Goal: Task Accomplishment & Management: Use online tool/utility

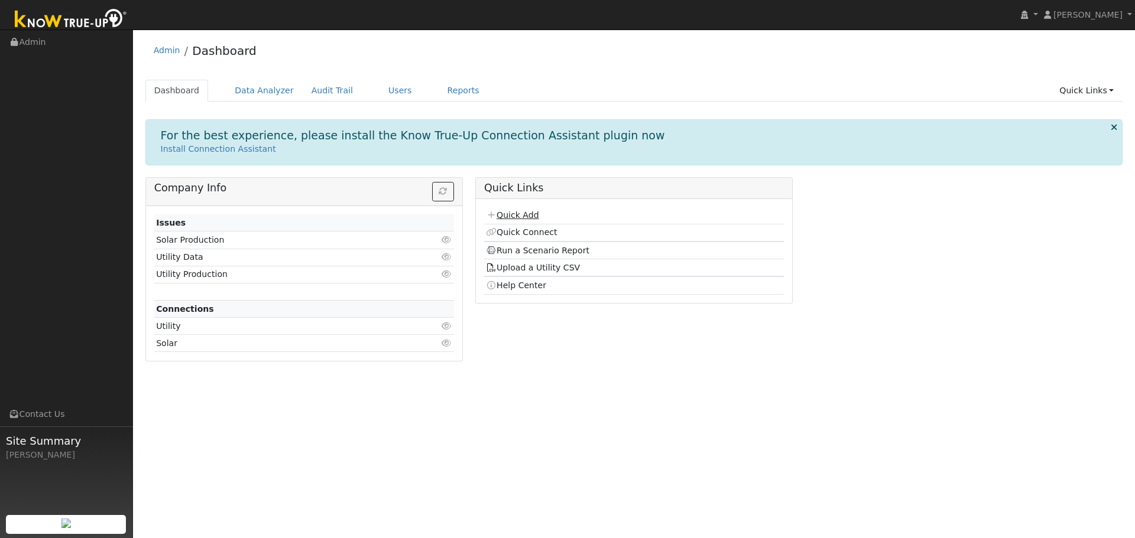
click at [516, 215] on link "Quick Add" at bounding box center [512, 214] width 53 height 9
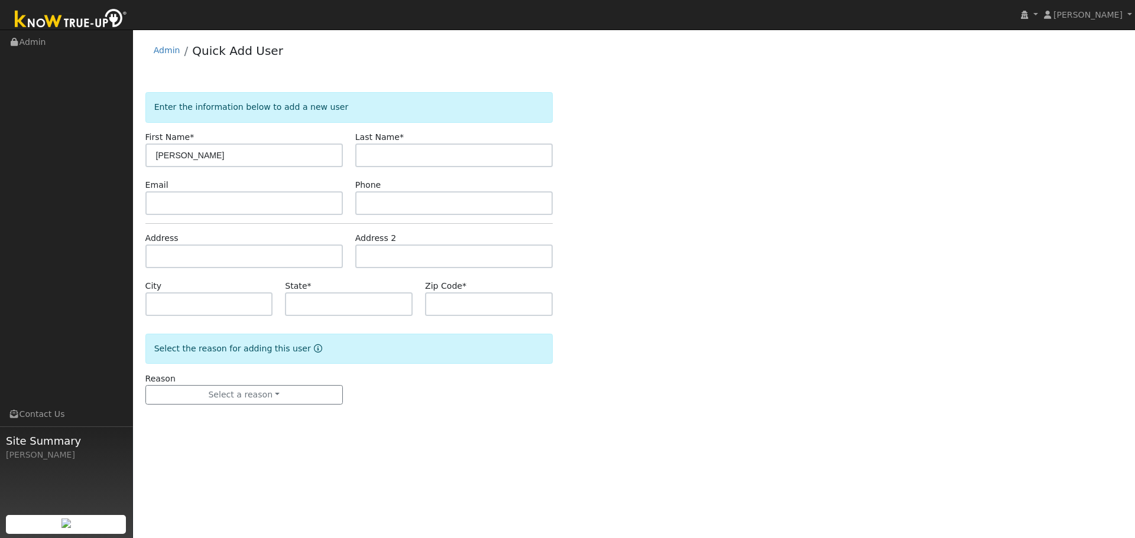
type input "Alysia"
type input "Schmidt"
click at [187, 208] on input "text" at bounding box center [243, 203] width 197 height 24
paste input "alysiaschmidt@icloud.com"
type input "alysiaschmidt@icloud.com"
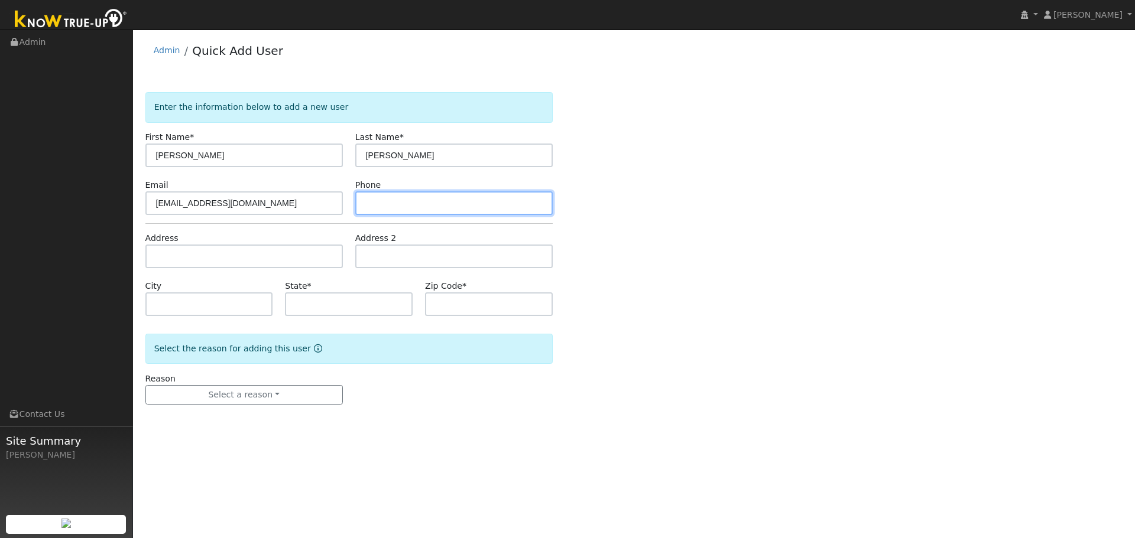
click at [389, 203] on input "text" at bounding box center [453, 203] width 197 height 24
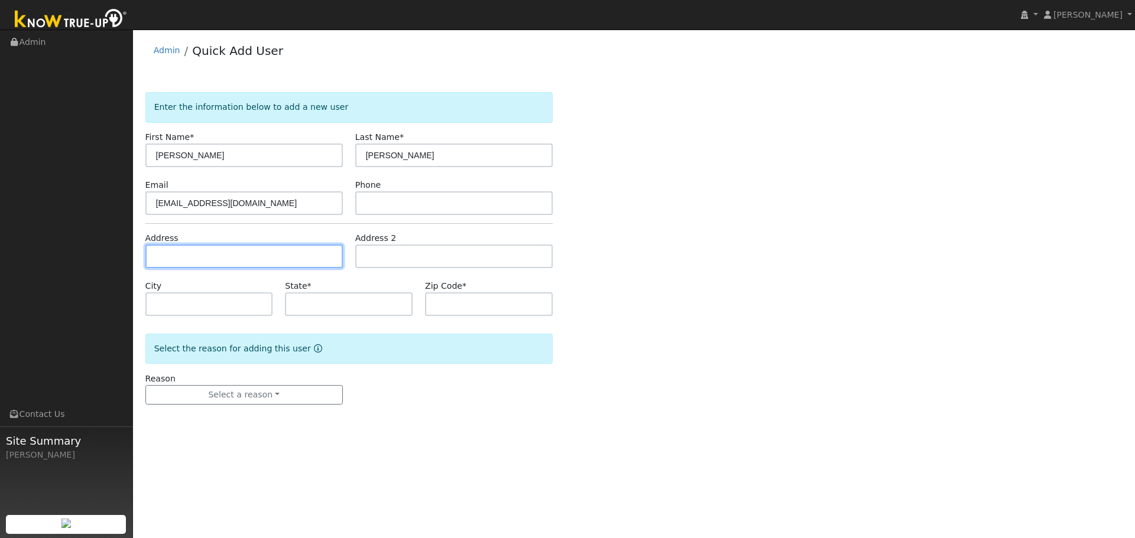
click at [252, 264] on input "text" at bounding box center [243, 257] width 197 height 24
click at [291, 261] on input "text" at bounding box center [243, 257] width 197 height 24
paste input "41014 OAK RIDGE DR"
type input "41014 Oak Ridge Drive"
type input "Three Rivers"
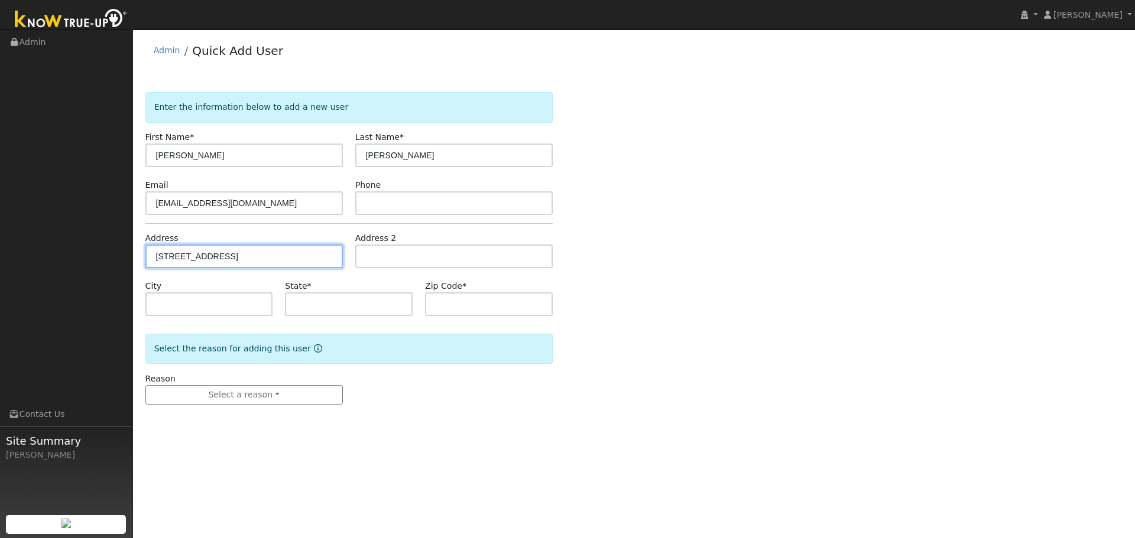
type input "CA"
type input "93271"
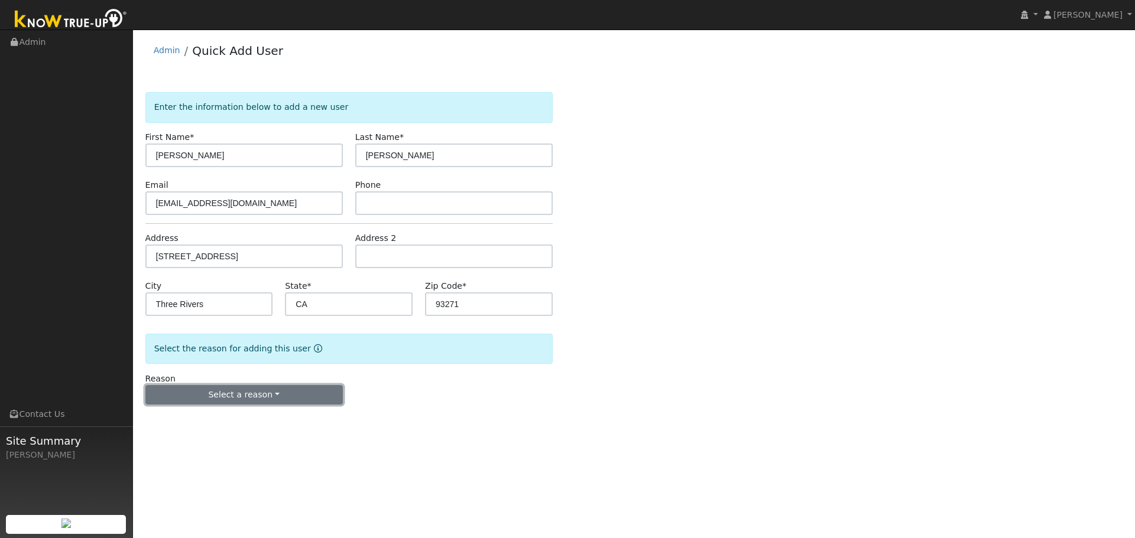
click at [285, 402] on button "Select a reason" at bounding box center [243, 395] width 197 height 20
click at [224, 421] on link "New lead" at bounding box center [211, 419] width 131 height 17
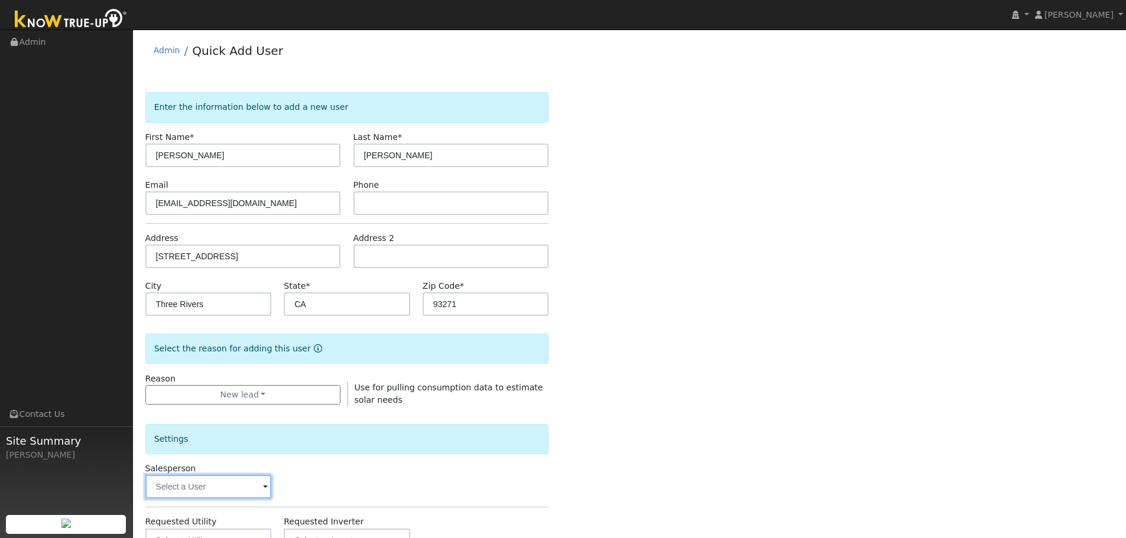
click at [221, 486] on input "text" at bounding box center [208, 487] width 126 height 24
click at [223, 493] on input "text" at bounding box center [208, 487] width 126 height 24
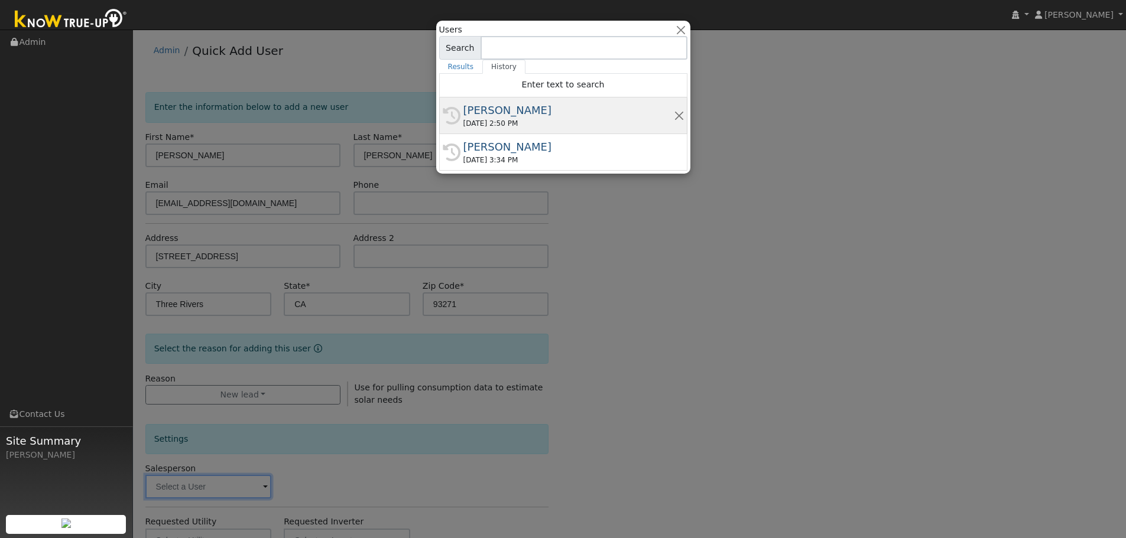
click at [492, 108] on div "[PERSON_NAME]" at bounding box center [568, 110] width 210 height 16
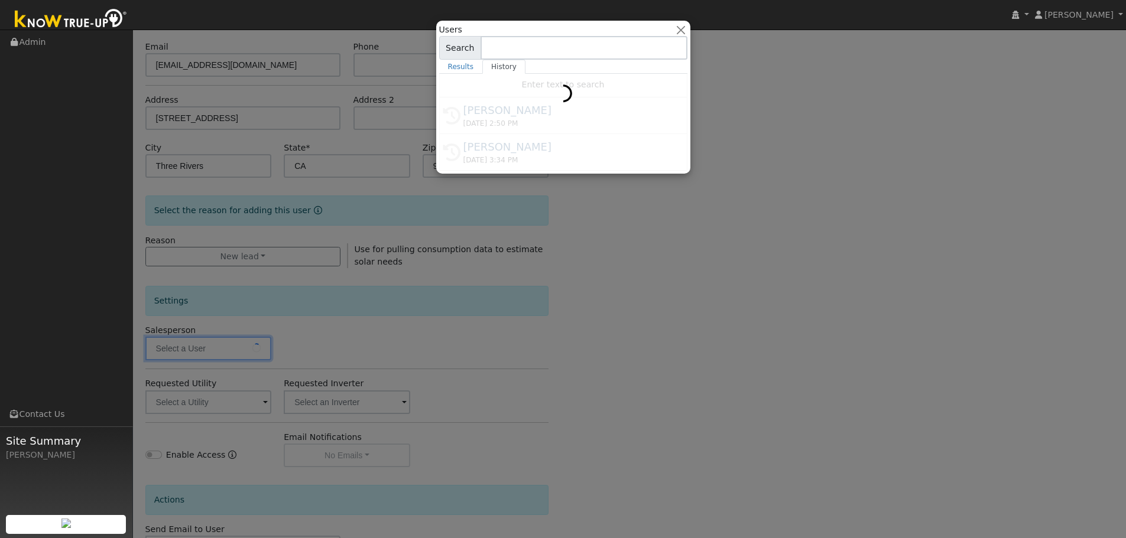
scroll to position [158, 0]
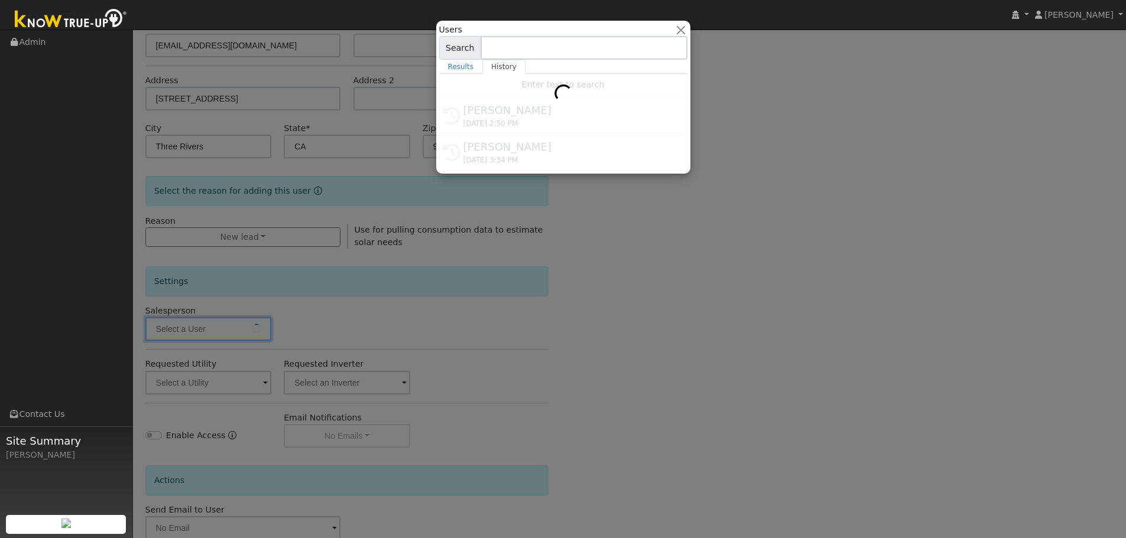
type input "[PERSON_NAME]"
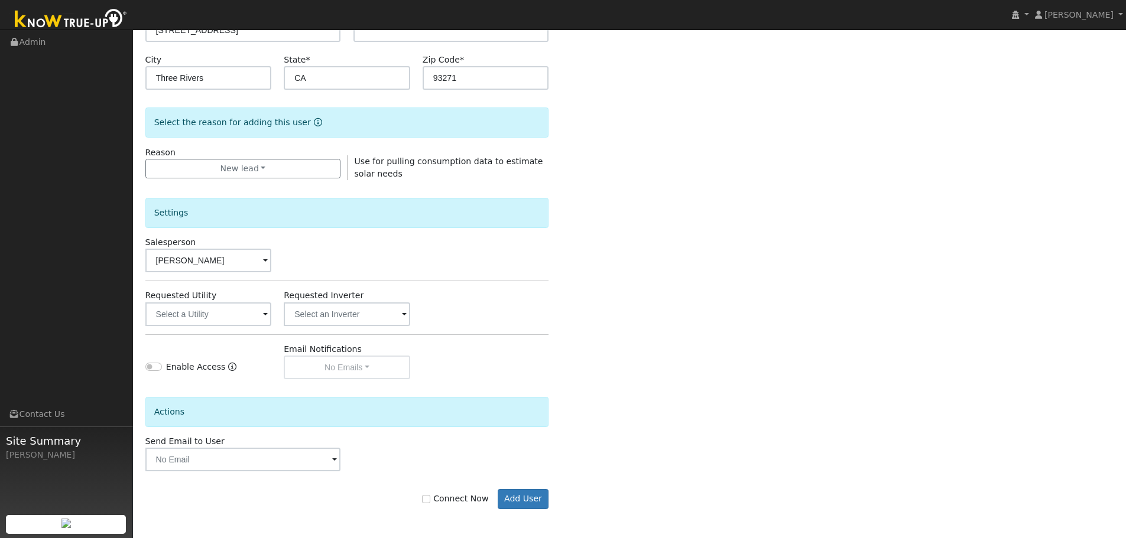
scroll to position [227, 0]
click at [538, 498] on button "Add User" at bounding box center [523, 499] width 51 height 20
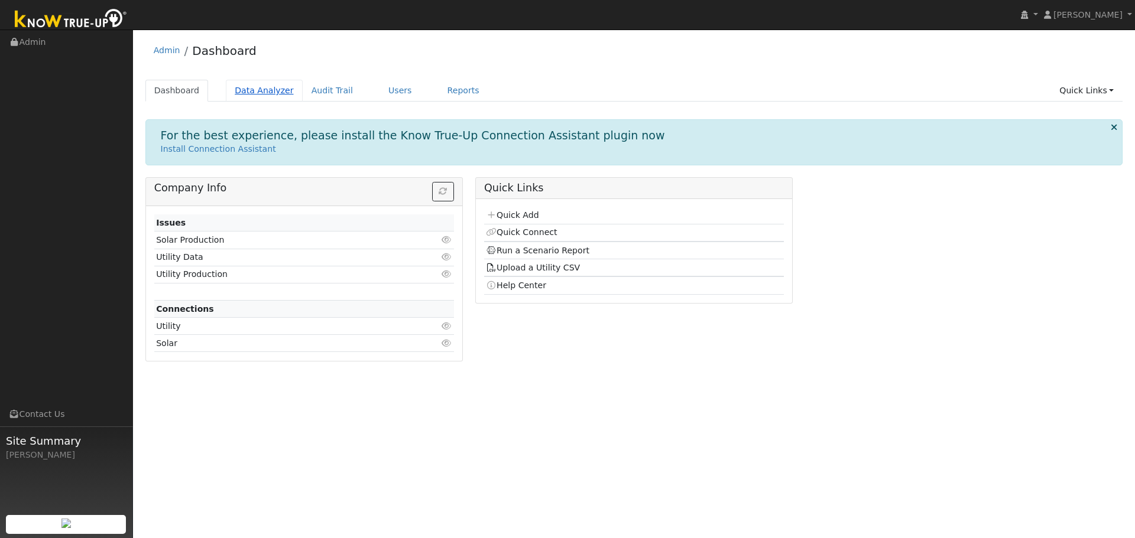
click at [254, 91] on link "Data Analyzer" at bounding box center [264, 91] width 77 height 22
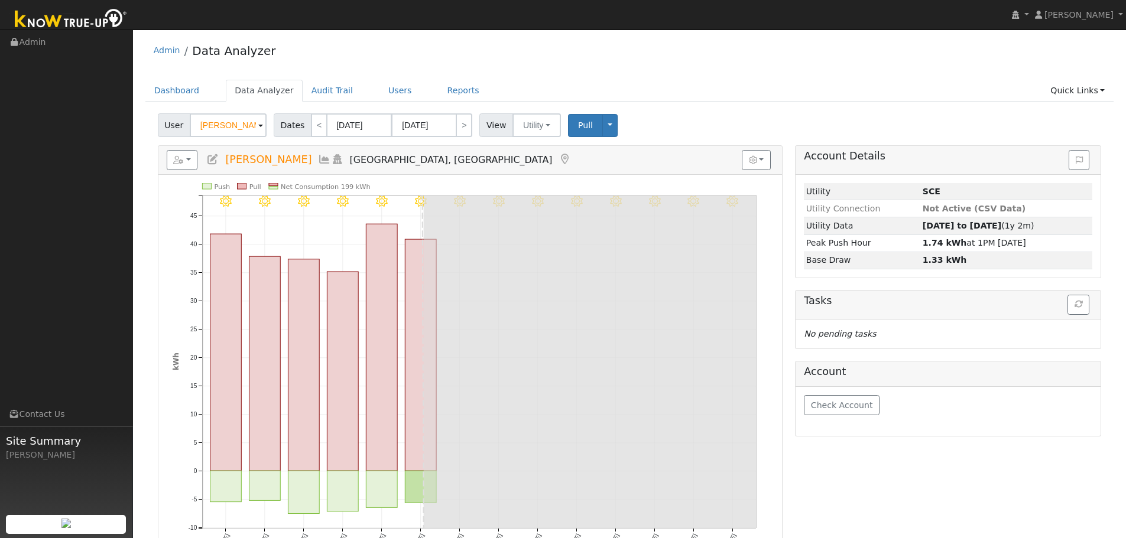
click at [258, 128] on span at bounding box center [260, 126] width 5 height 14
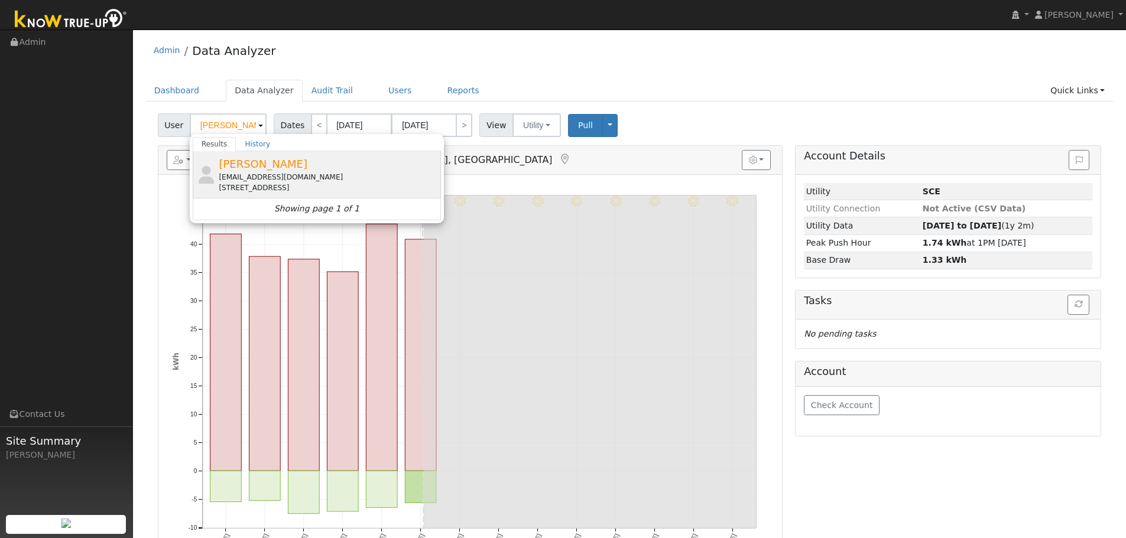
click at [272, 176] on div "[EMAIL_ADDRESS][DOMAIN_NAME]" at bounding box center [328, 177] width 219 height 11
type input "[PERSON_NAME]"
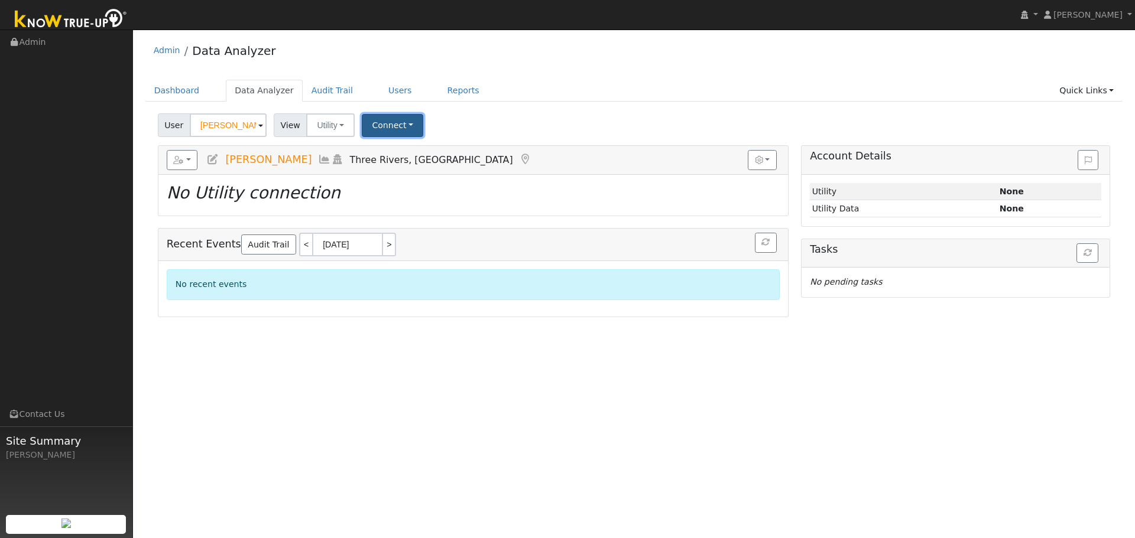
click at [384, 122] on button "Connect" at bounding box center [392, 125] width 61 height 23
click at [500, 137] on div "User Alysia Schmidt Account Default Account Default Account 41014 Oak Ridge Dri…" at bounding box center [633, 123] width 957 height 28
click at [339, 124] on button "Utility" at bounding box center [330, 125] width 48 height 24
click at [334, 168] on link "Solar" at bounding box center [346, 168] width 82 height 17
click at [385, 124] on button "Connect" at bounding box center [391, 125] width 61 height 23
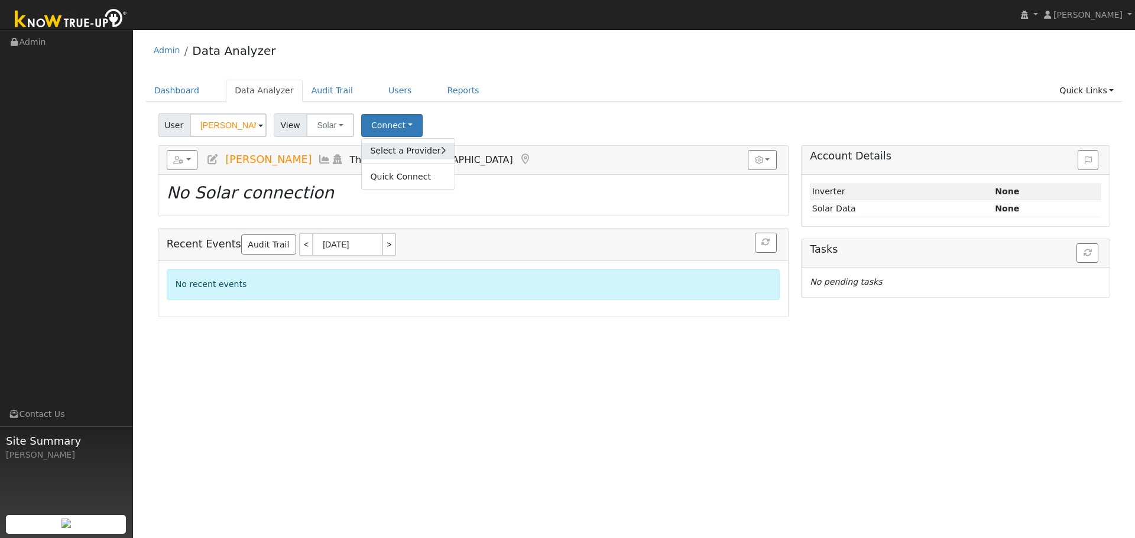
click at [410, 154] on link "Select a Provider" at bounding box center [408, 151] width 92 height 17
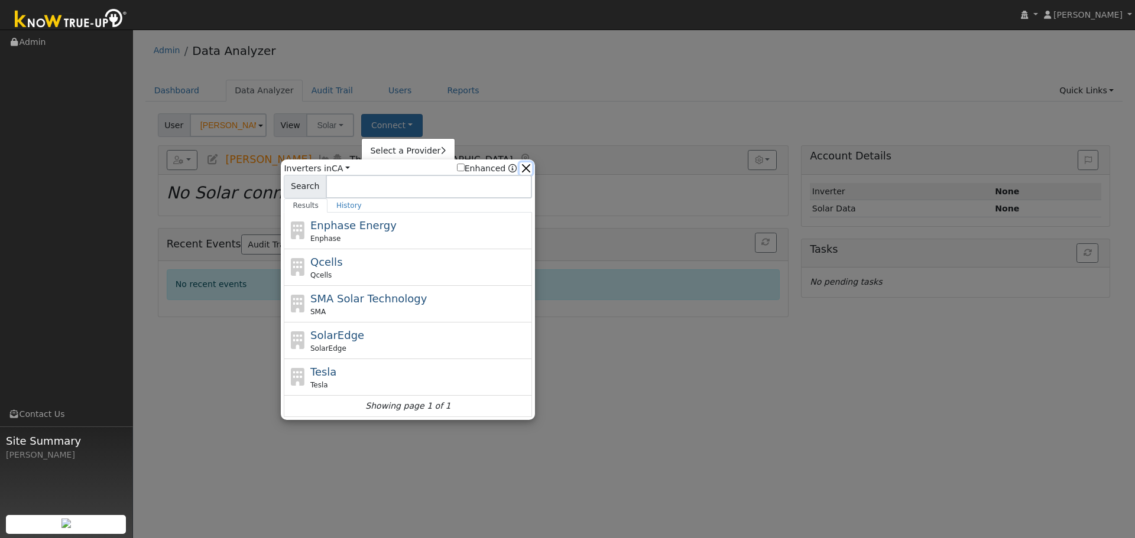
click at [519, 168] on button "button" at bounding box center [525, 169] width 12 height 12
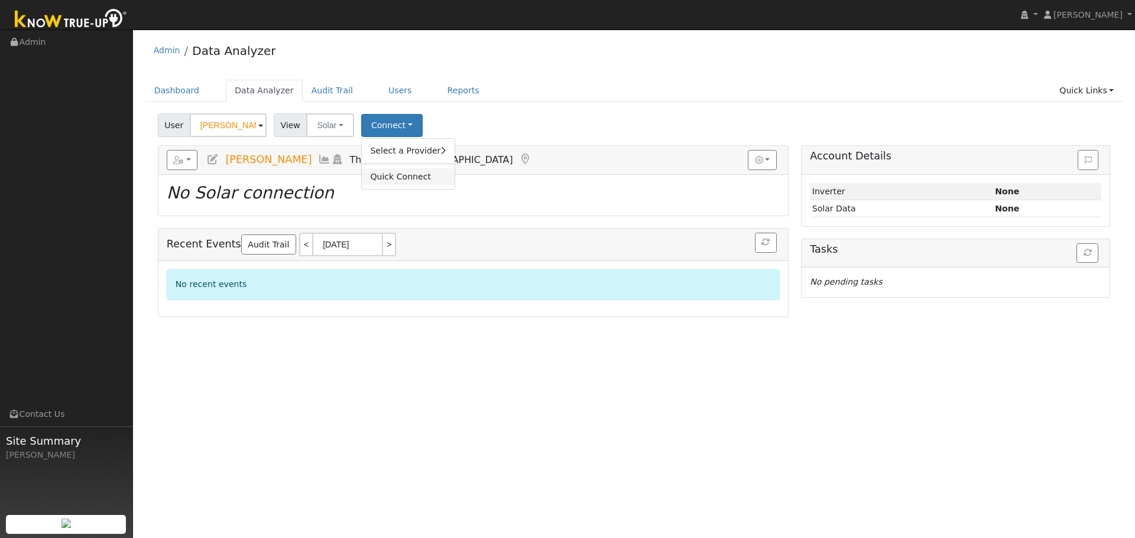
click at [415, 177] on link "Quick Connect" at bounding box center [408, 176] width 92 height 17
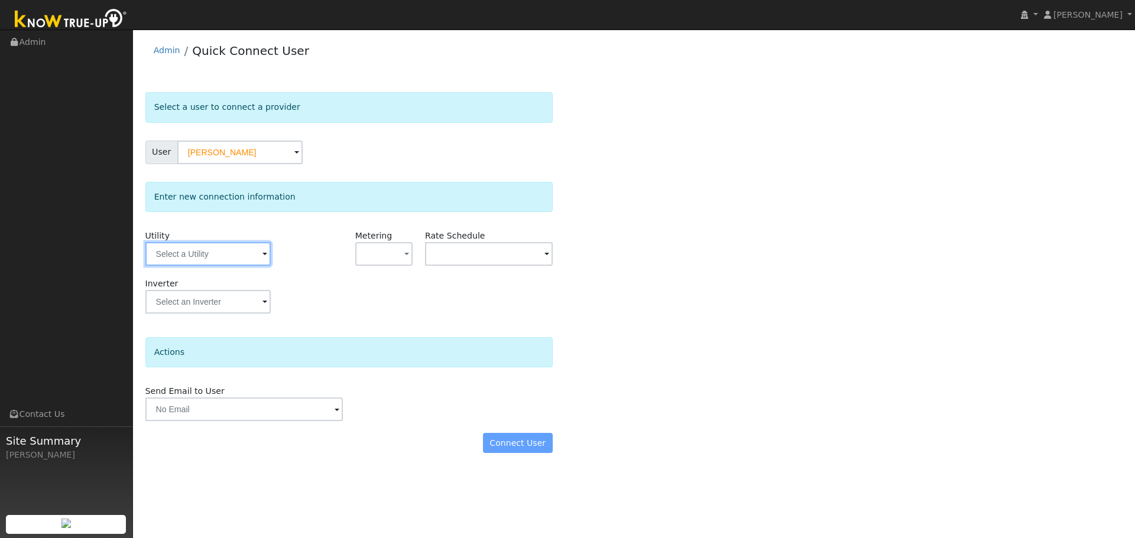
click at [248, 253] on input "text" at bounding box center [207, 254] width 125 height 24
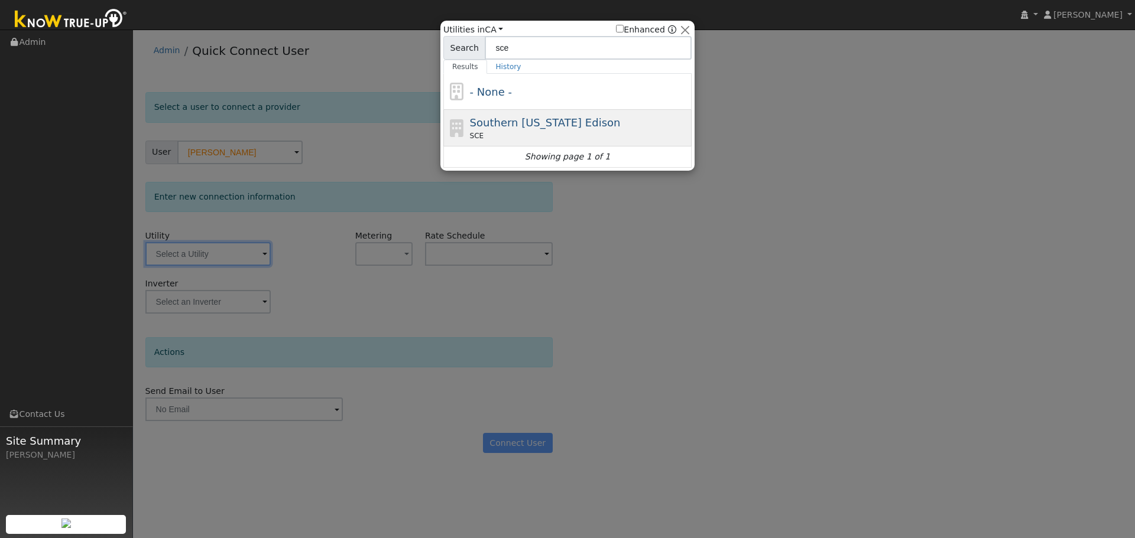
type input "sce"
click at [587, 129] on span "Southern [US_STATE] Edison" at bounding box center [545, 122] width 151 height 12
type input "SCE"
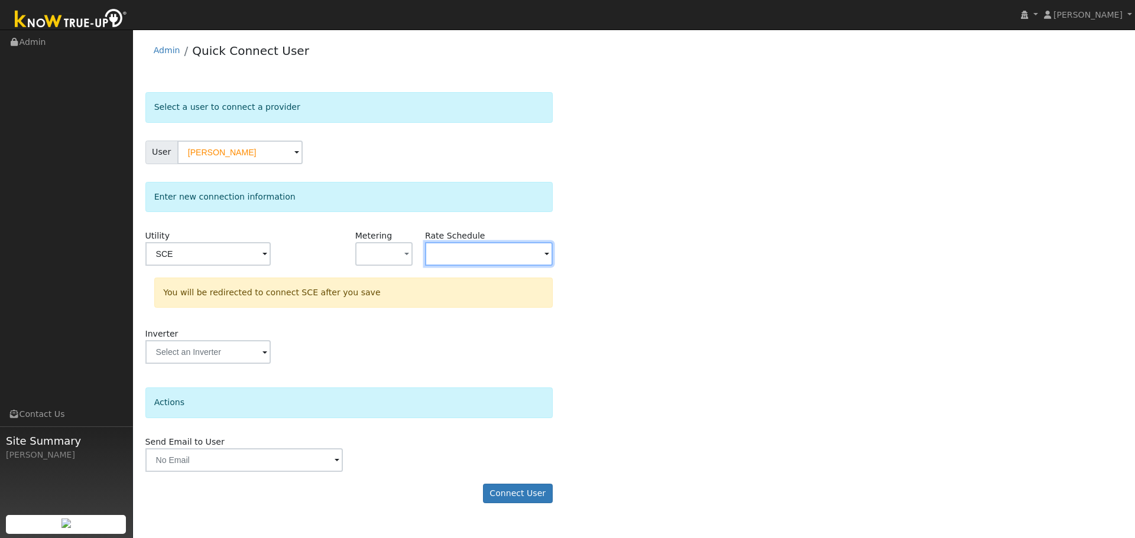
click at [271, 255] on input "text" at bounding box center [207, 254] width 125 height 24
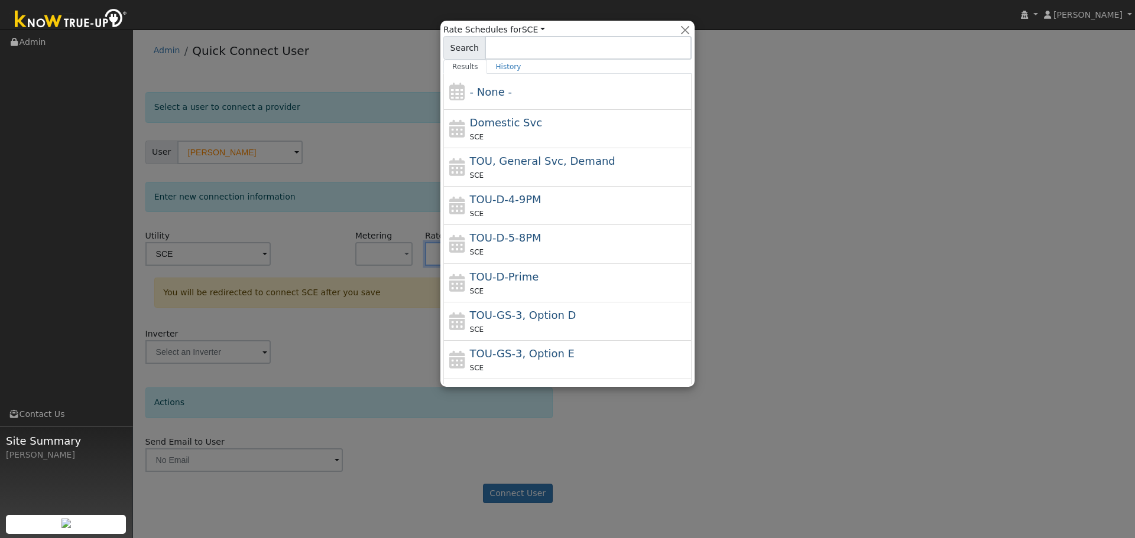
click at [948, 174] on div at bounding box center [567, 269] width 1135 height 538
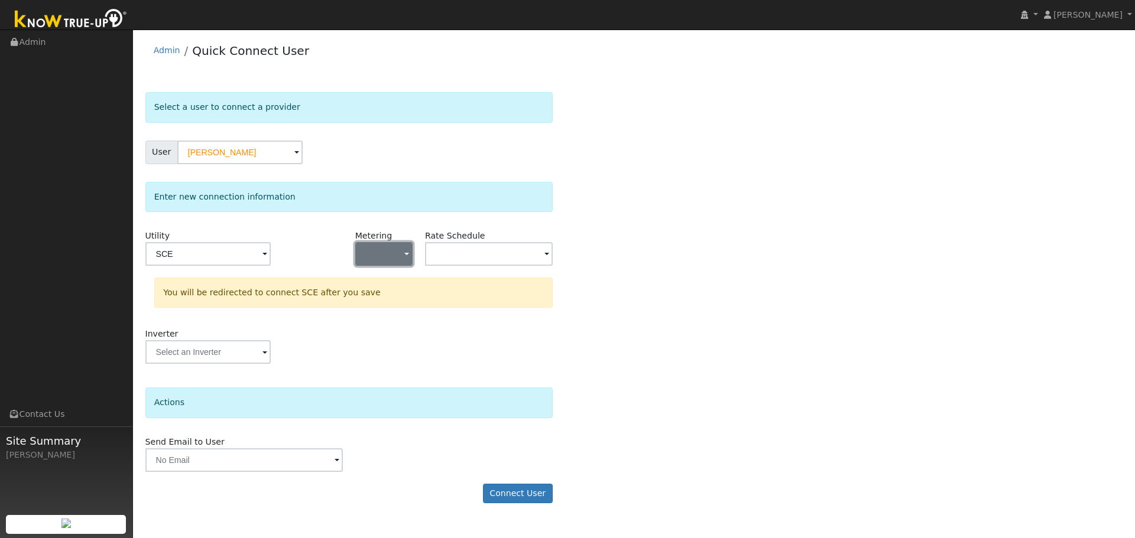
click at [407, 256] on span "button" at bounding box center [406, 255] width 5 height 12
click at [397, 316] on link "NBT" at bounding box center [397, 314] width 82 height 17
click at [271, 259] on input "text" at bounding box center [207, 254] width 125 height 24
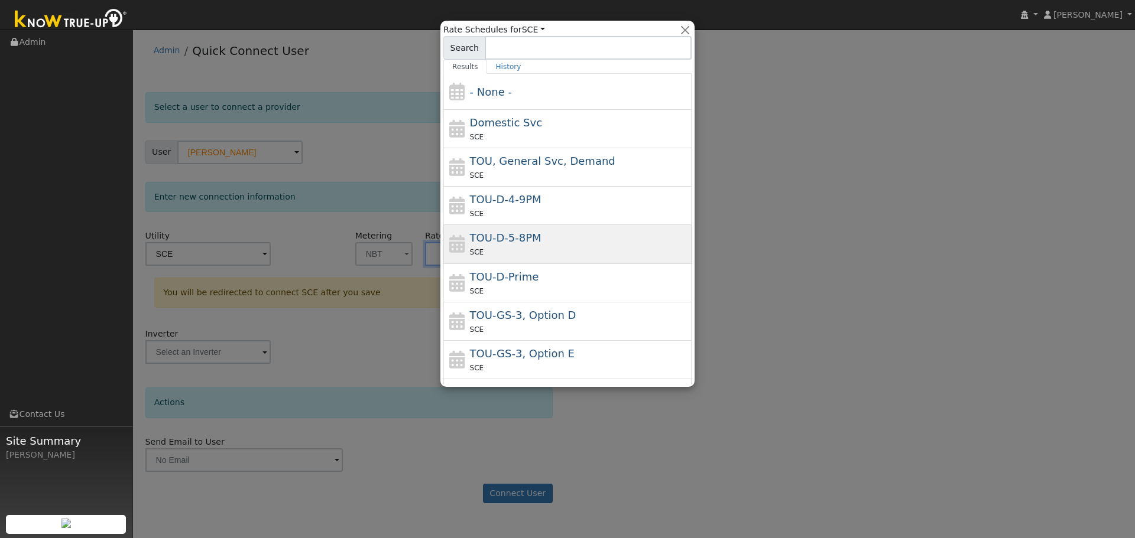
click at [540, 255] on div "SCE" at bounding box center [579, 252] width 219 height 12
type input "TOU-D-5-8PM"
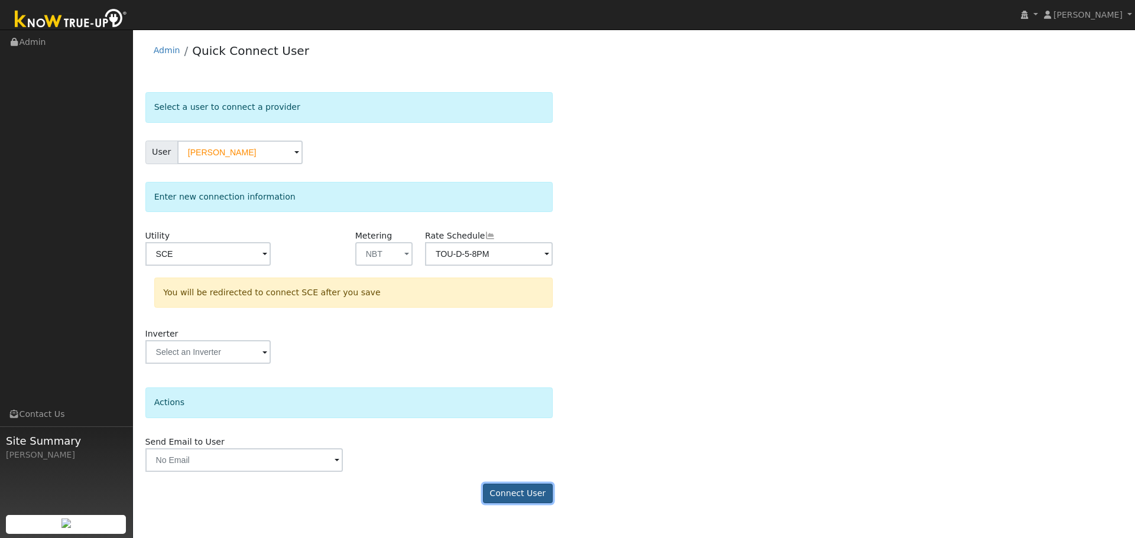
click at [535, 488] on button "Connect User" at bounding box center [518, 494] width 70 height 20
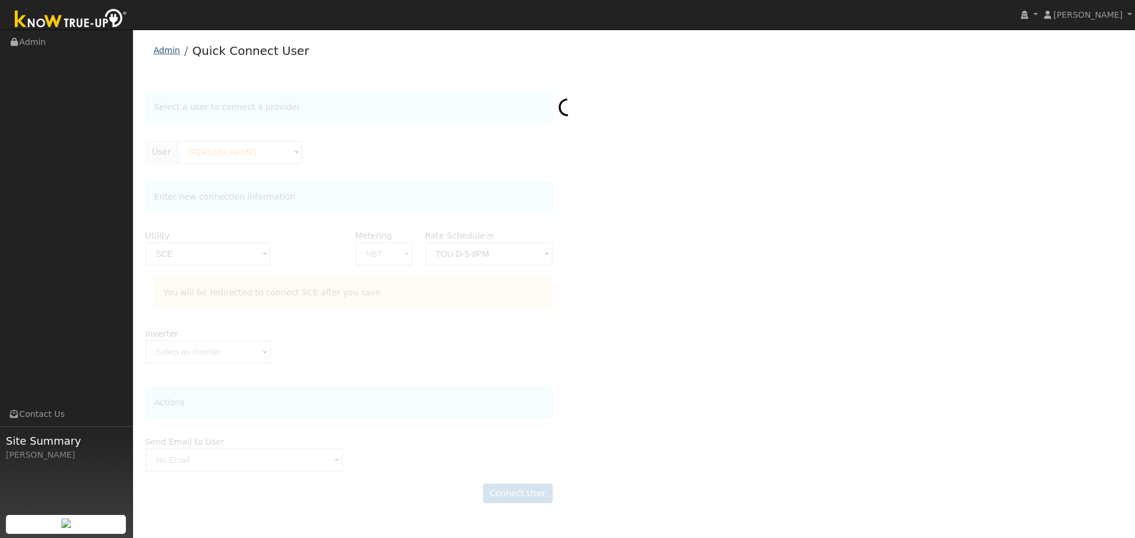
click at [165, 54] on link "Admin" at bounding box center [167, 50] width 27 height 9
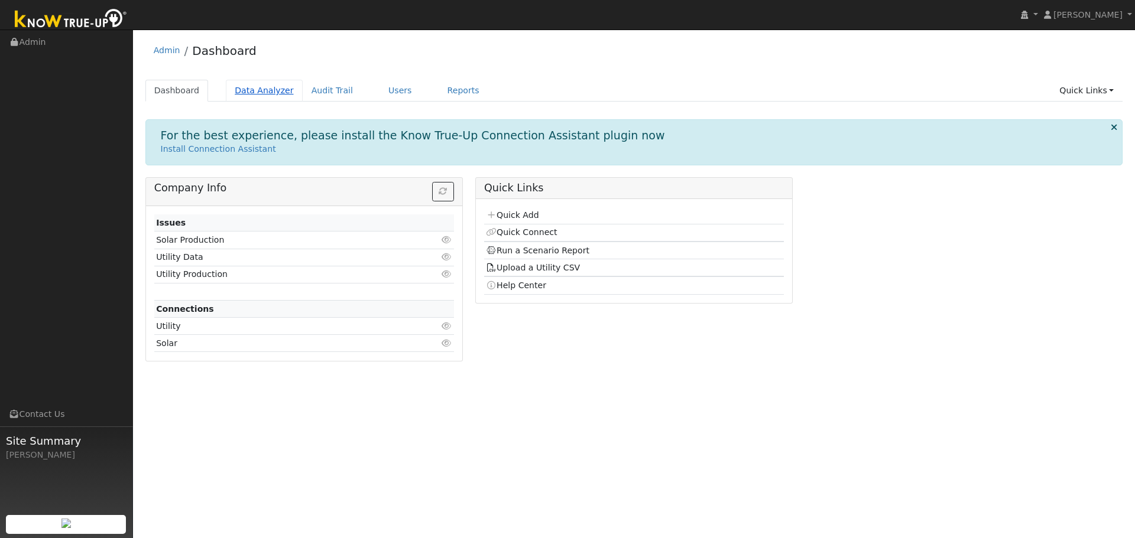
click at [264, 89] on link "Data Analyzer" at bounding box center [264, 91] width 77 height 22
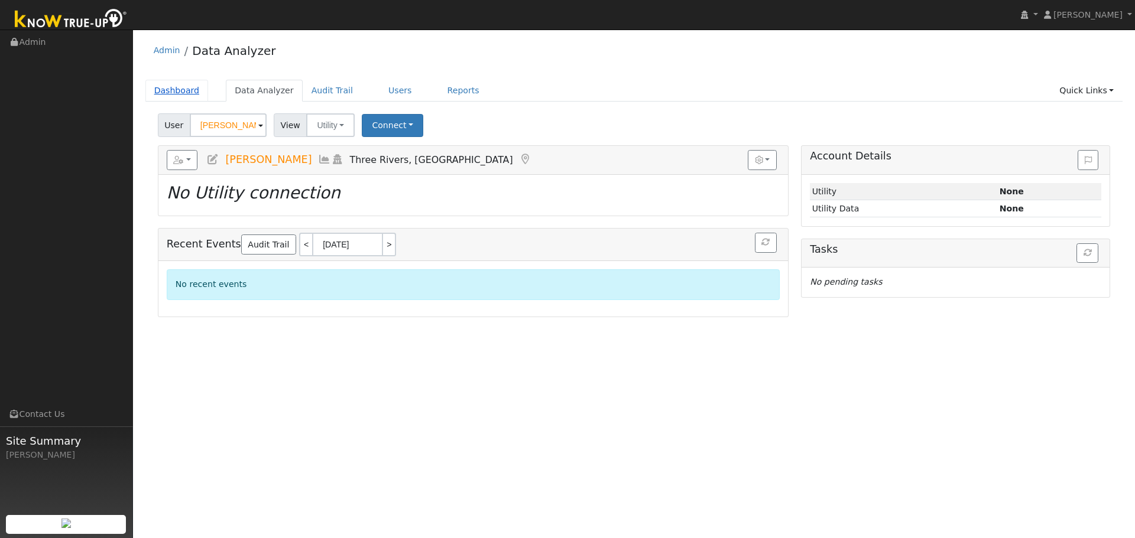
click at [177, 92] on link "Dashboard" at bounding box center [176, 91] width 63 height 22
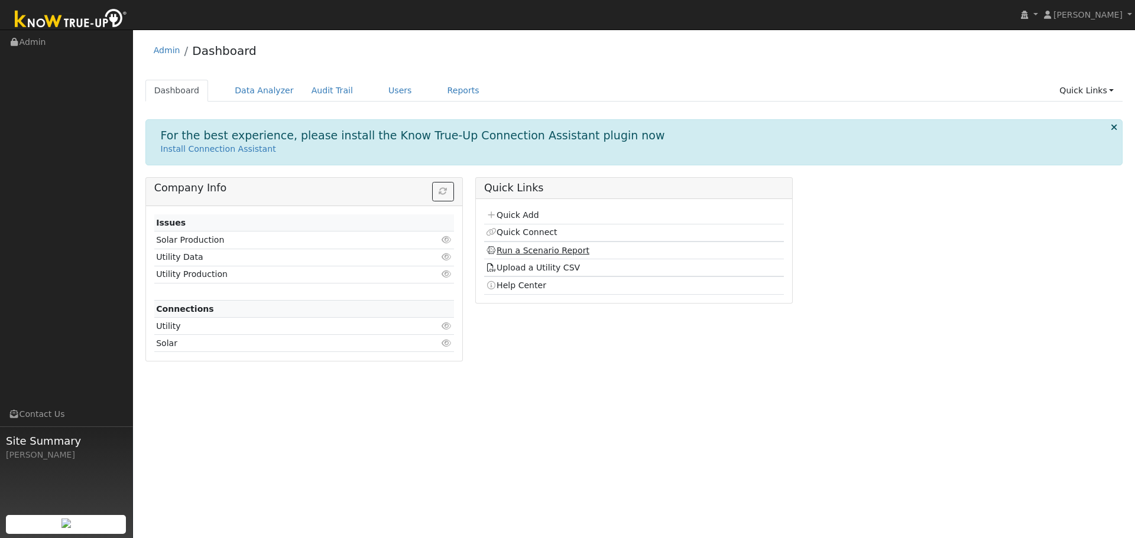
click at [538, 248] on link "Run a Scenario Report" at bounding box center [537, 250] width 103 height 9
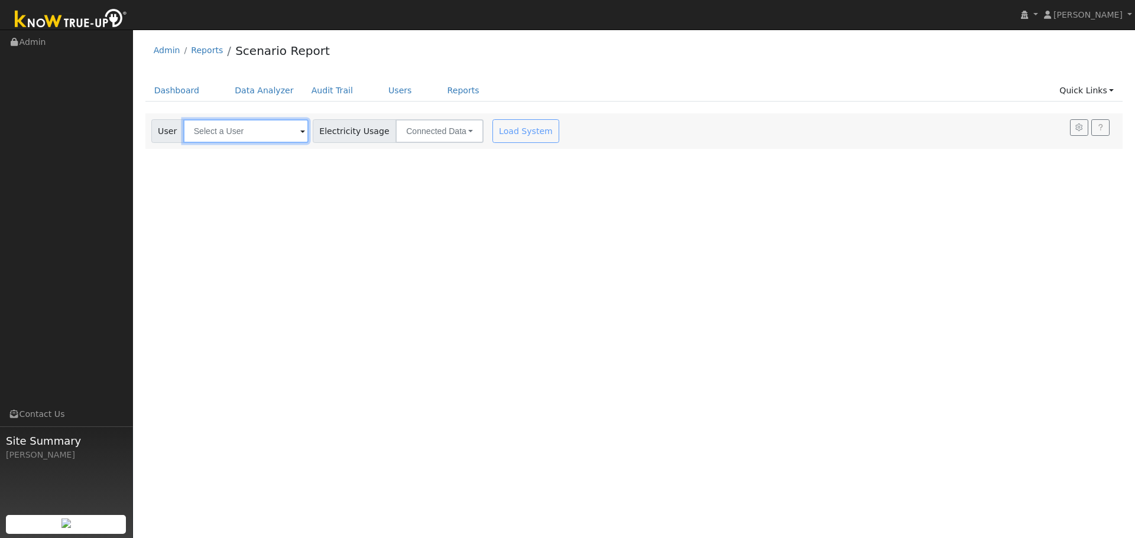
click at [297, 141] on input "text" at bounding box center [245, 131] width 125 height 24
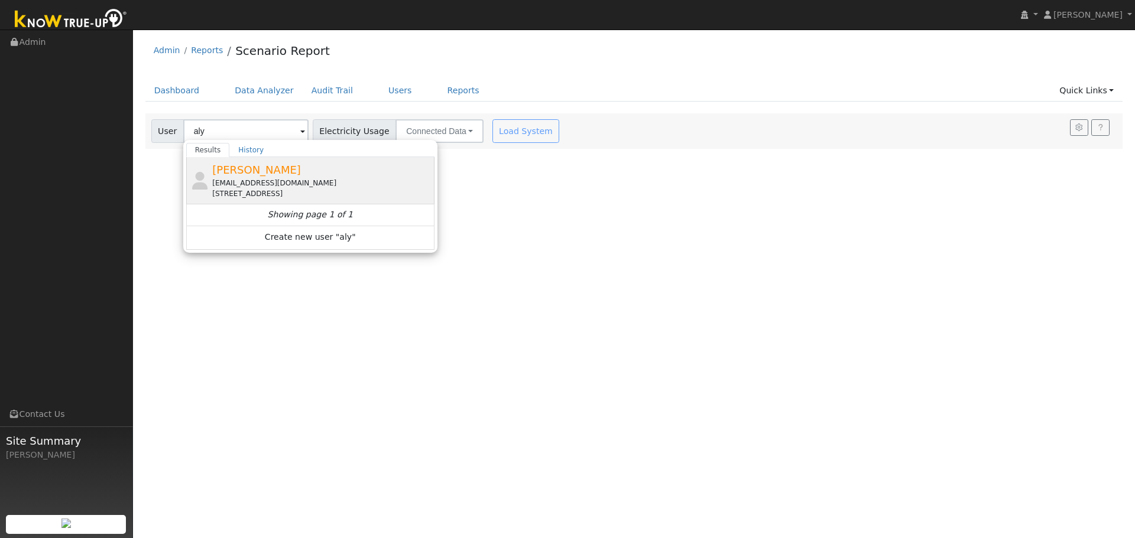
click at [268, 174] on span "[PERSON_NAME]" at bounding box center [256, 170] width 89 height 12
type input "[PERSON_NAME]"
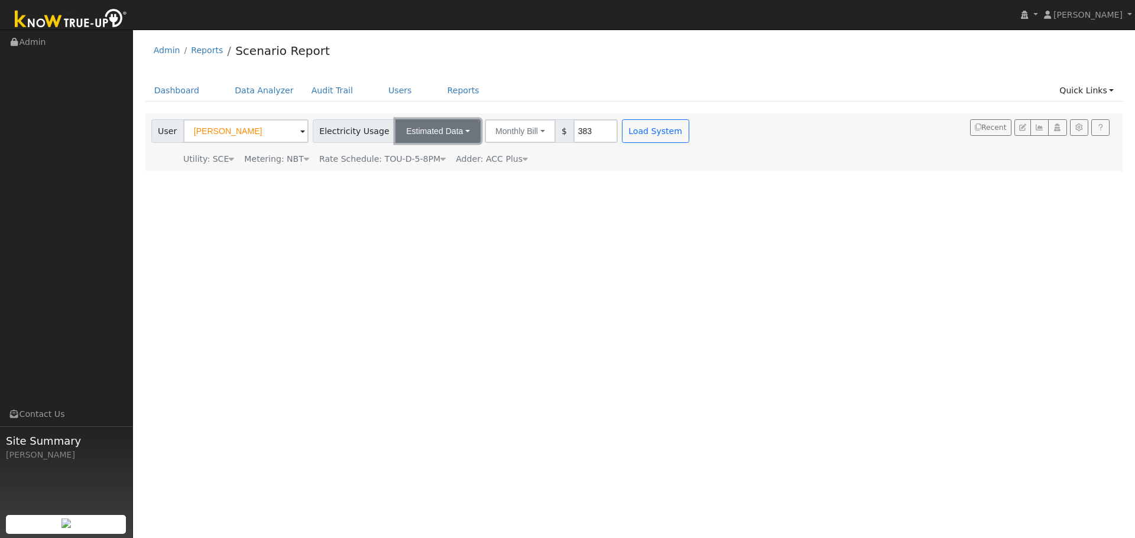
click at [452, 132] on button "Estimated Data" at bounding box center [437, 131] width 85 height 24
click at [508, 134] on button "Monthly Bill" at bounding box center [520, 131] width 71 height 24
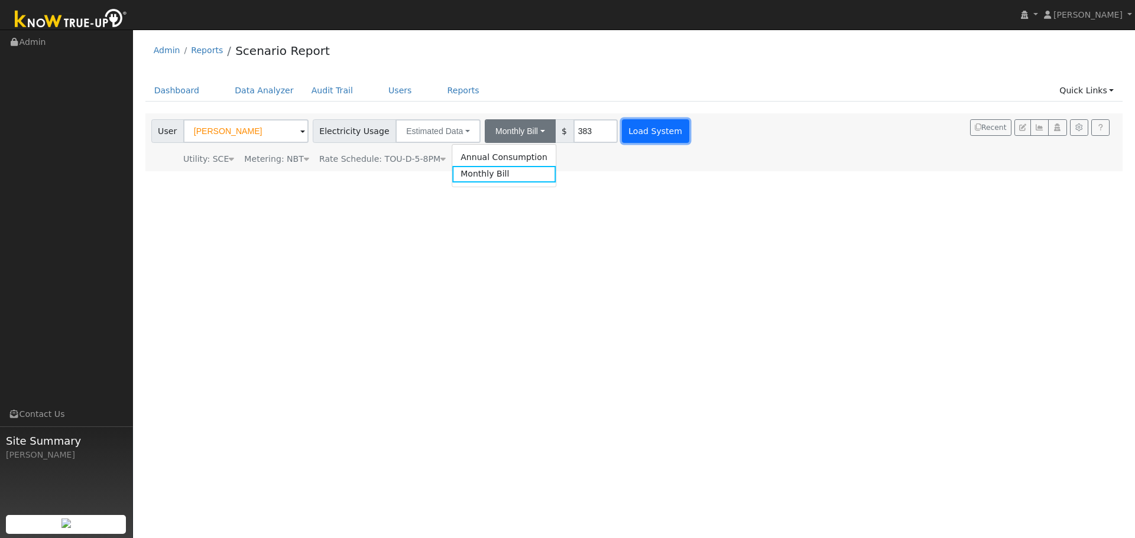
click at [637, 133] on button "Load System" at bounding box center [655, 131] width 67 height 24
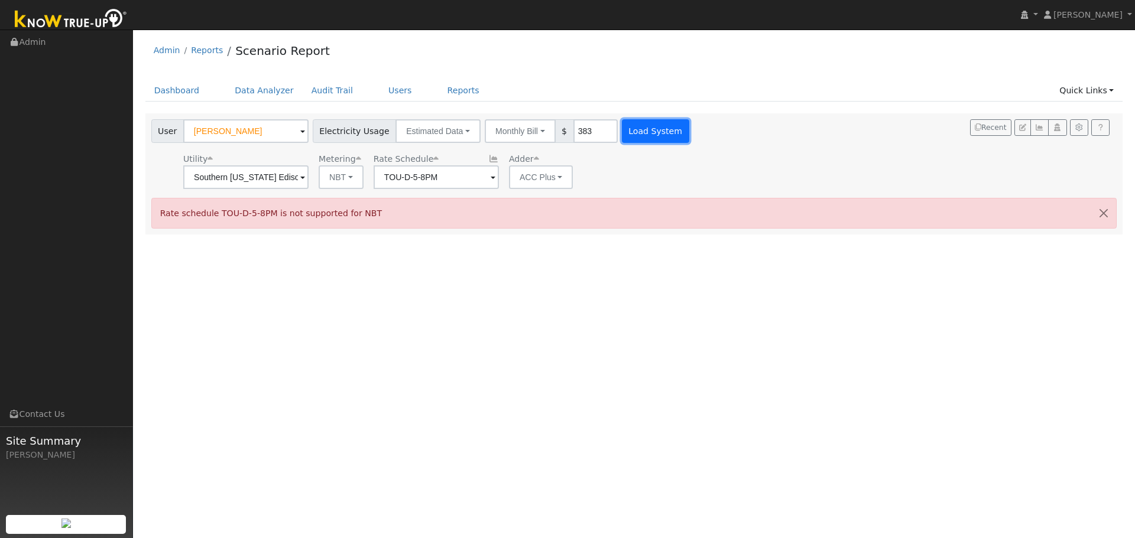
click at [624, 133] on button "Load System" at bounding box center [655, 131] width 67 height 24
click at [354, 189] on button "NBT" at bounding box center [341, 177] width 45 height 24
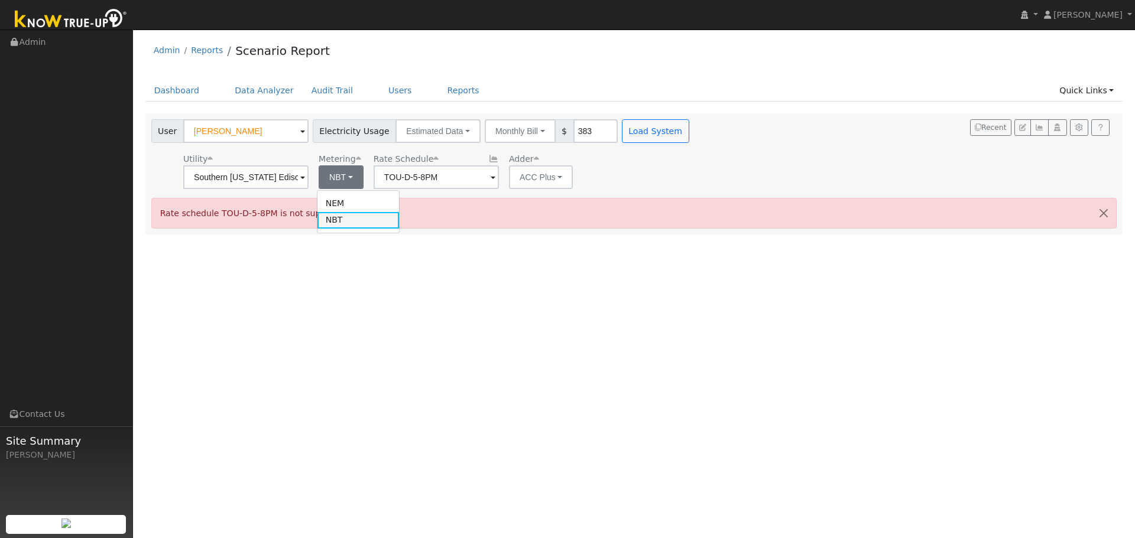
click at [358, 222] on link "NBT" at bounding box center [358, 220] width 82 height 17
type input "TOU-D-PRIME"
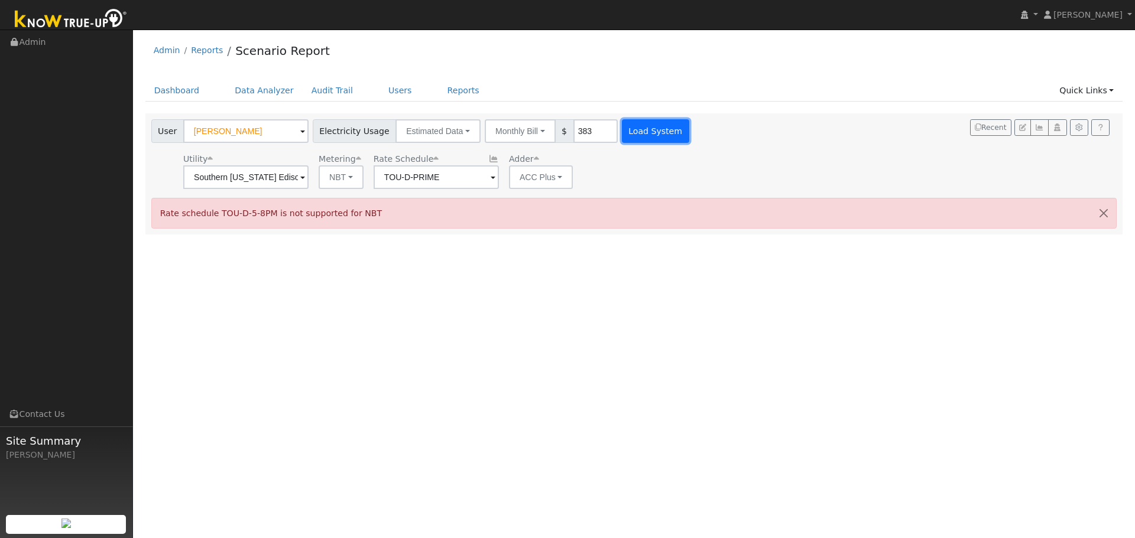
click at [622, 130] on button "Load System" at bounding box center [655, 131] width 67 height 24
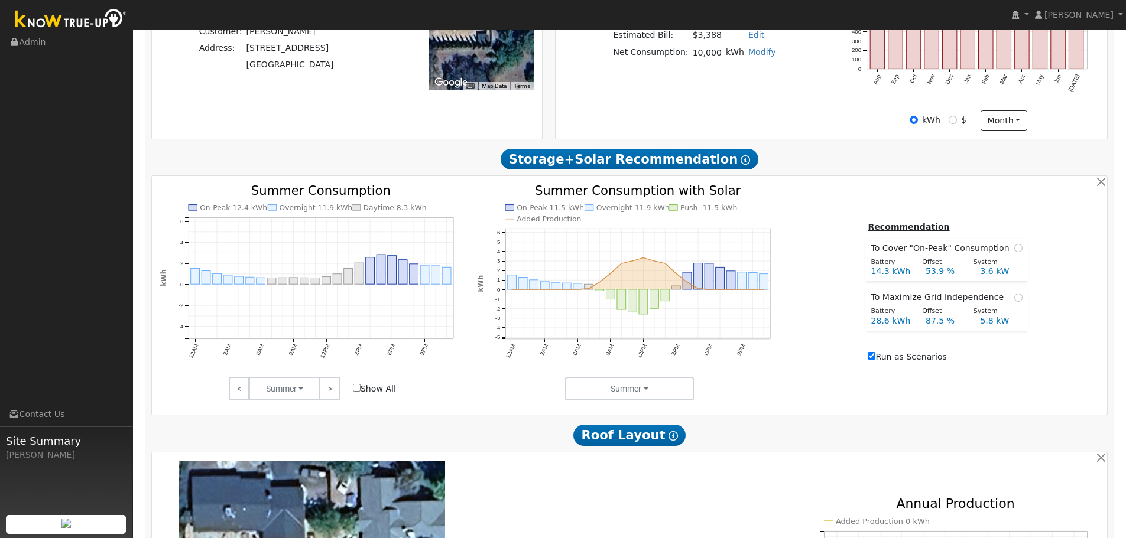
scroll to position [335, 0]
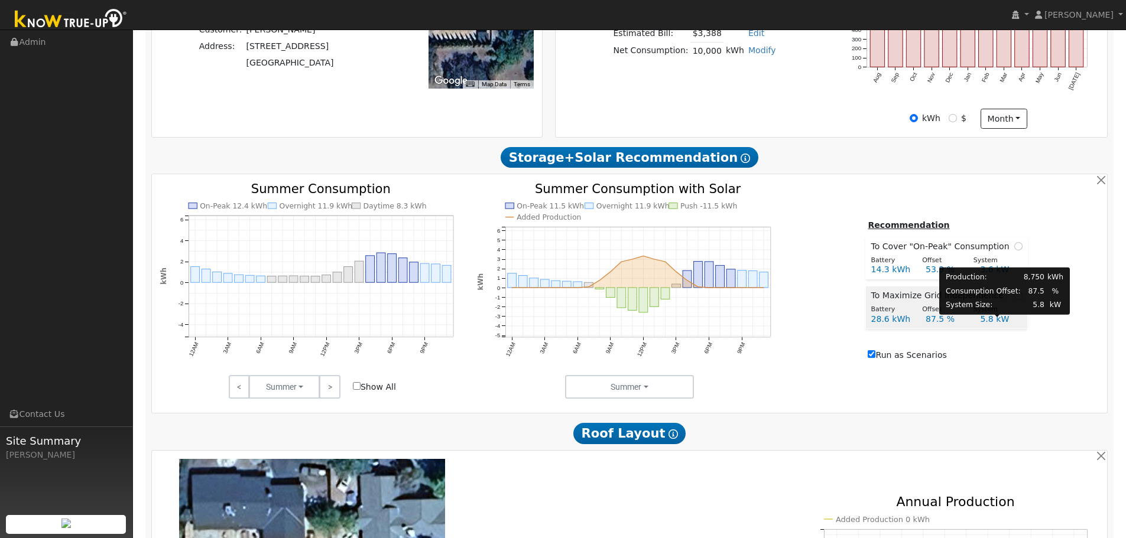
click at [1006, 320] on div "5.8 kW" at bounding box center [1001, 319] width 54 height 12
radio input "true"
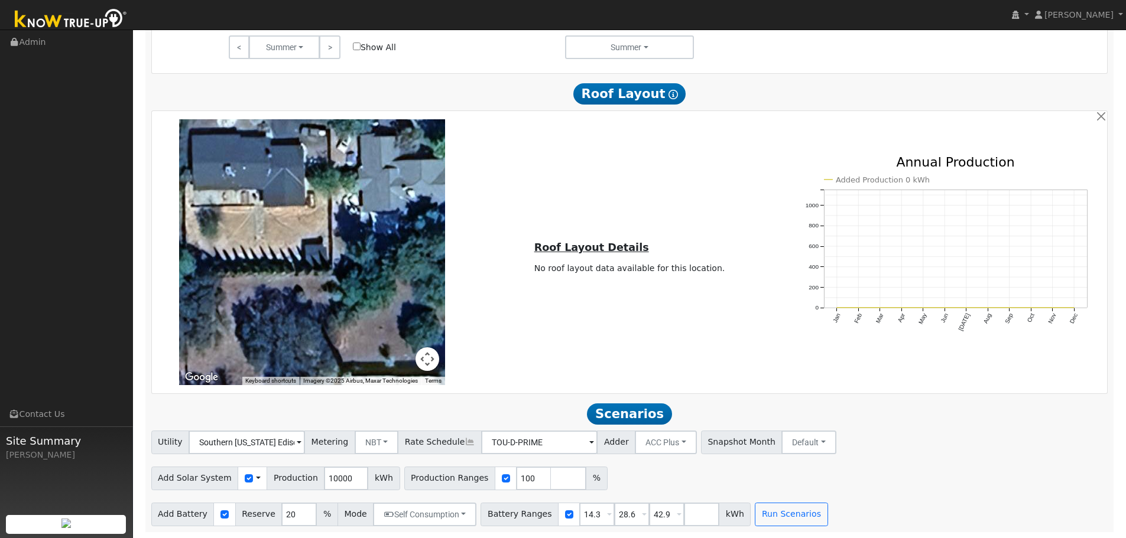
scroll to position [681, 0]
click at [778, 522] on button "Run Scenarios" at bounding box center [791, 515] width 73 height 24
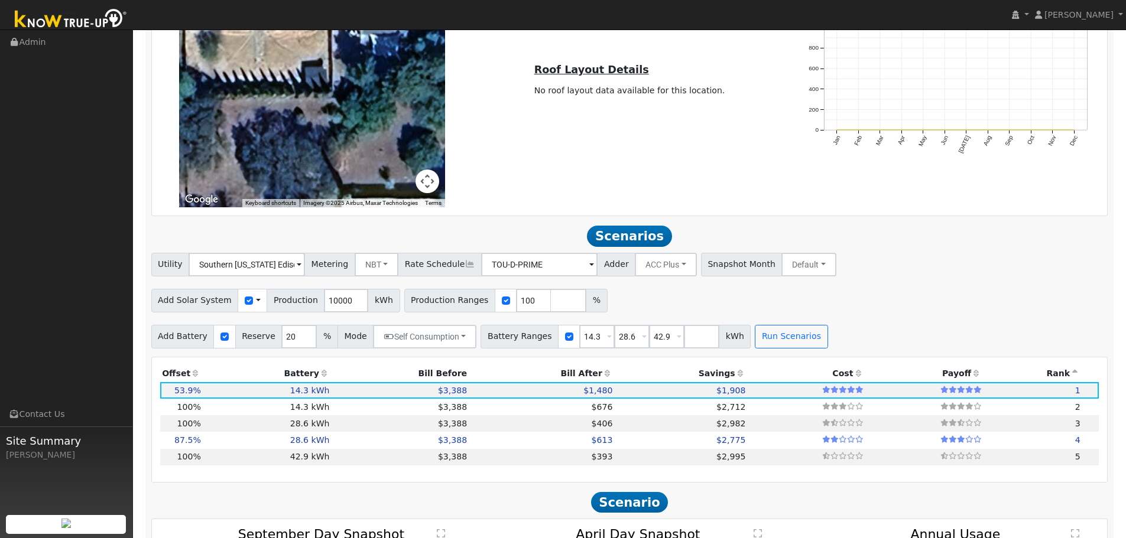
scroll to position [1048, 0]
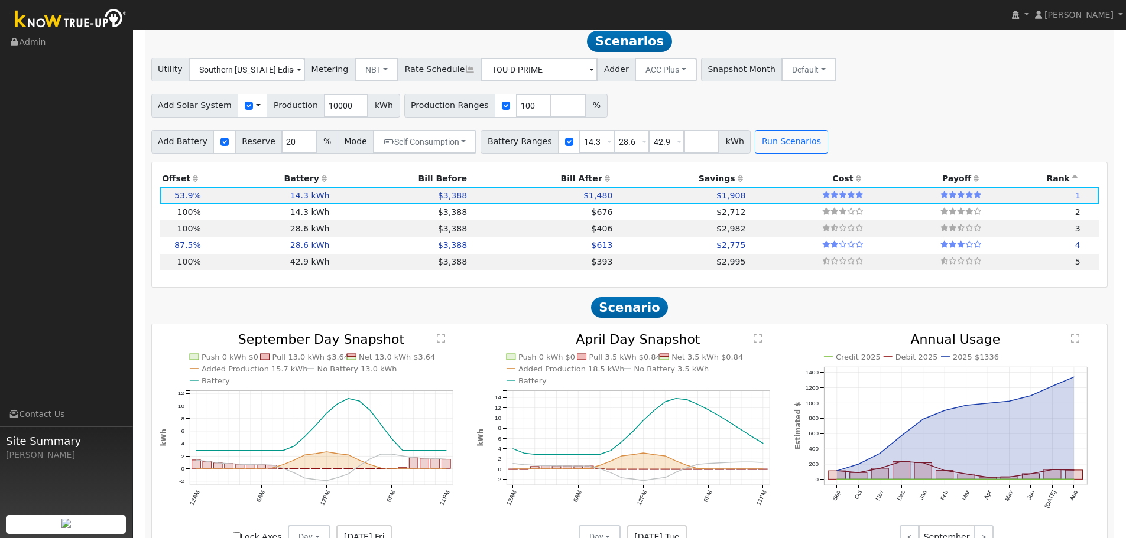
click at [891, 109] on div "Add Solar System Use CSV Data Production 10000 kWh Production Ranges 100 %" at bounding box center [629, 104] width 961 height 28
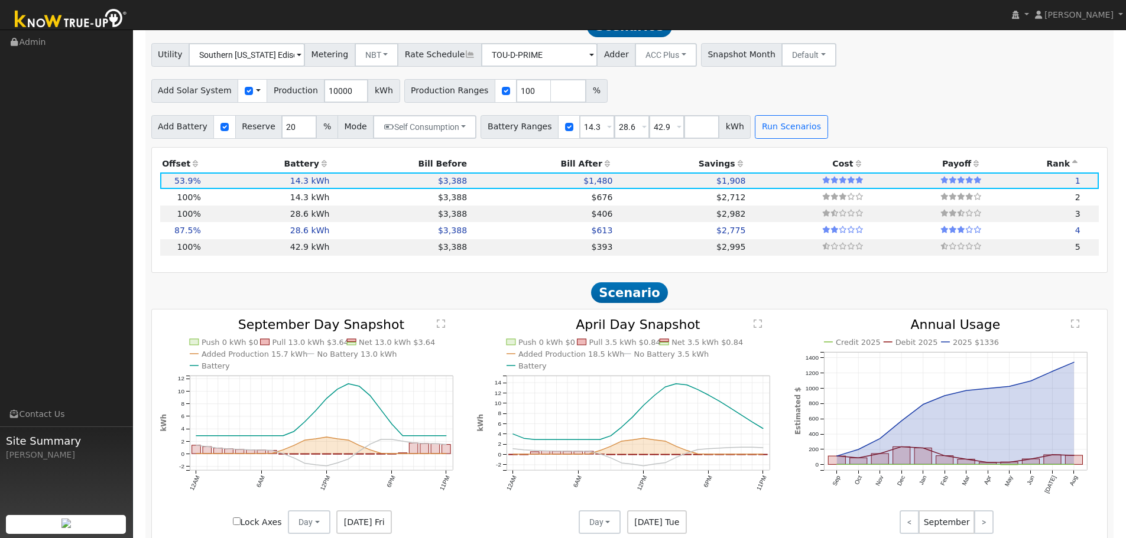
scroll to position [1061, 0]
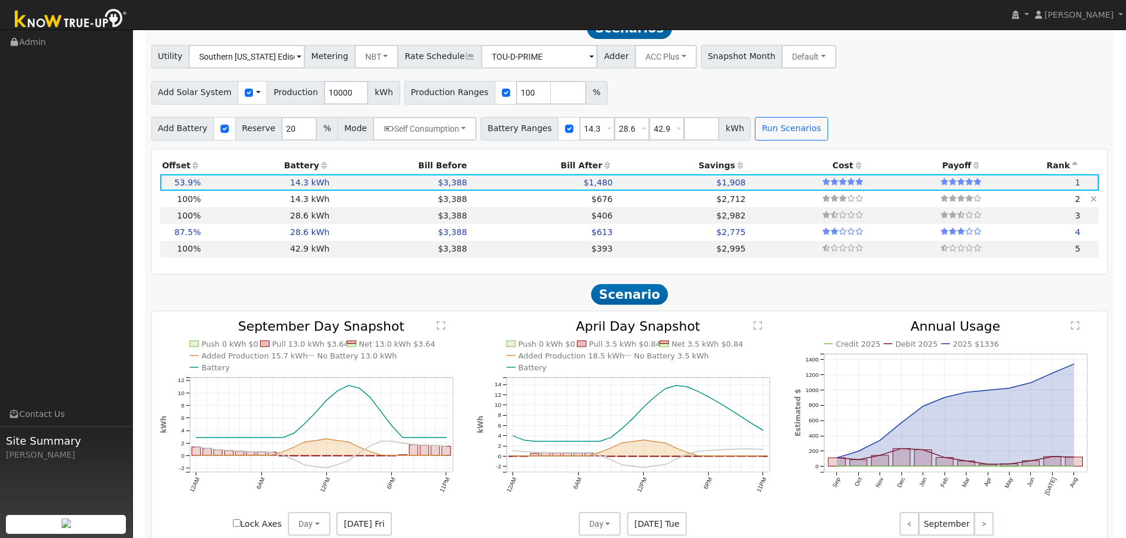
click at [748, 203] on td at bounding box center [807, 199] width 118 height 17
type input "6.7"
type input "$21,800"
type input "$8,192"
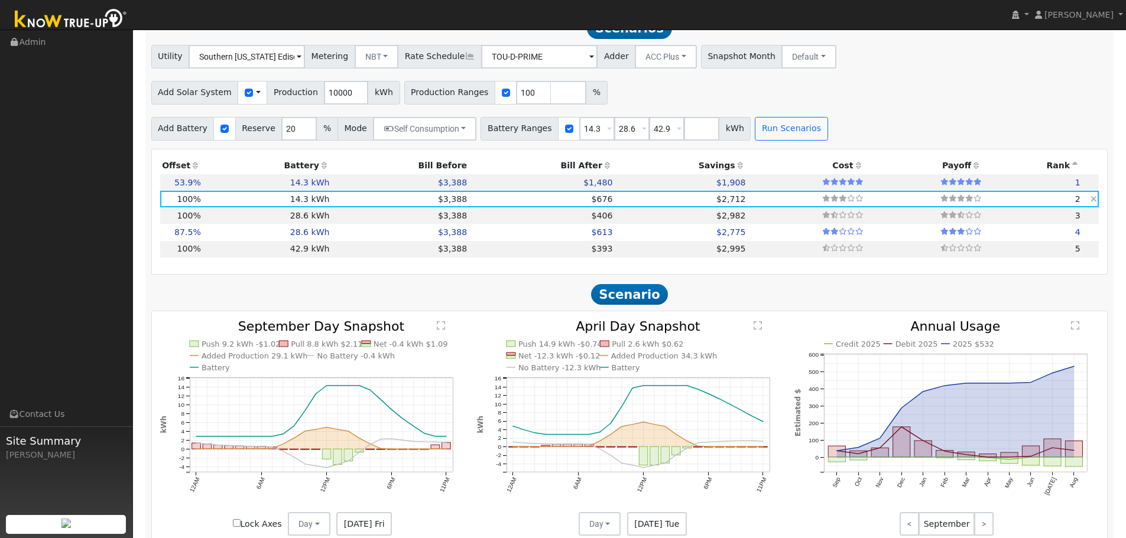
click at [677, 206] on td "$2,712" at bounding box center [681, 199] width 133 height 17
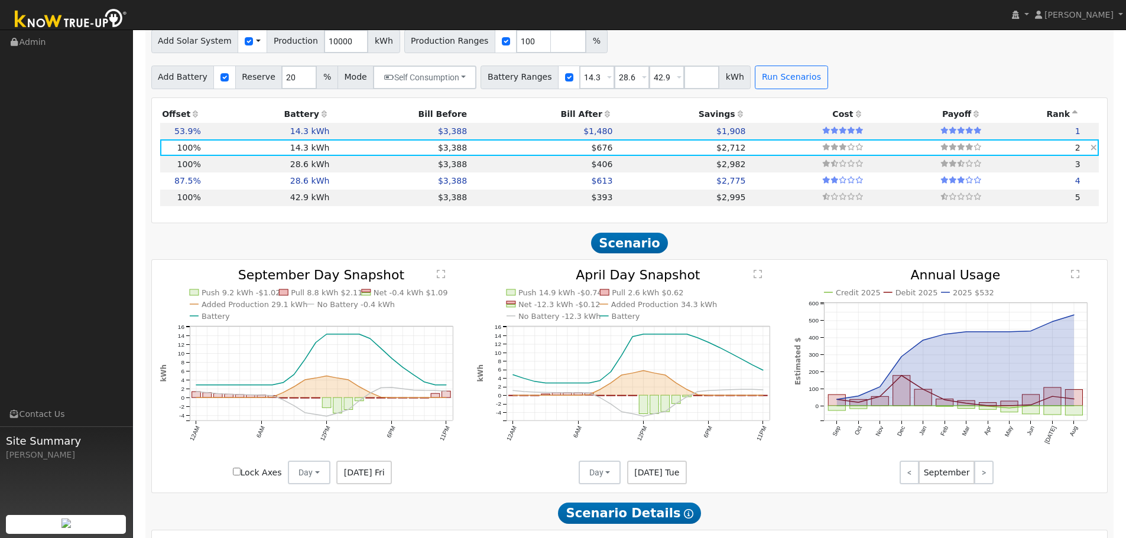
scroll to position [1100, 0]
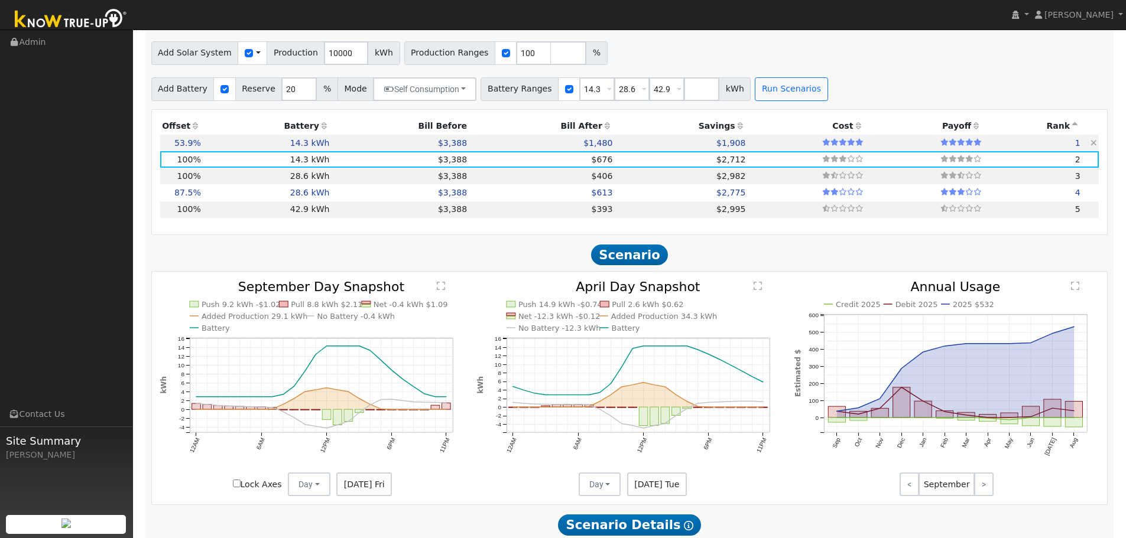
click at [235, 150] on td "14.3 kWh" at bounding box center [267, 143] width 129 height 17
type input "3.6"
type input "$11,752"
type input "$5,177"
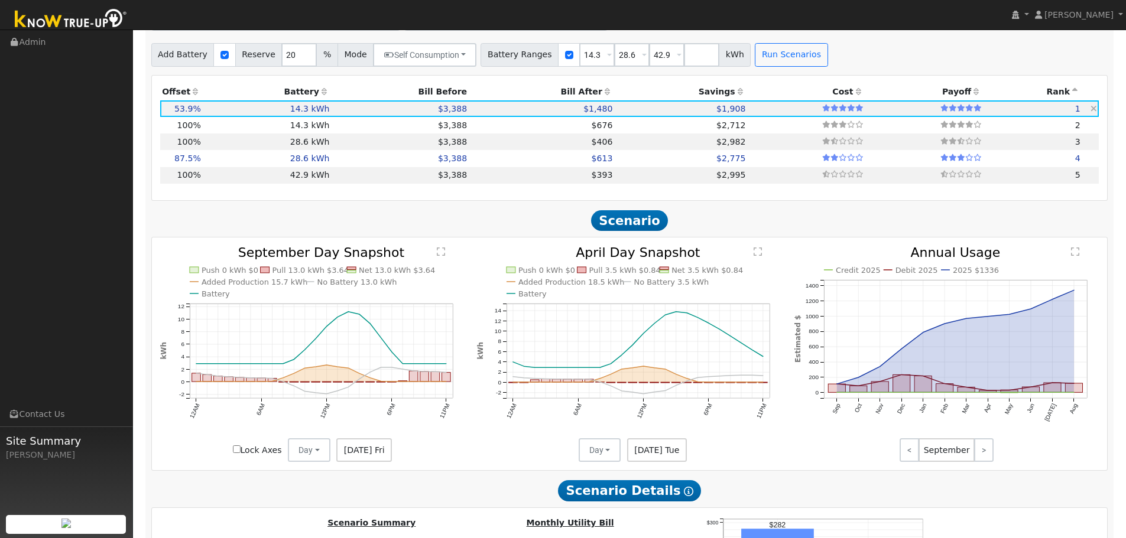
scroll to position [1120, 0]
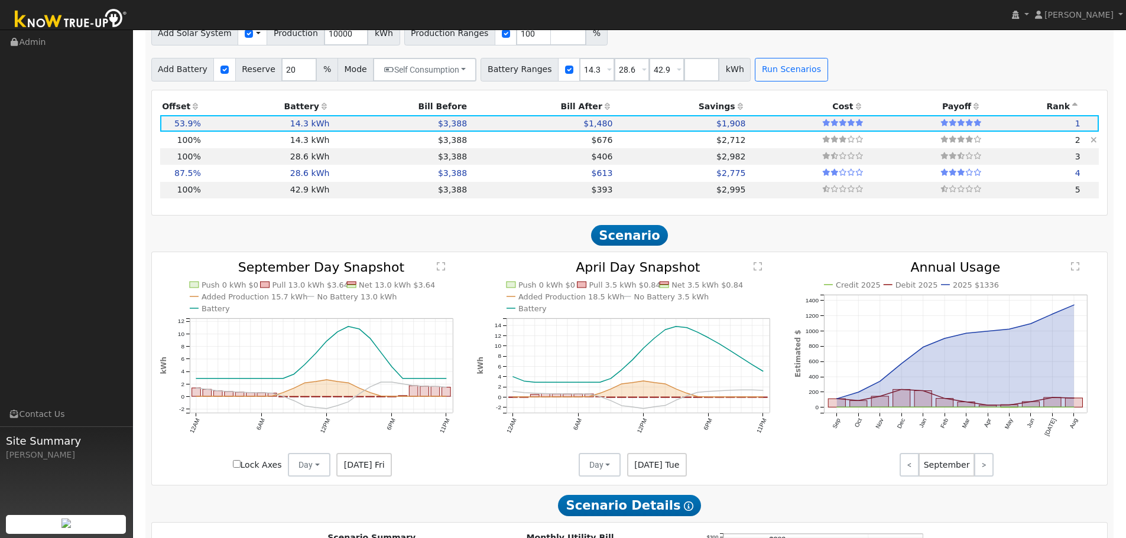
click at [219, 144] on td "14.3 kWh" at bounding box center [267, 140] width 129 height 17
type input "6.7"
type input "$21,800"
type input "$8,192"
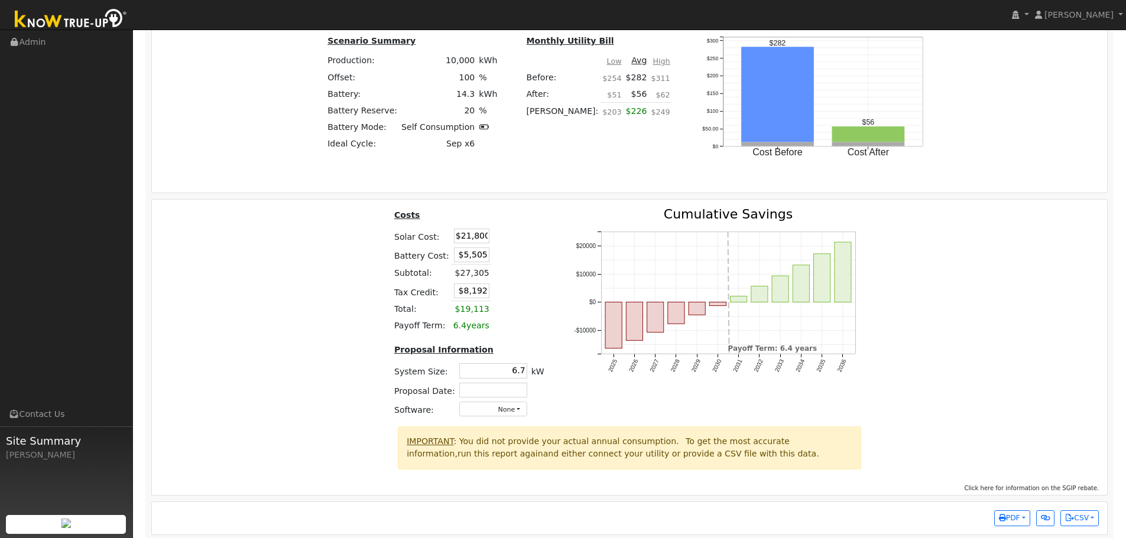
scroll to position [1613, 0]
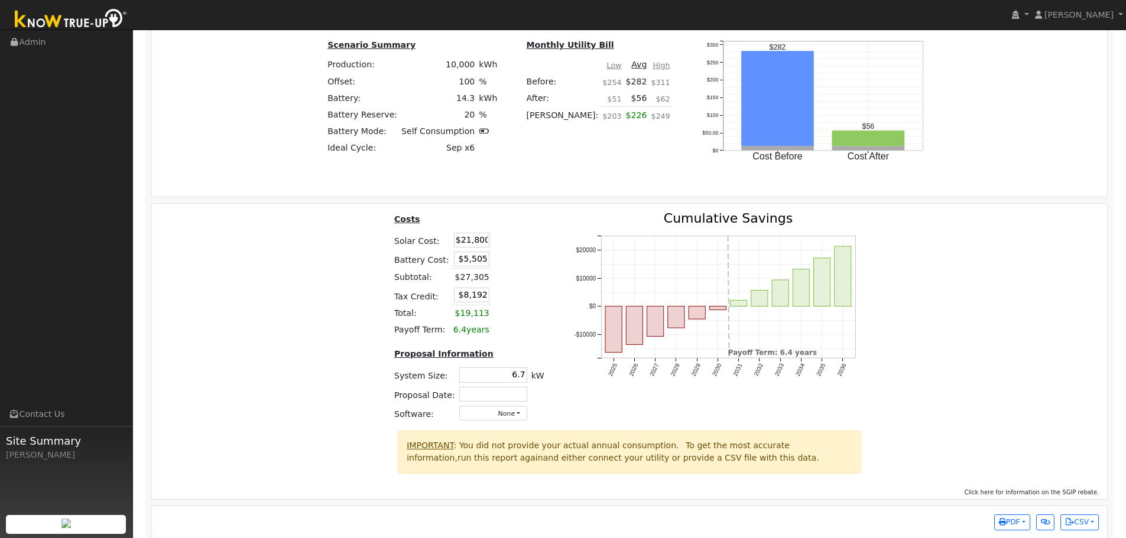
click at [377, 375] on div "Costs Solar Cost: $21,800 Battery Cost: $5,505 Subtotal: $27,305 Tax Credit: $8…" at bounding box center [630, 321] width 964 height 219
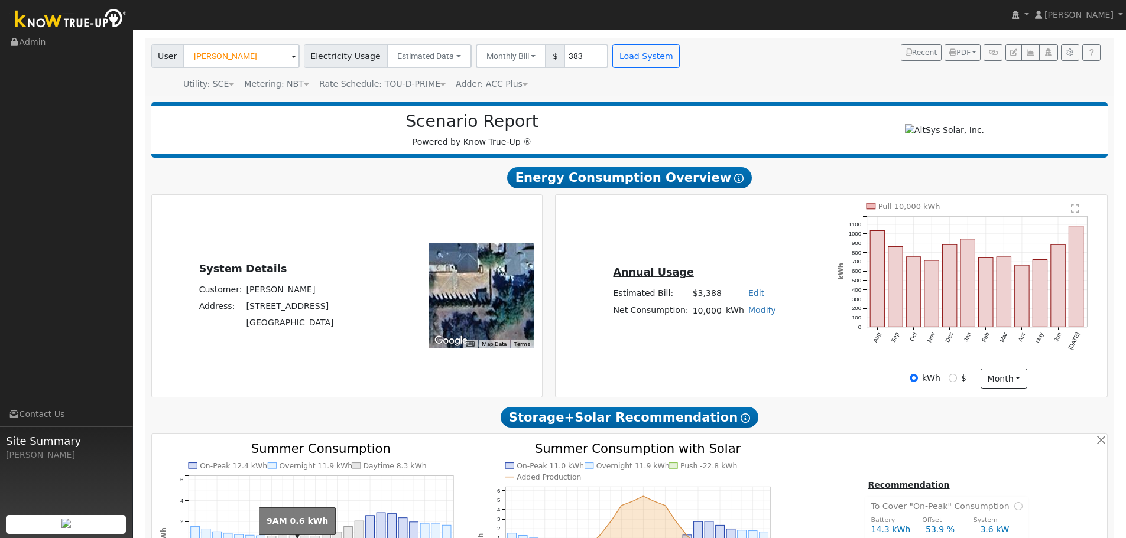
scroll to position [0, 0]
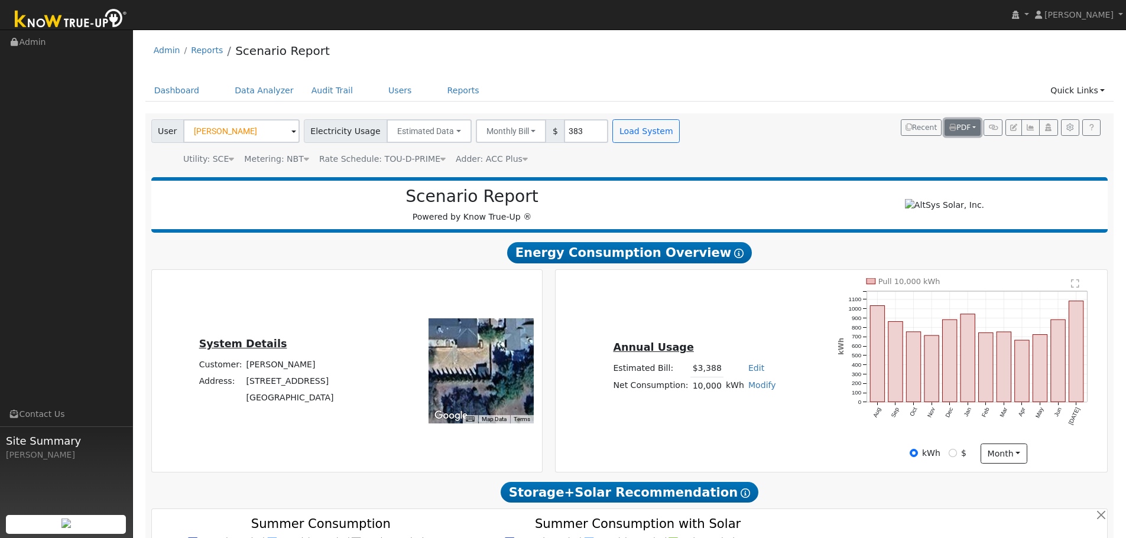
click at [963, 129] on span "PDF" at bounding box center [959, 128] width 21 height 8
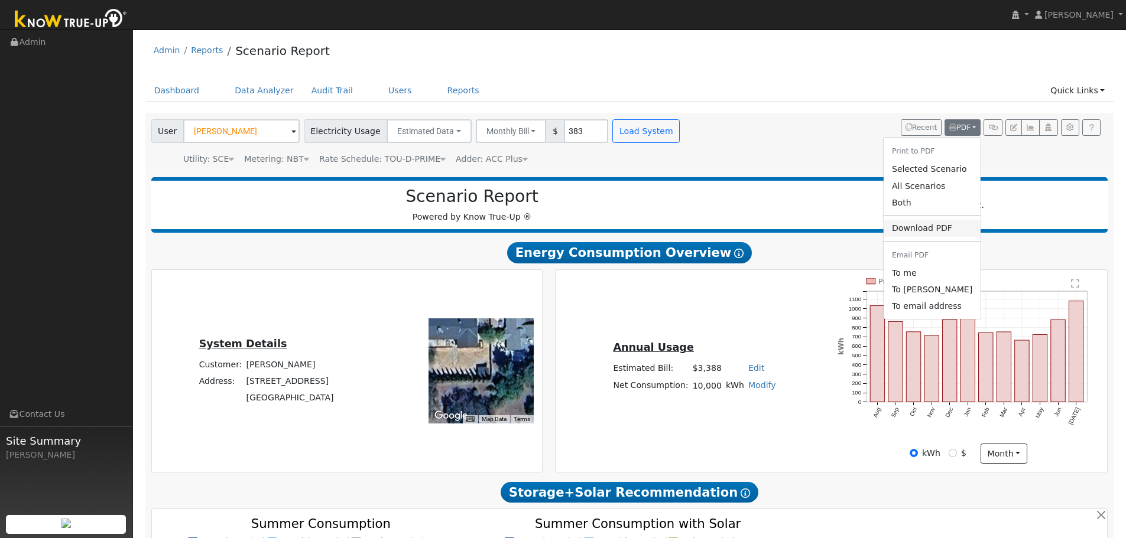
click at [947, 235] on link "Download PDF" at bounding box center [931, 228] width 97 height 17
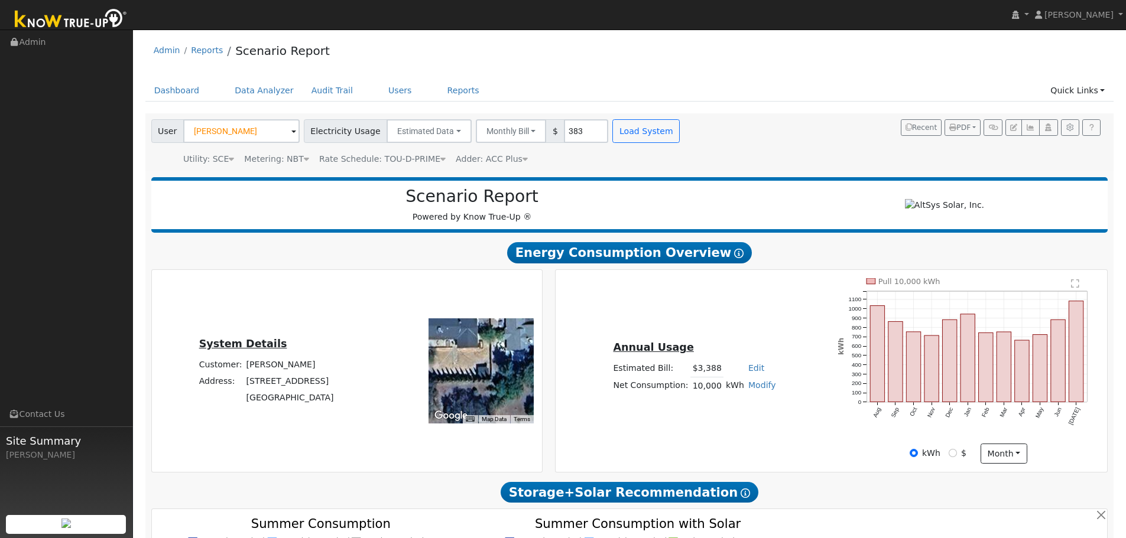
click at [375, 329] on div "System Details Customer: Alysia Schmidt Address: 41014 Oak Ridge Drive Three Ri…" at bounding box center [347, 371] width 386 height 186
click at [164, 51] on link "Admin" at bounding box center [167, 50] width 27 height 9
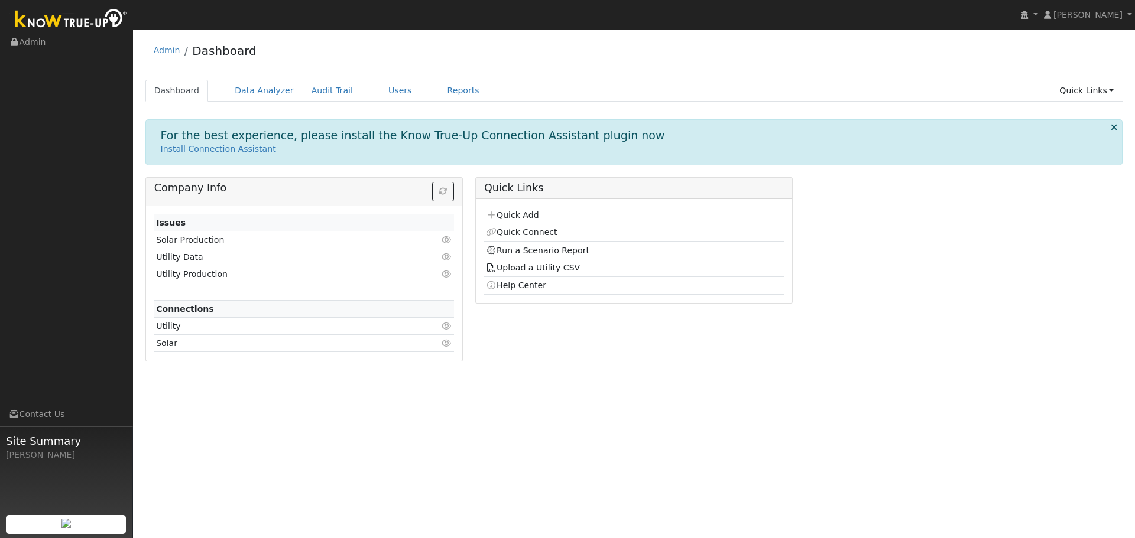
click at [529, 218] on link "Quick Add" at bounding box center [512, 214] width 53 height 9
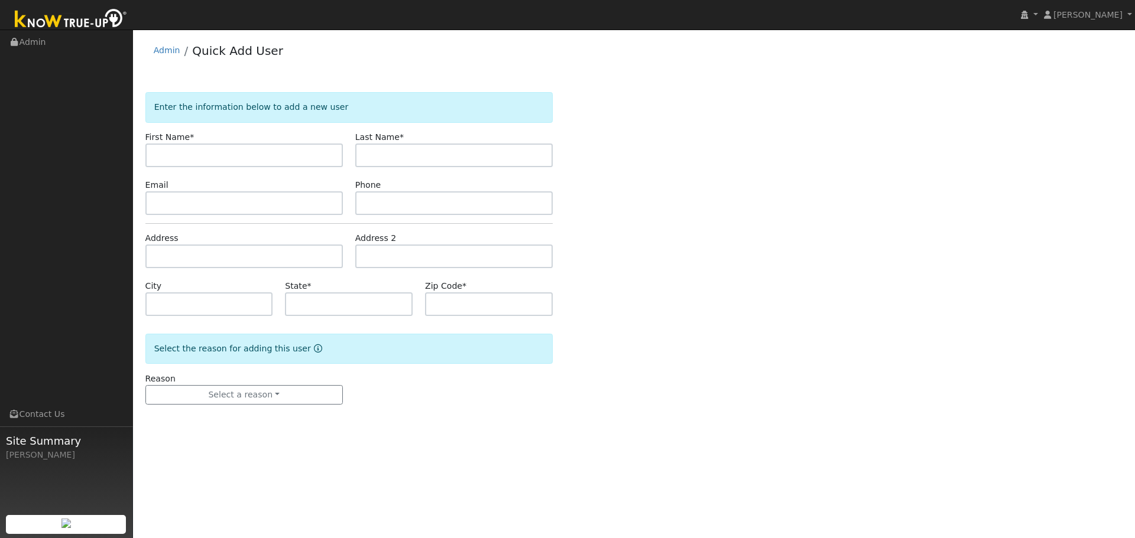
click at [307, 154] on input "text" at bounding box center [243, 156] width 197 height 24
click at [251, 165] on input "text" at bounding box center [243, 156] width 197 height 24
type input "[PERSON_NAME]"
click at [282, 193] on input "text" at bounding box center [243, 203] width 197 height 24
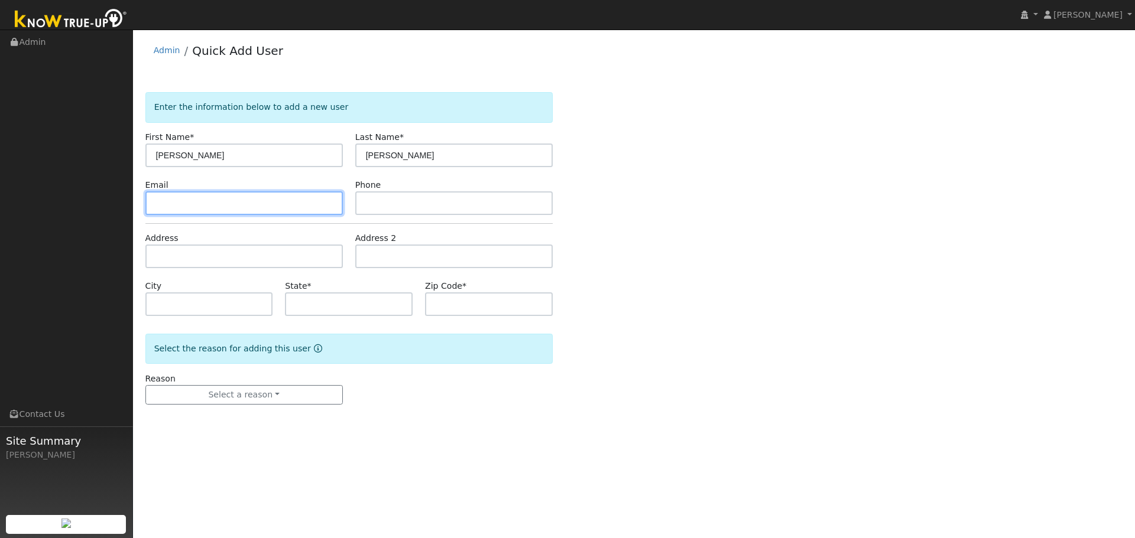
paste input "bucknerkim1@gmail.com"
type input "bucknerkim1@gmail.com"
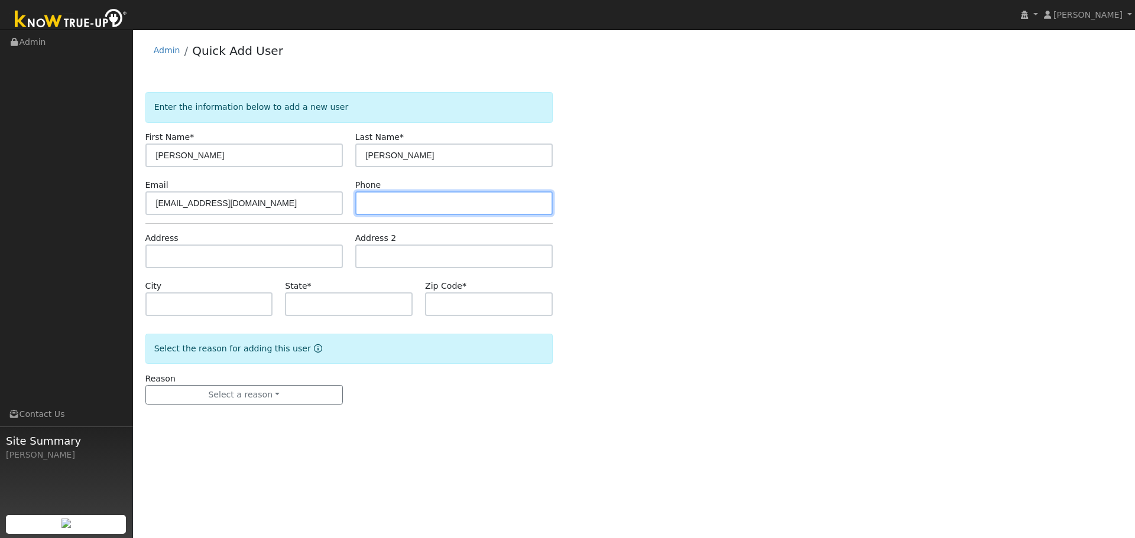
click at [433, 206] on input "text" at bounding box center [453, 203] width 197 height 24
click at [380, 209] on input "text" at bounding box center [453, 203] width 197 height 24
click at [420, 199] on input "text" at bounding box center [453, 203] width 197 height 24
type input "5593763527"
click at [735, 276] on div "Enter the information below to add a new user First Name * Kim Last Name * Buck…" at bounding box center [633, 260] width 977 height 336
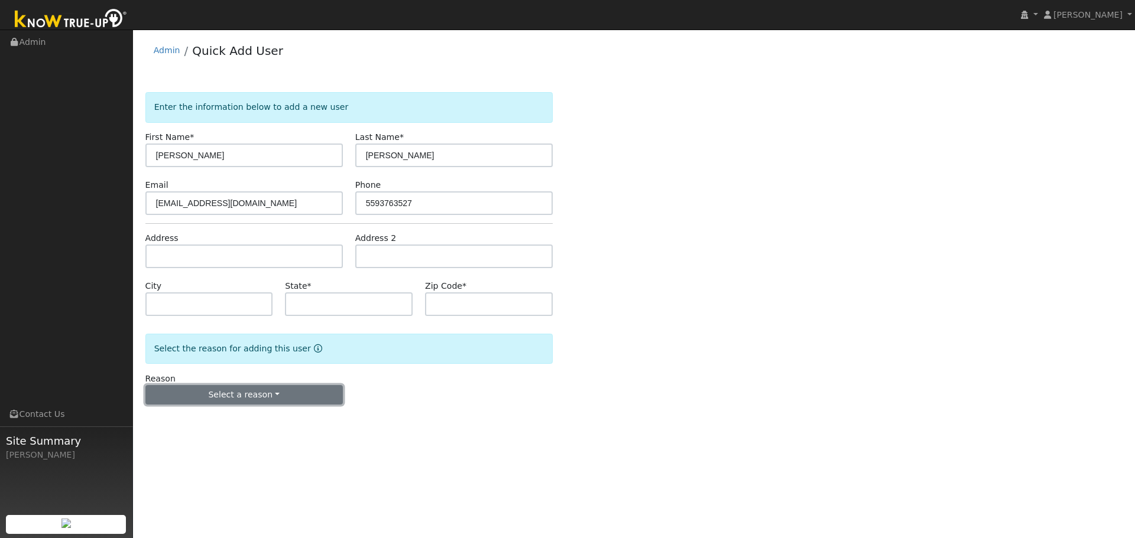
click at [278, 395] on button "Select a reason" at bounding box center [243, 395] width 197 height 20
click at [246, 418] on link "New lead" at bounding box center [211, 419] width 131 height 17
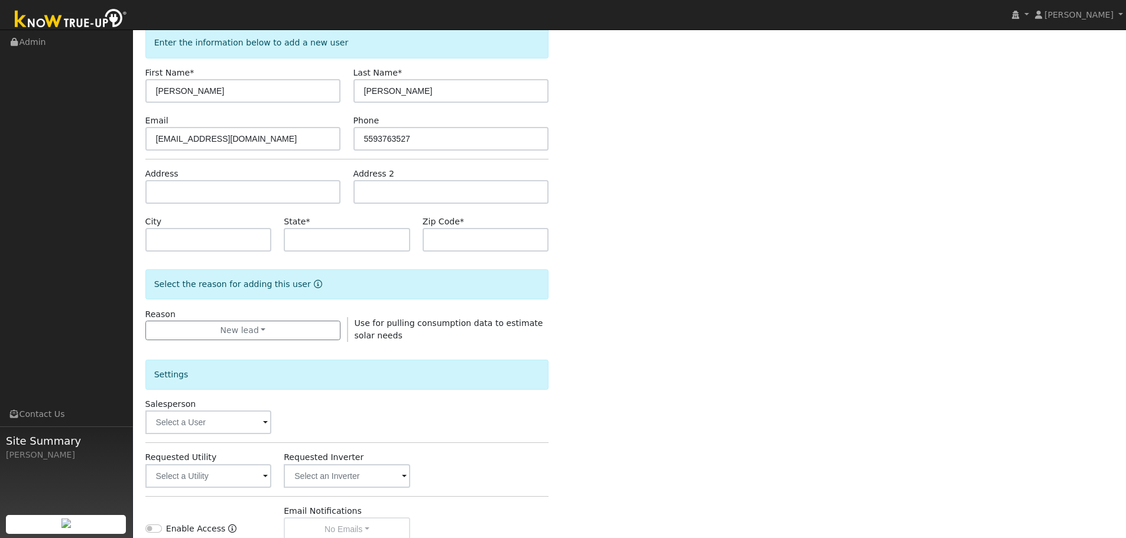
scroll to position [79, 0]
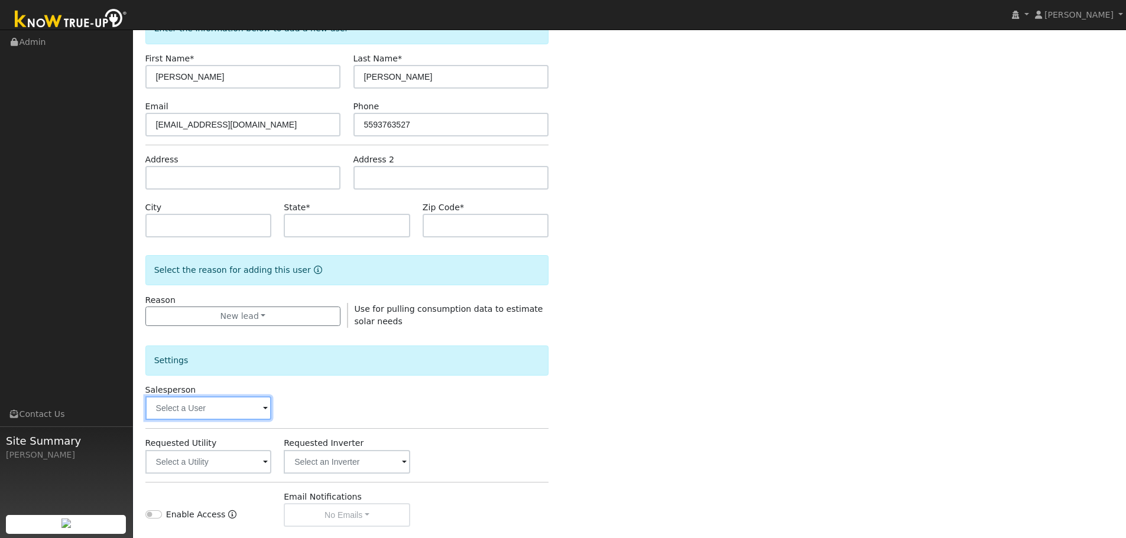
click at [243, 411] on input "text" at bounding box center [208, 409] width 126 height 24
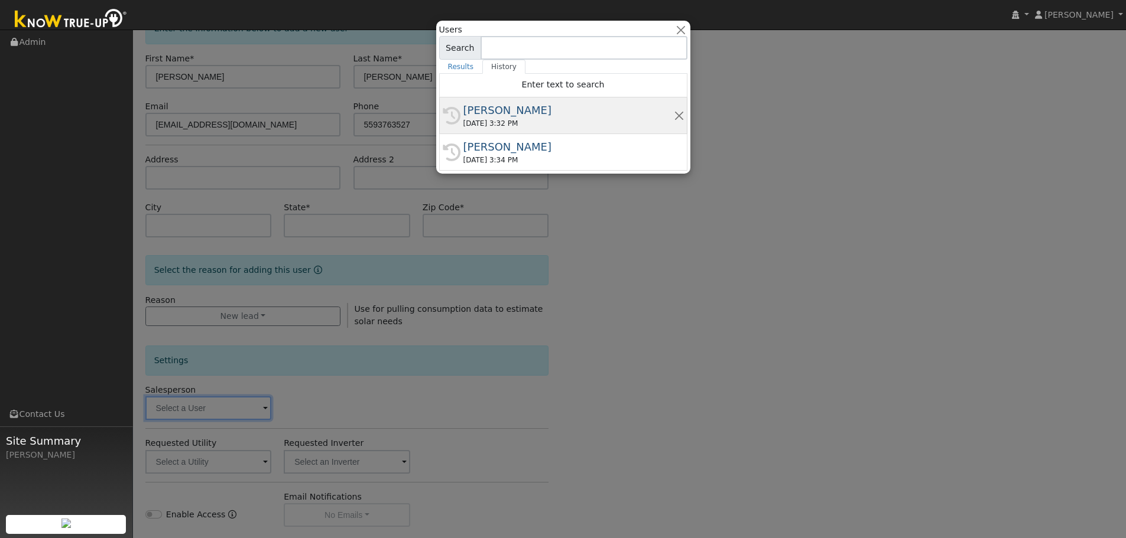
click at [496, 106] on div "[PERSON_NAME]" at bounding box center [568, 110] width 210 height 16
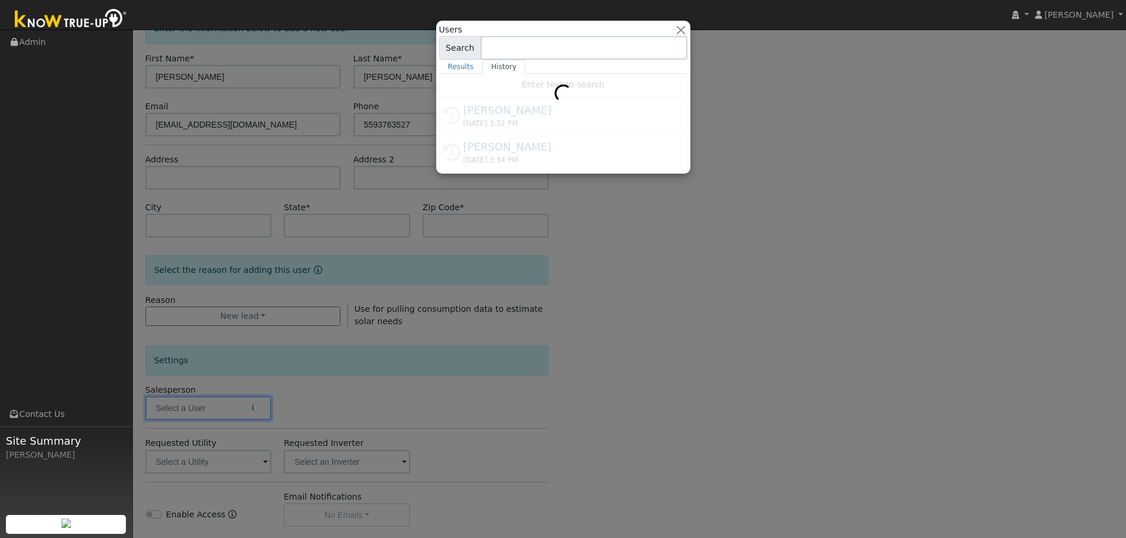
type input "[PERSON_NAME]"
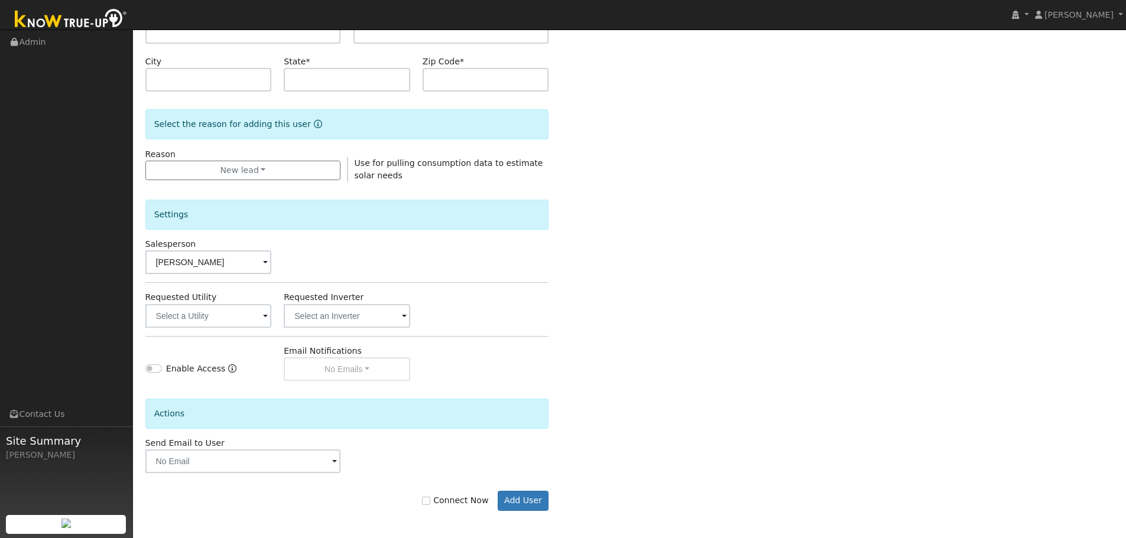
scroll to position [227, 0]
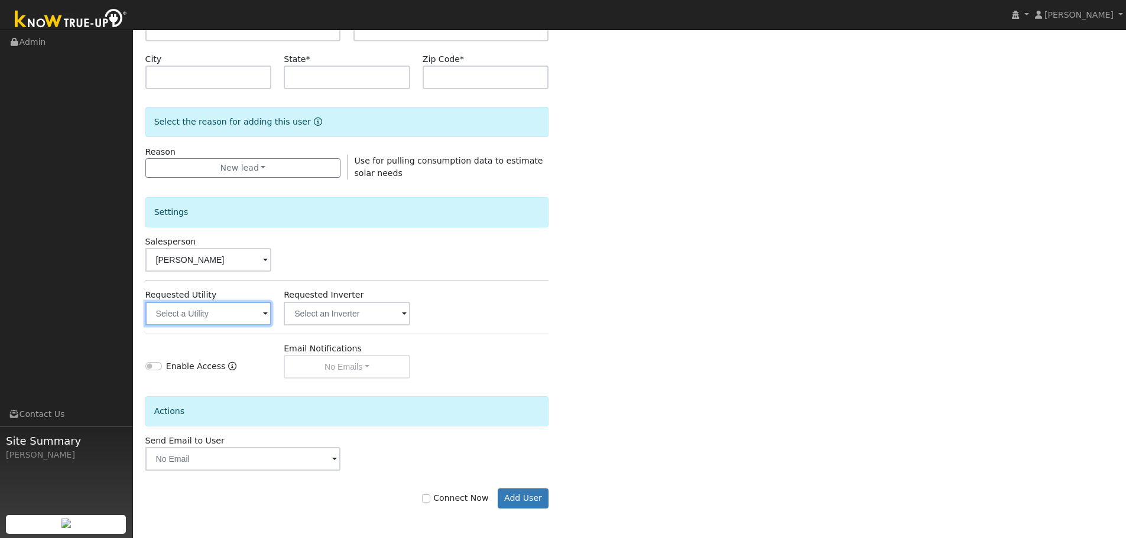
click at [236, 318] on input "text" at bounding box center [208, 314] width 126 height 24
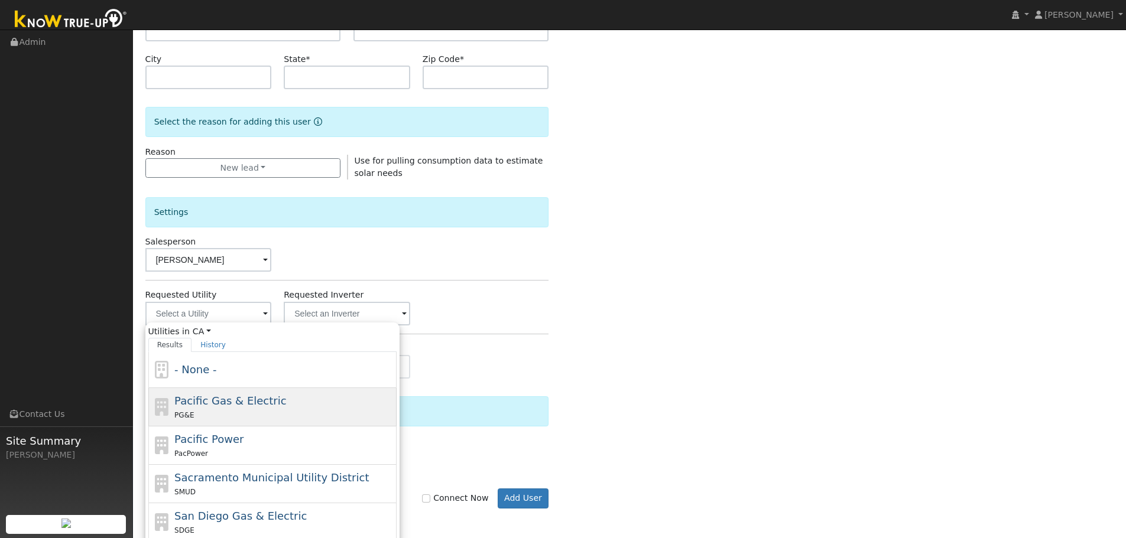
click at [272, 412] on div "PG&E" at bounding box center [283, 415] width 219 height 12
type input "Pacific Gas & Electric"
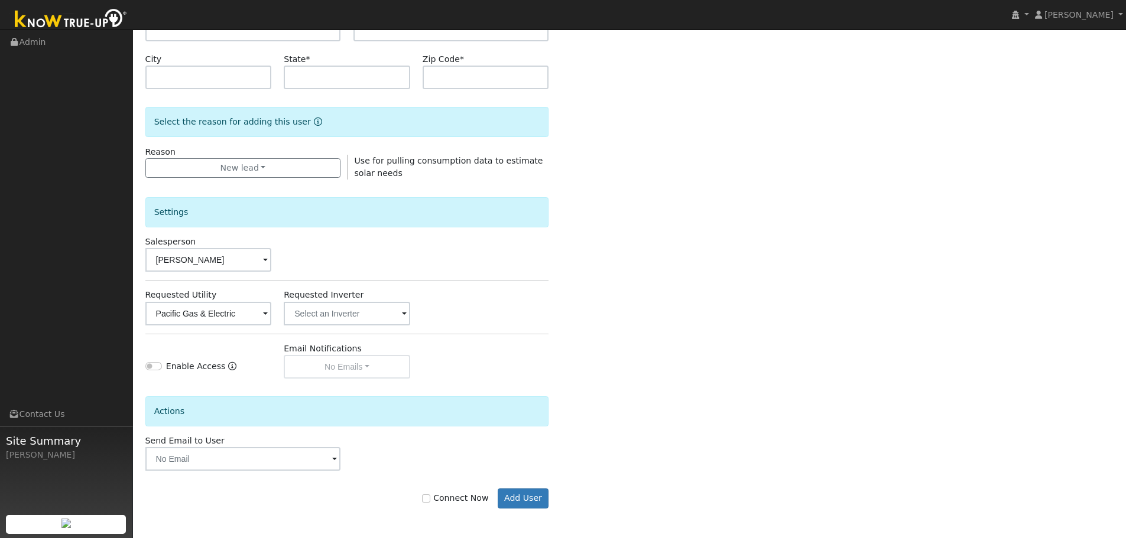
click at [268, 311] on span at bounding box center [265, 315] width 5 height 14
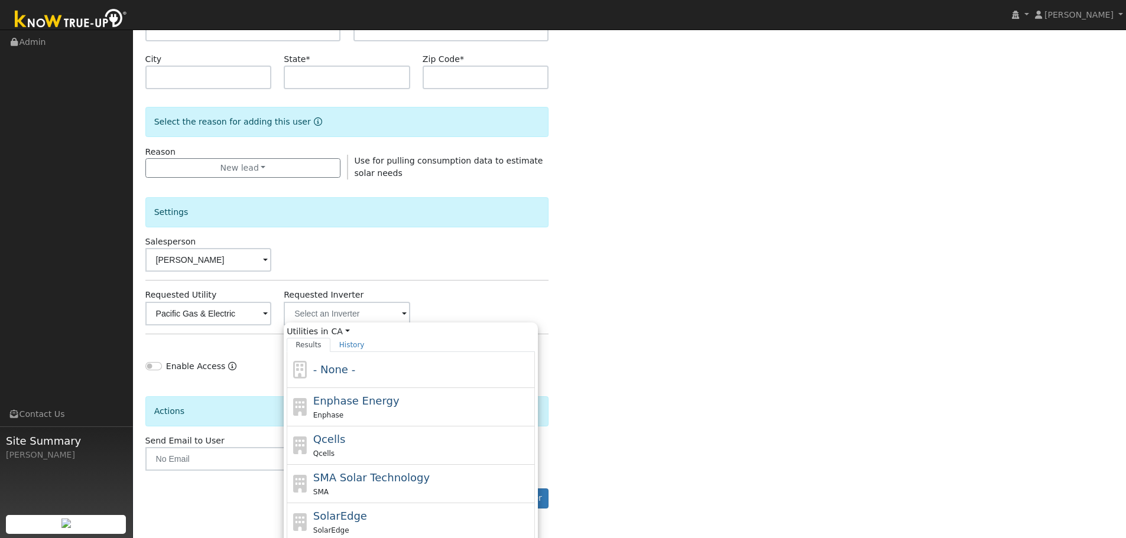
click at [631, 336] on div "Enter the information below to add a new user First Name * Kim Last Name * Buck…" at bounding box center [629, 198] width 969 height 667
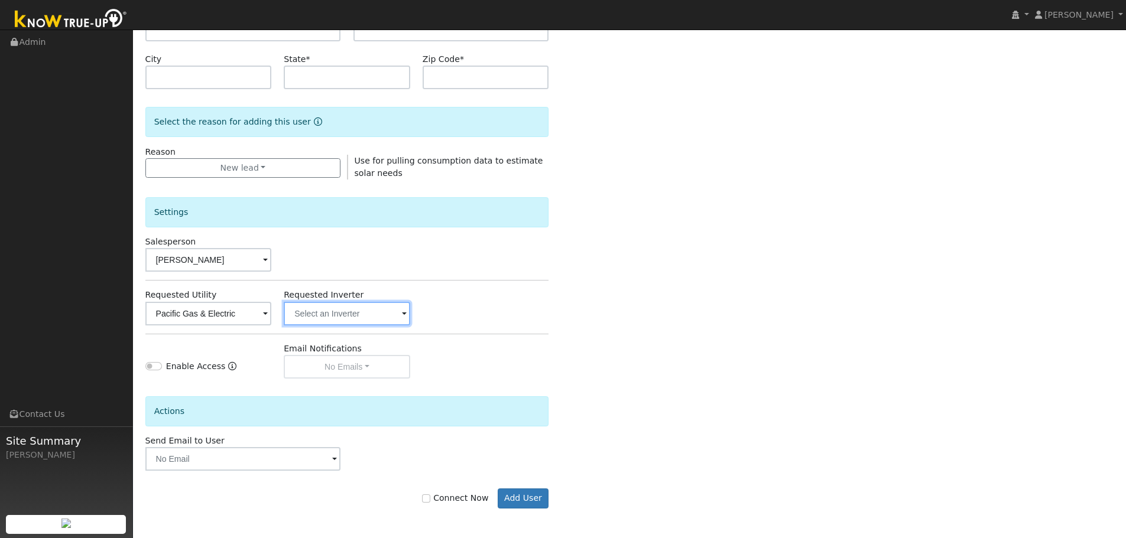
click at [272, 312] on input "text" at bounding box center [208, 314] width 126 height 24
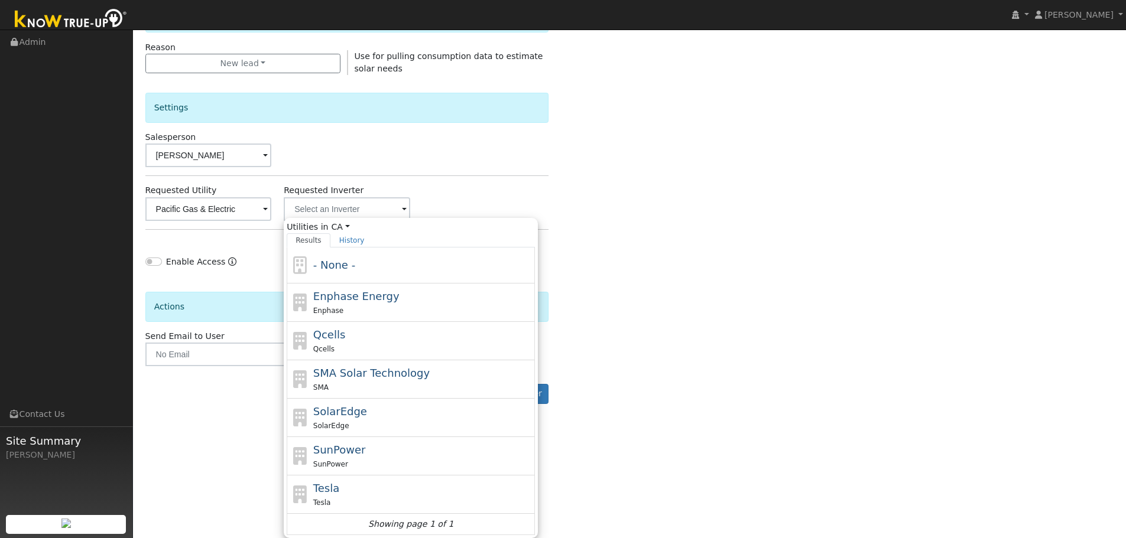
click at [644, 348] on div "Enter the information below to add a new user First Name * Kim Last Name * Buck…" at bounding box center [629, 94] width 969 height 667
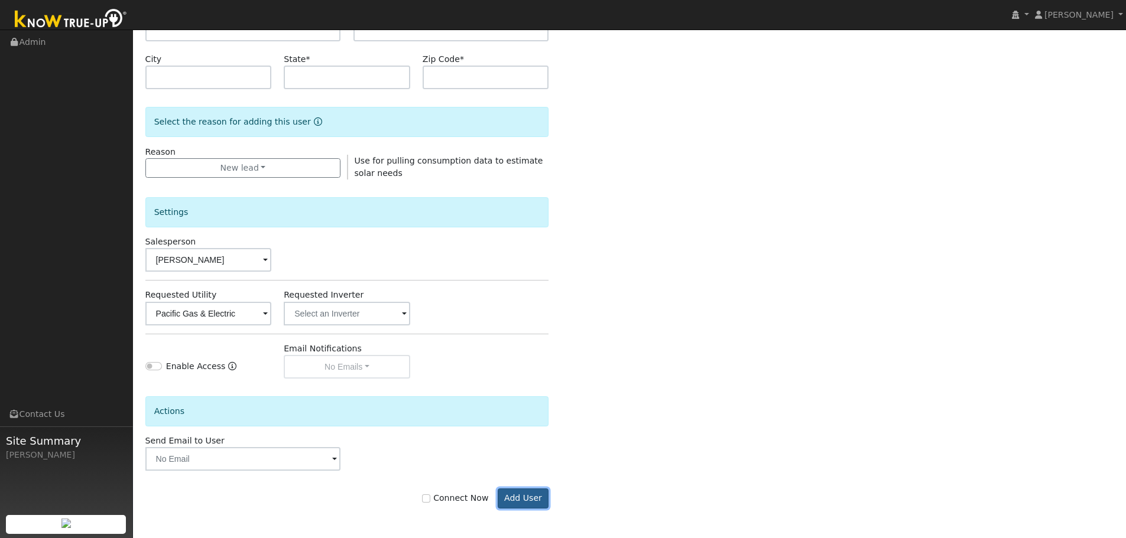
click at [521, 505] on button "Add User" at bounding box center [523, 499] width 51 height 20
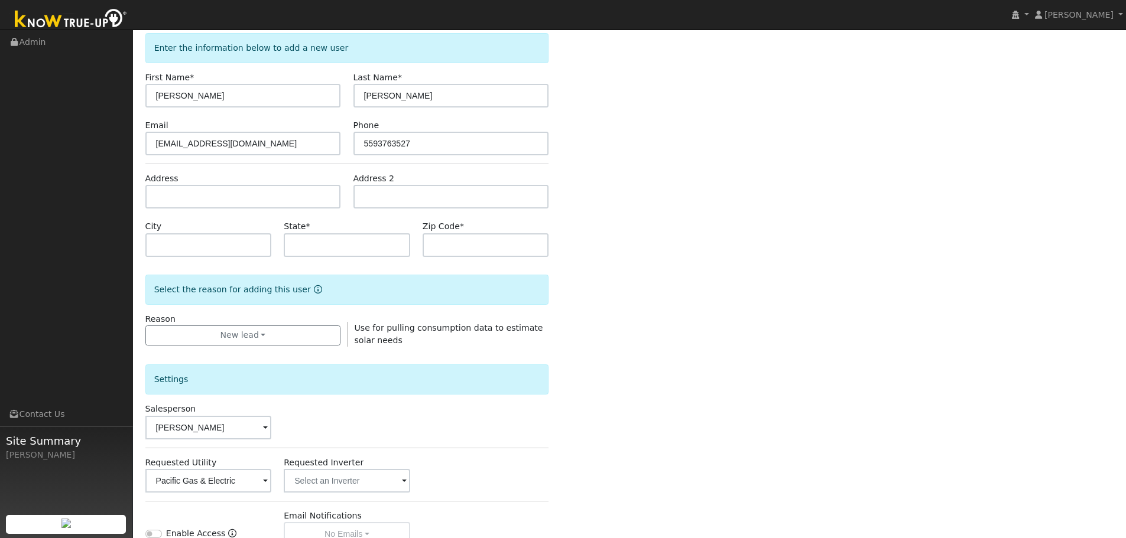
scroll to position [99, 0]
click at [251, 197] on input "text" at bounding box center [243, 196] width 196 height 24
click at [216, 199] on input "text" at bounding box center [243, 196] width 196 height 24
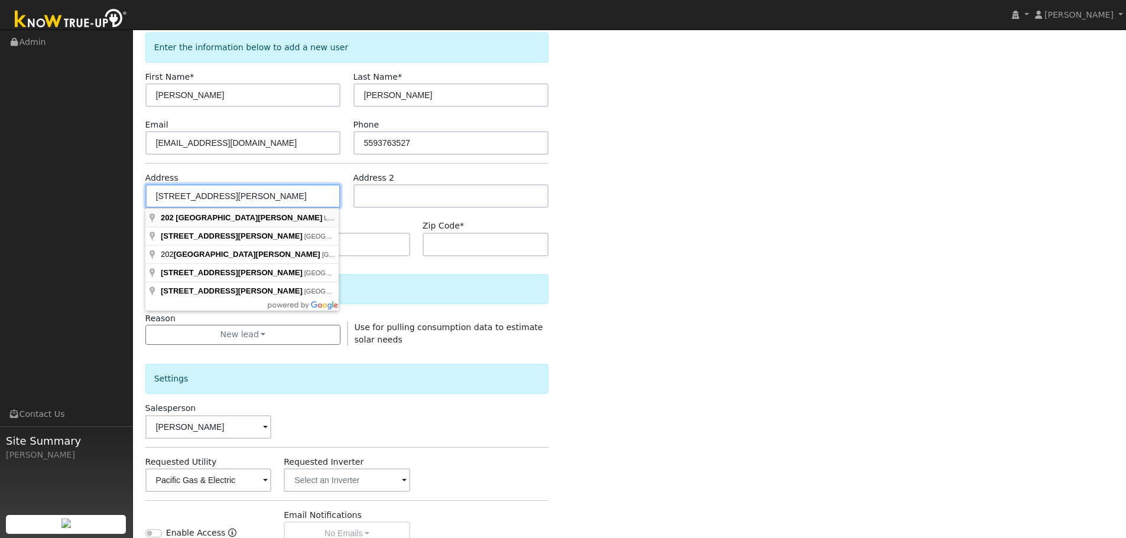
type input "202 East Bush Street"
type input "Lemoore"
type input "CA"
type input "93245"
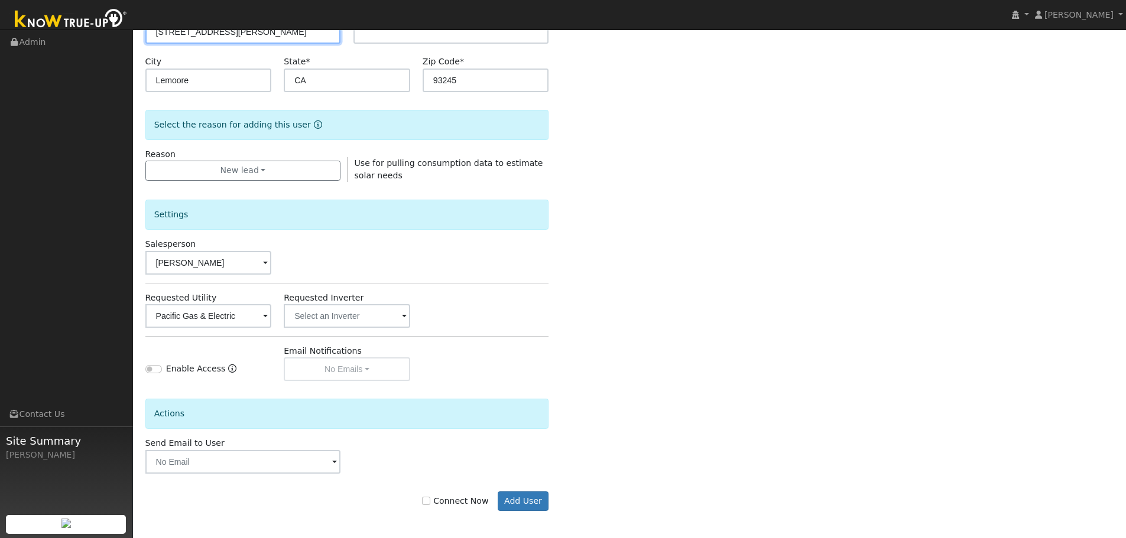
scroll to position [265, 0]
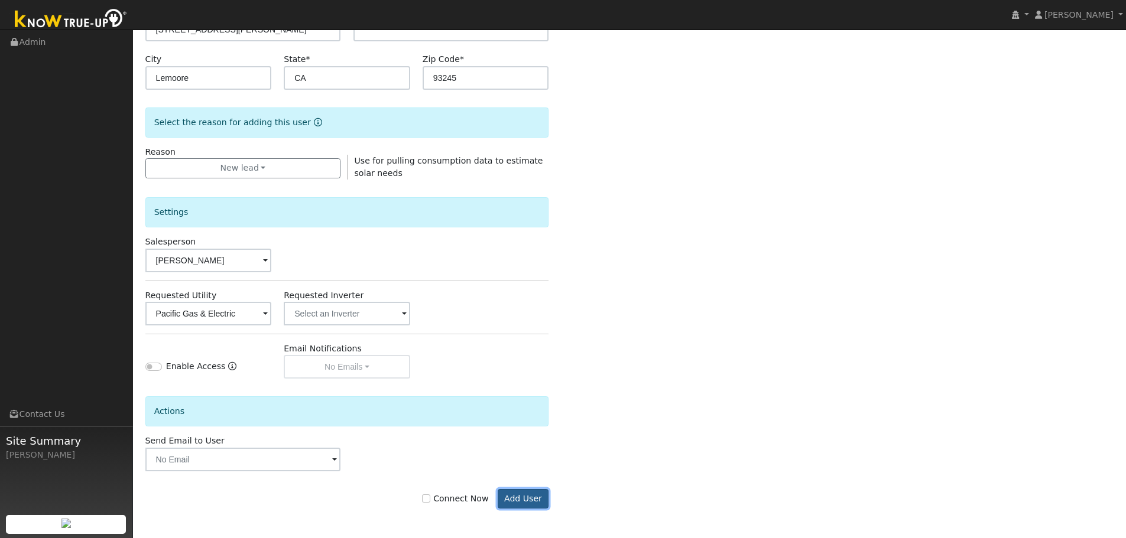
click at [528, 494] on button "Add User" at bounding box center [523, 499] width 51 height 20
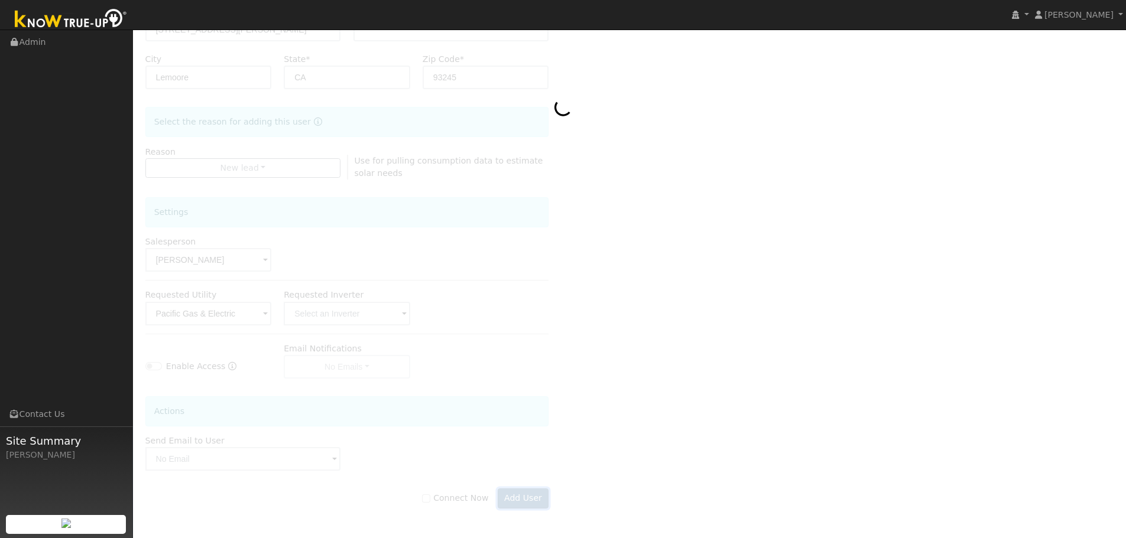
scroll to position [227, 0]
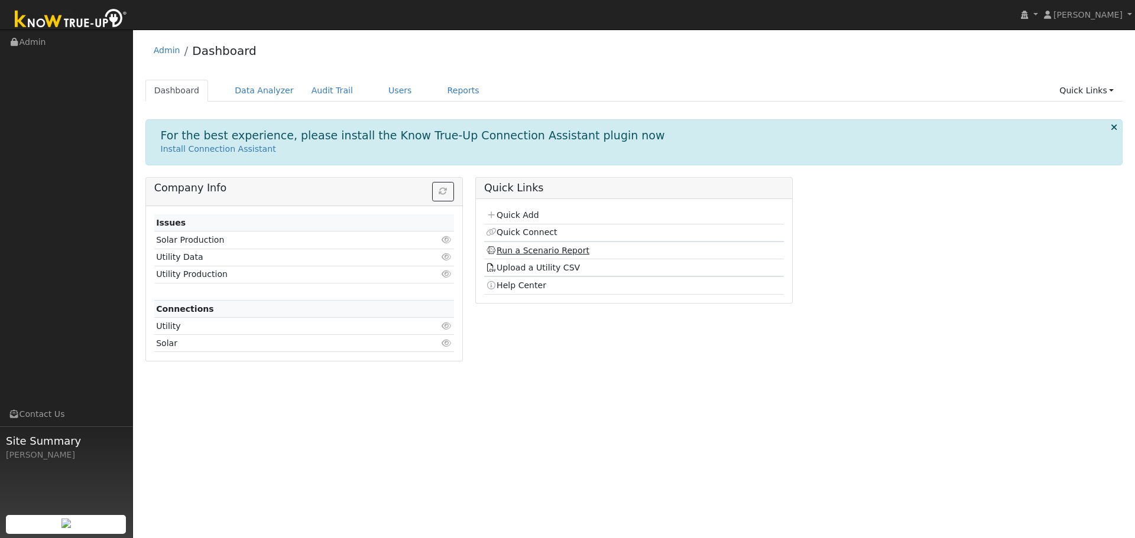
click at [511, 249] on link "Run a Scenario Report" at bounding box center [537, 250] width 103 height 9
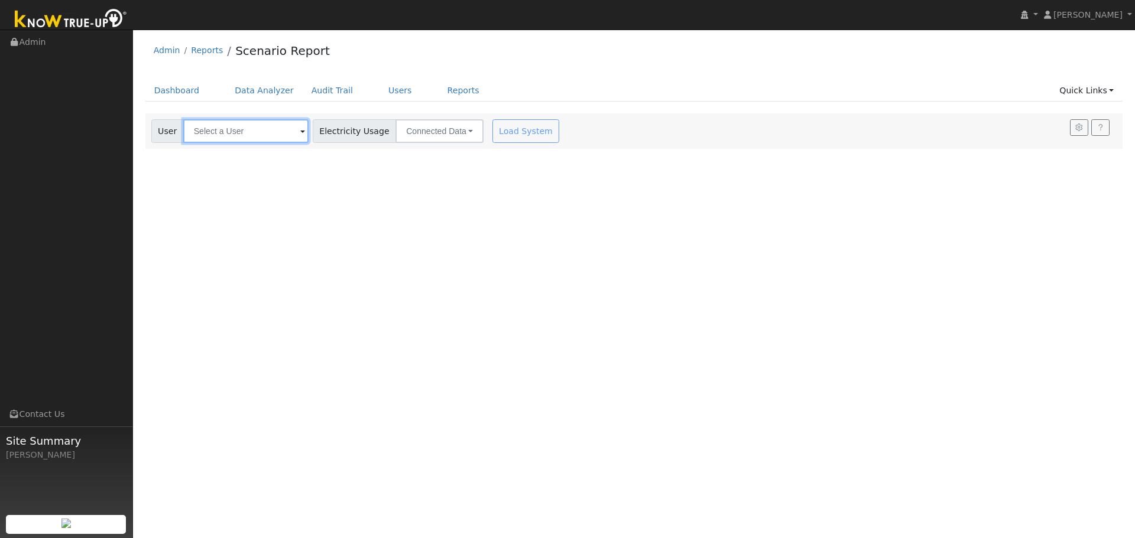
click at [290, 137] on input "text" at bounding box center [245, 131] width 125 height 24
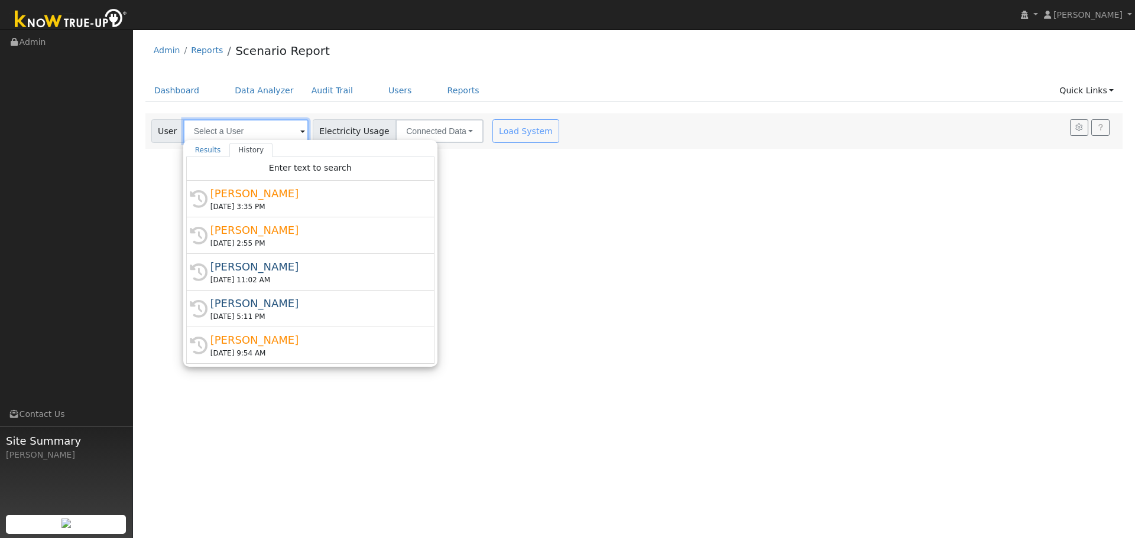
type input "D"
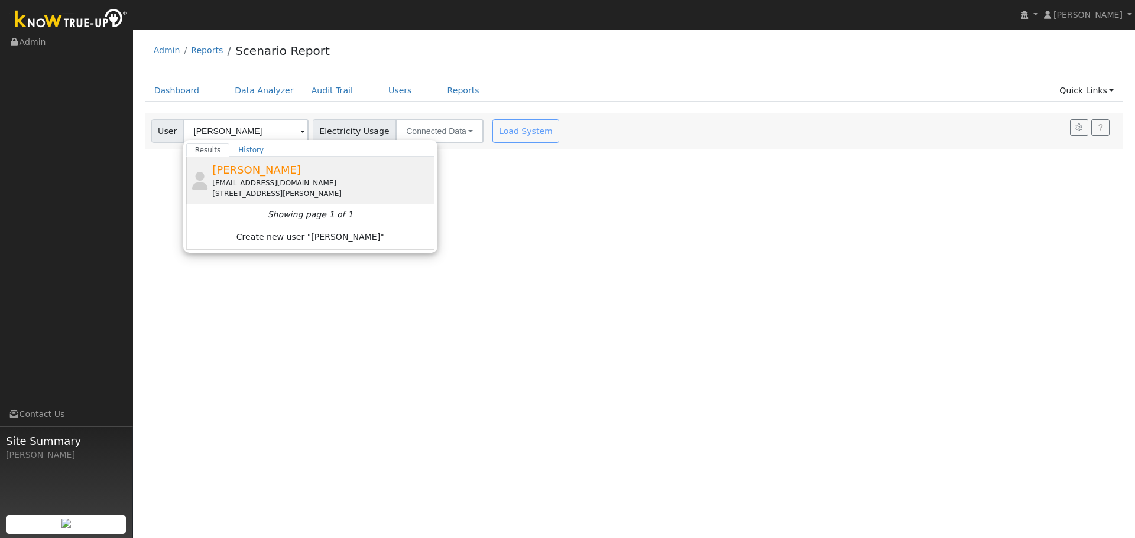
click at [296, 176] on div "[PERSON_NAME] [EMAIL_ADDRESS][DOMAIN_NAME] [STREET_ADDRESS][PERSON_NAME]" at bounding box center [321, 180] width 219 height 37
type input "[PERSON_NAME]"
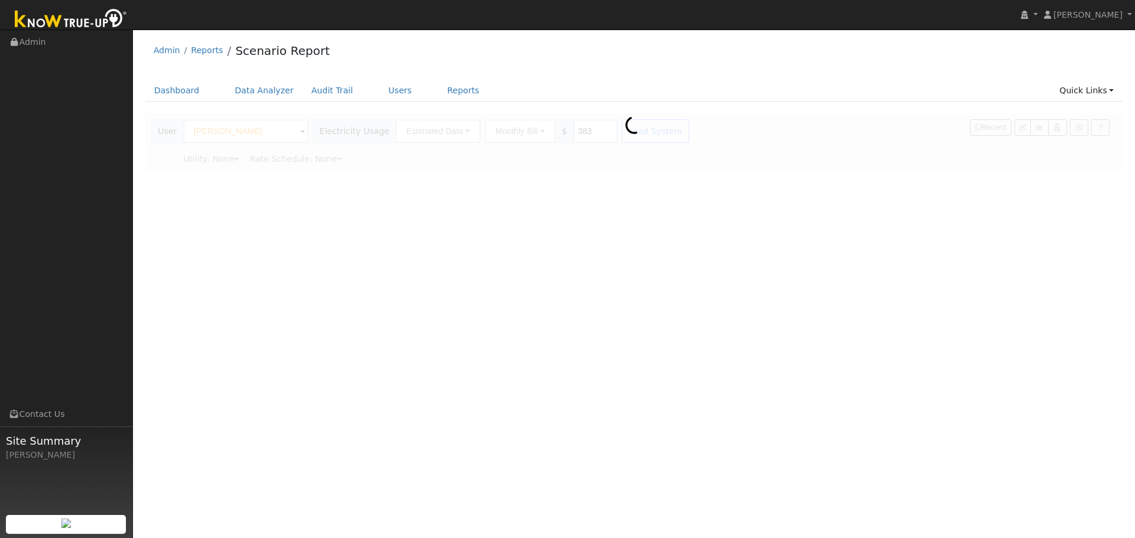
type input "Pacific Gas & Electric"
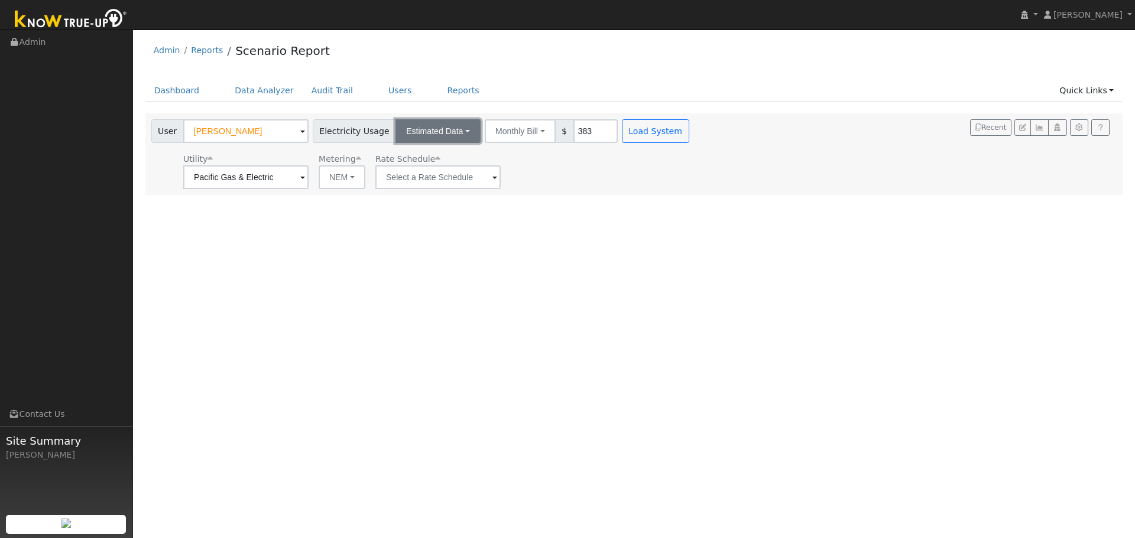
click at [440, 136] on button "Estimated Data" at bounding box center [437, 131] width 85 height 24
click at [444, 192] on link "CSV Data" at bounding box center [438, 191] width 84 height 17
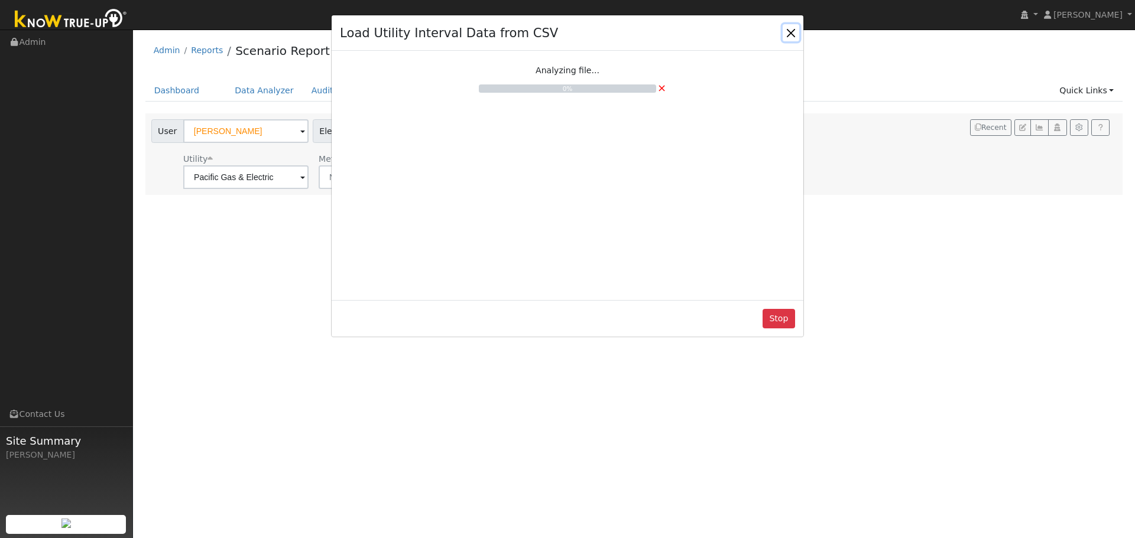
click at [784, 36] on button "Close" at bounding box center [790, 32] width 17 height 17
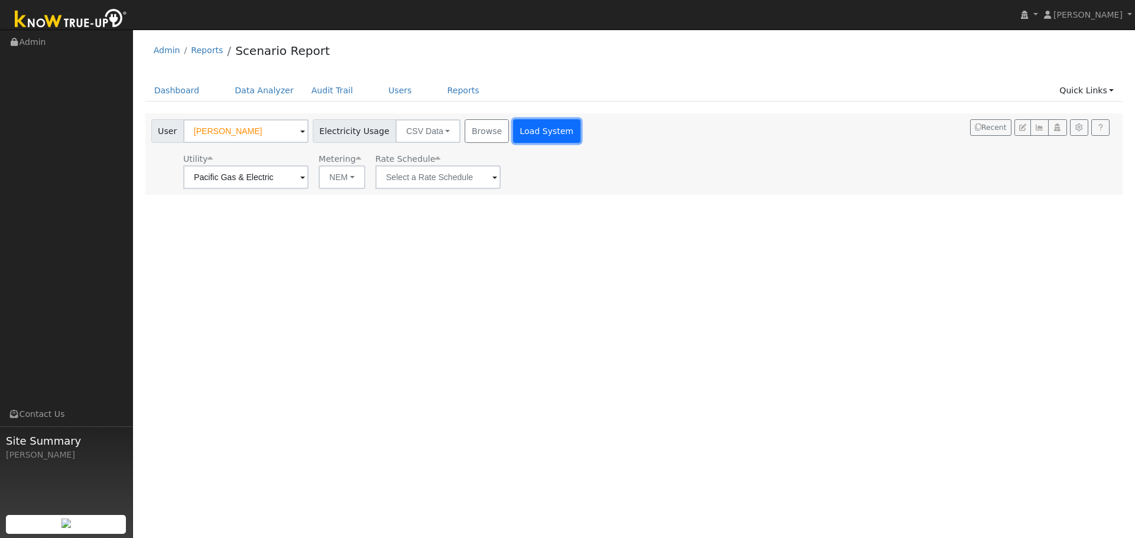
click at [527, 129] on button "Load System" at bounding box center [546, 131] width 67 height 24
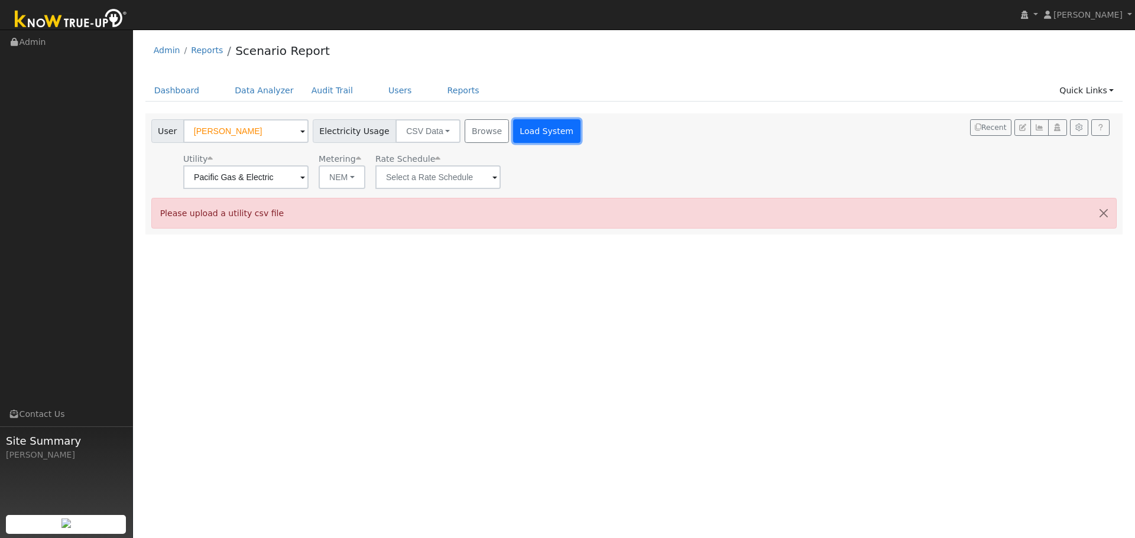
click at [517, 129] on button "Load System" at bounding box center [546, 131] width 67 height 24
click at [427, 133] on button "CSV Data" at bounding box center [427, 131] width 65 height 24
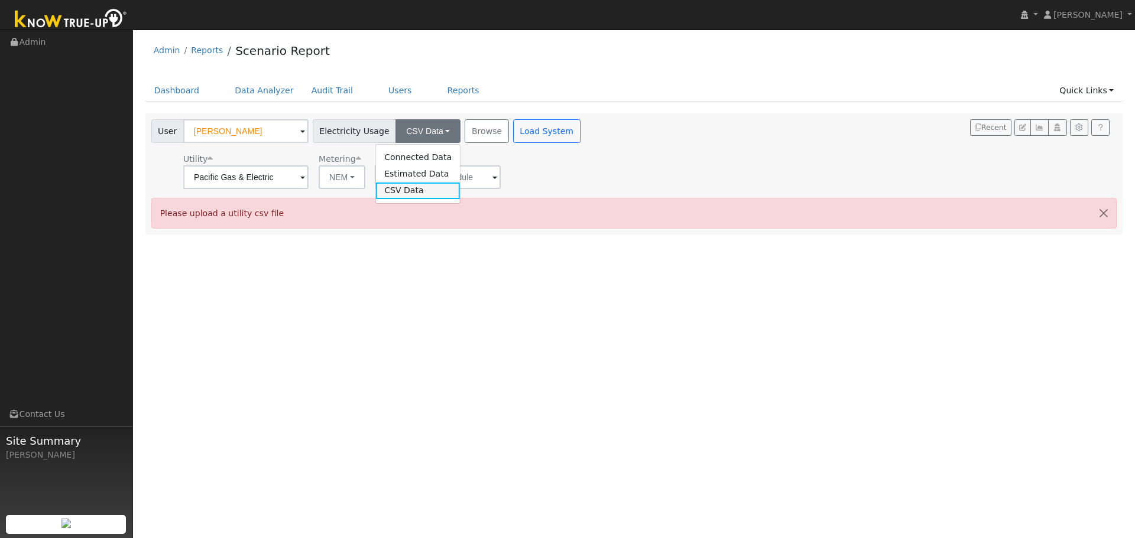
click at [410, 195] on link "CSV Data" at bounding box center [418, 191] width 84 height 17
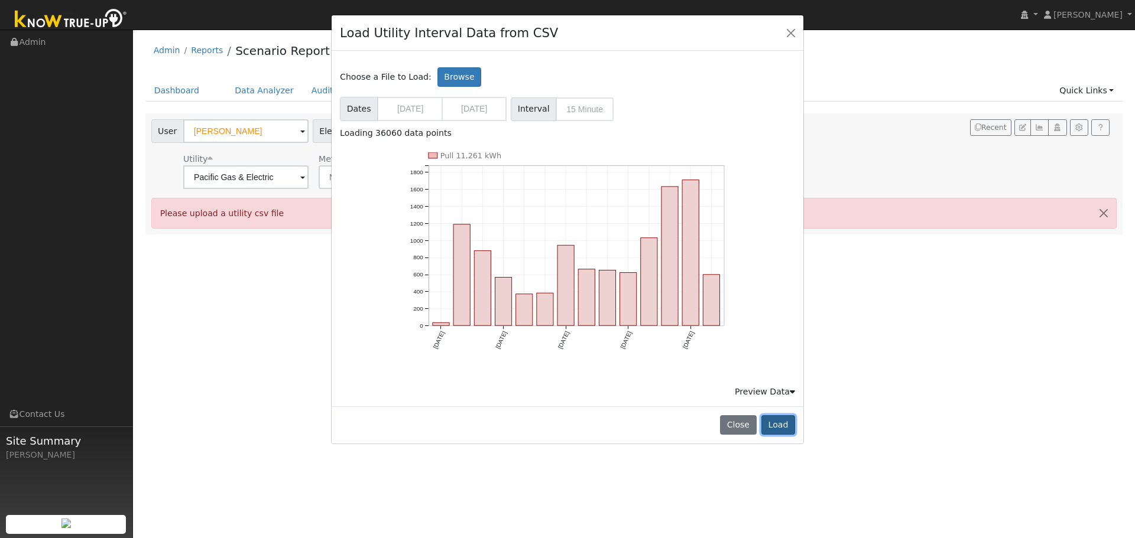
click at [776, 423] on button "Load" at bounding box center [778, 425] width 34 height 20
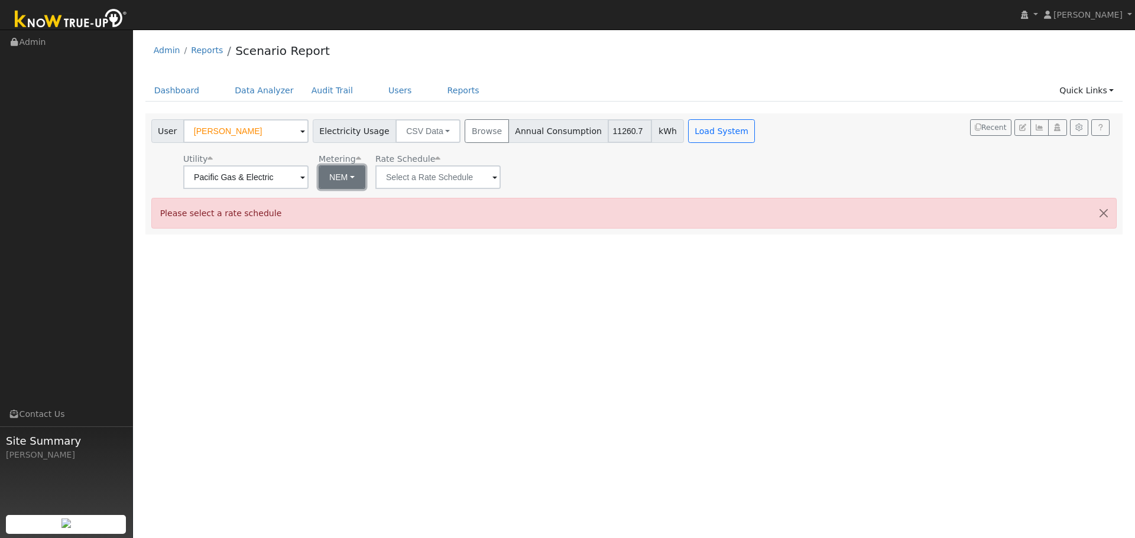
click at [356, 179] on button "NEM" at bounding box center [342, 177] width 47 height 24
click at [358, 221] on link "NBT" at bounding box center [358, 220] width 82 height 17
type input "E-ELEC"
click at [308, 183] on input "E-ELEC" at bounding box center [245, 177] width 125 height 24
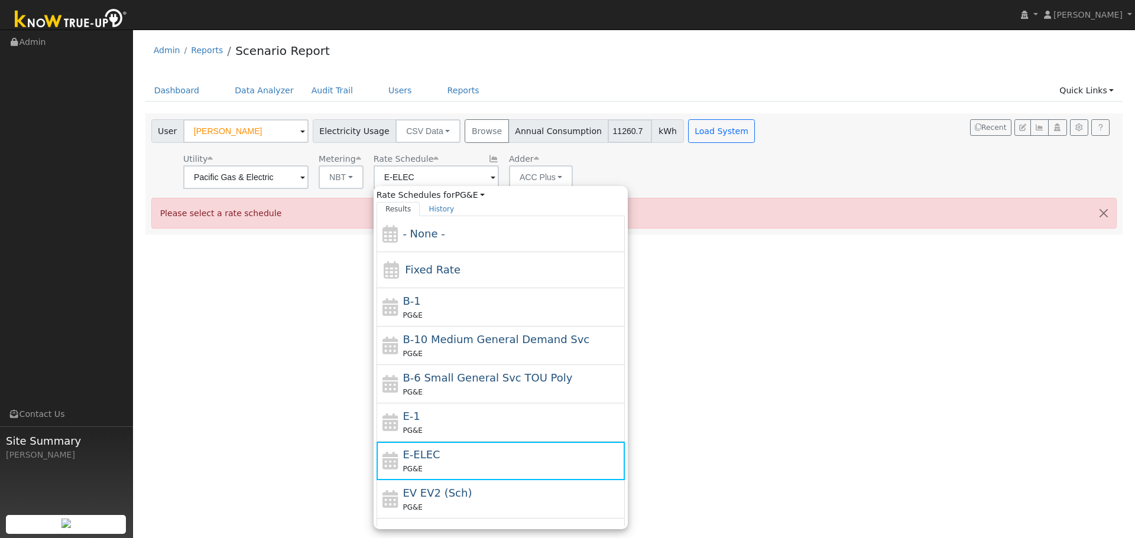
click at [756, 294] on div "User Profile First name Last name Email Email Notifications No Emails No Emails…" at bounding box center [634, 284] width 1002 height 509
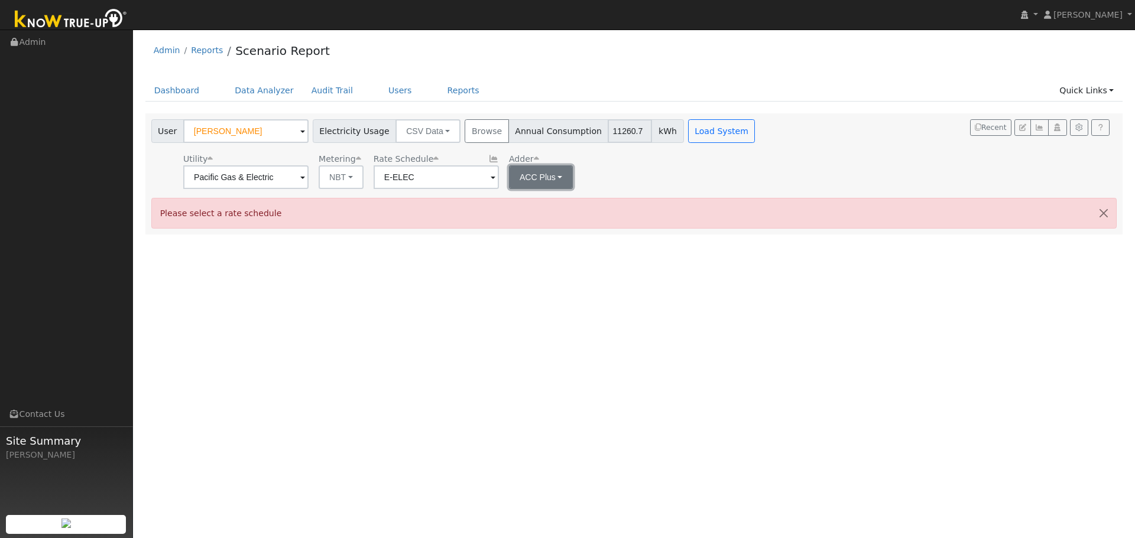
click at [558, 183] on button "ACC Plus" at bounding box center [541, 177] width 64 height 24
click at [752, 281] on div "User Profile First name Last name Email Email Notifications No Emails No Emails…" at bounding box center [634, 284] width 1002 height 509
click at [351, 182] on button "NBT" at bounding box center [341, 177] width 45 height 24
click at [343, 223] on link "NBT" at bounding box center [358, 220] width 82 height 17
click at [496, 180] on div "Rate Schedule E-ELEC" at bounding box center [435, 171] width 129 height 36
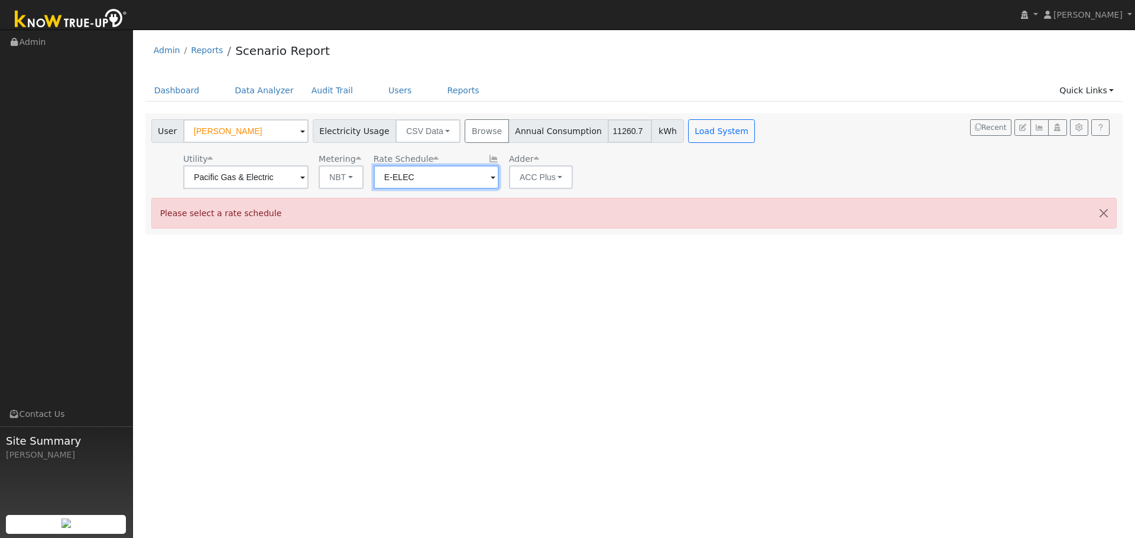
click at [308, 180] on input "E-ELEC" at bounding box center [245, 177] width 125 height 24
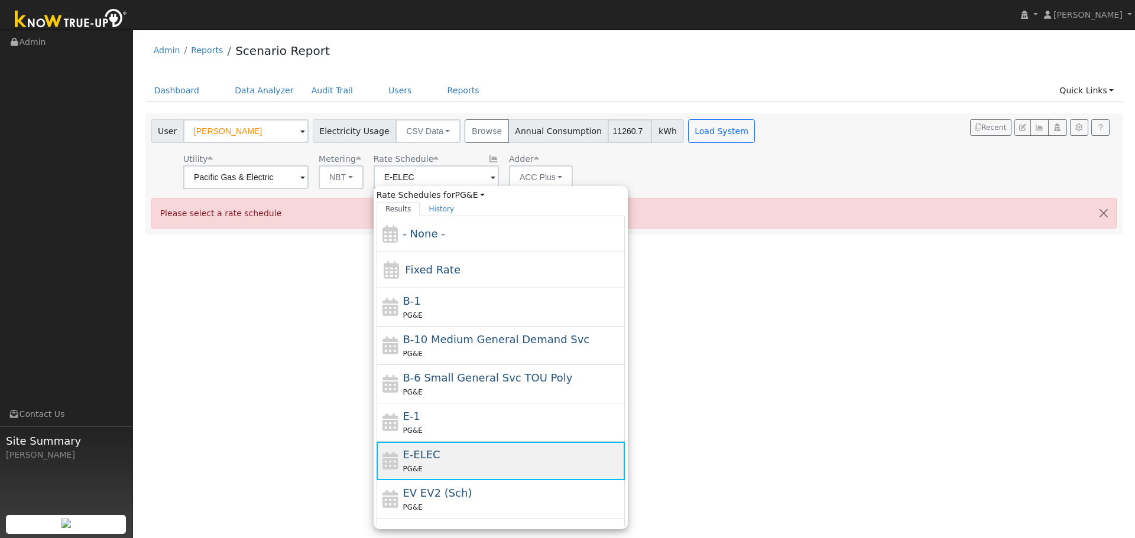
click at [529, 451] on div "E-ELEC PG&E" at bounding box center [511, 461] width 219 height 28
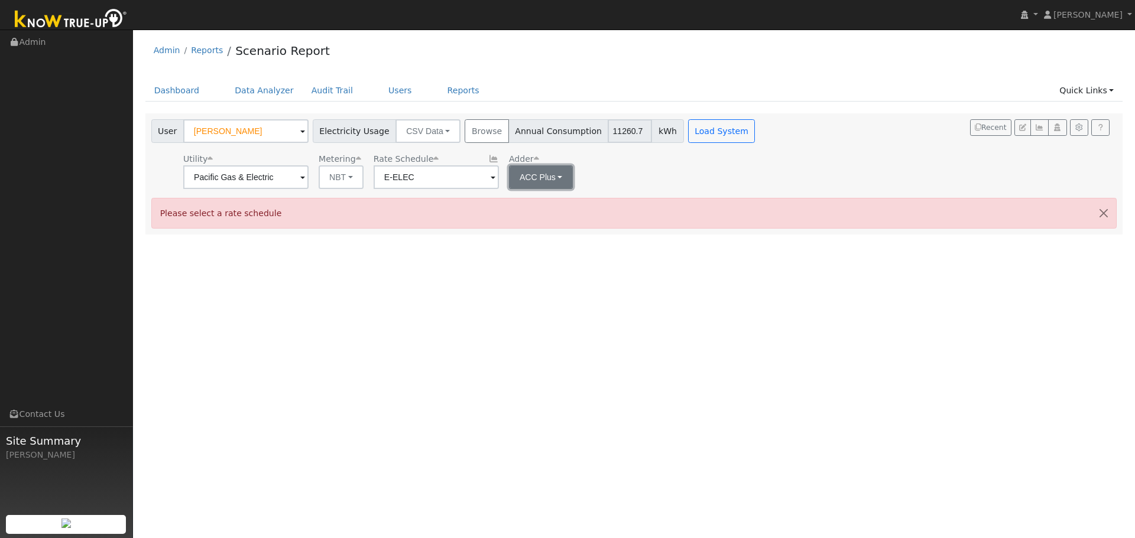
click at [546, 180] on button "ACC Plus" at bounding box center [541, 177] width 64 height 24
click at [649, 196] on div "User Kim Buckner Account Default Account Default Account 202 East Bush Street, …" at bounding box center [633, 173] width 977 height 121
click at [438, 93] on link "Reports" at bounding box center [463, 91] width 50 height 22
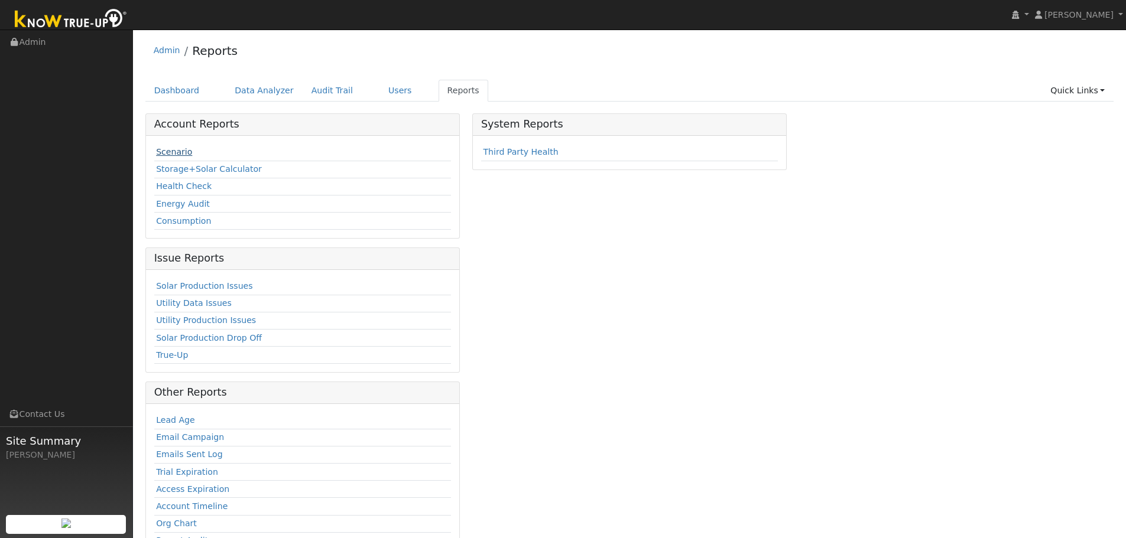
click at [186, 150] on link "Scenario" at bounding box center [174, 151] width 36 height 9
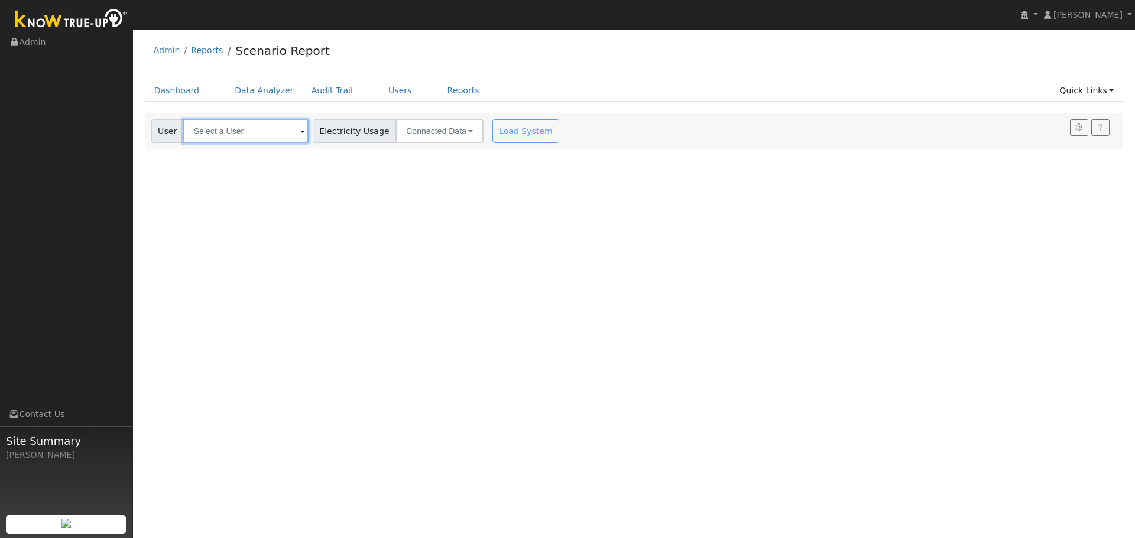
click at [264, 136] on input "text" at bounding box center [245, 131] width 125 height 24
click at [288, 133] on img at bounding box center [294, 130] width 30 height 22
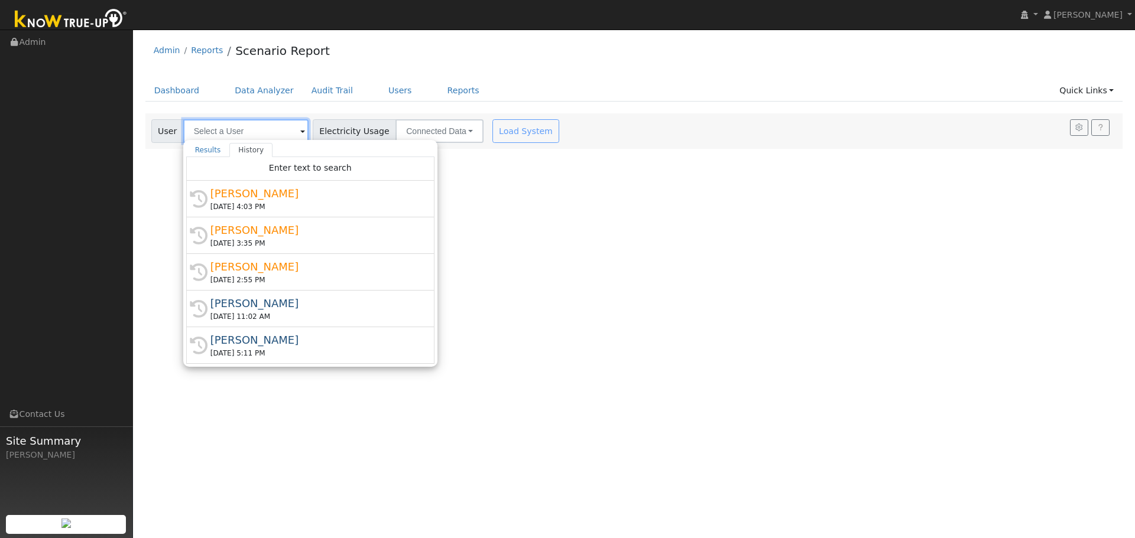
click at [293, 132] on input "text" at bounding box center [245, 131] width 125 height 24
click at [285, 188] on div "[PERSON_NAME]" at bounding box center [315, 194] width 210 height 16
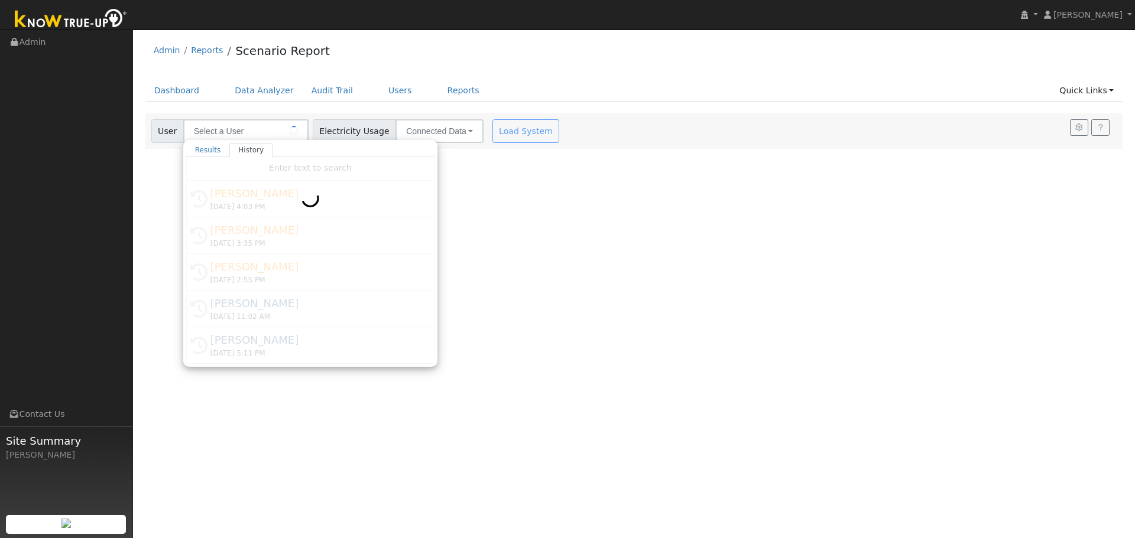
type input "[PERSON_NAME]"
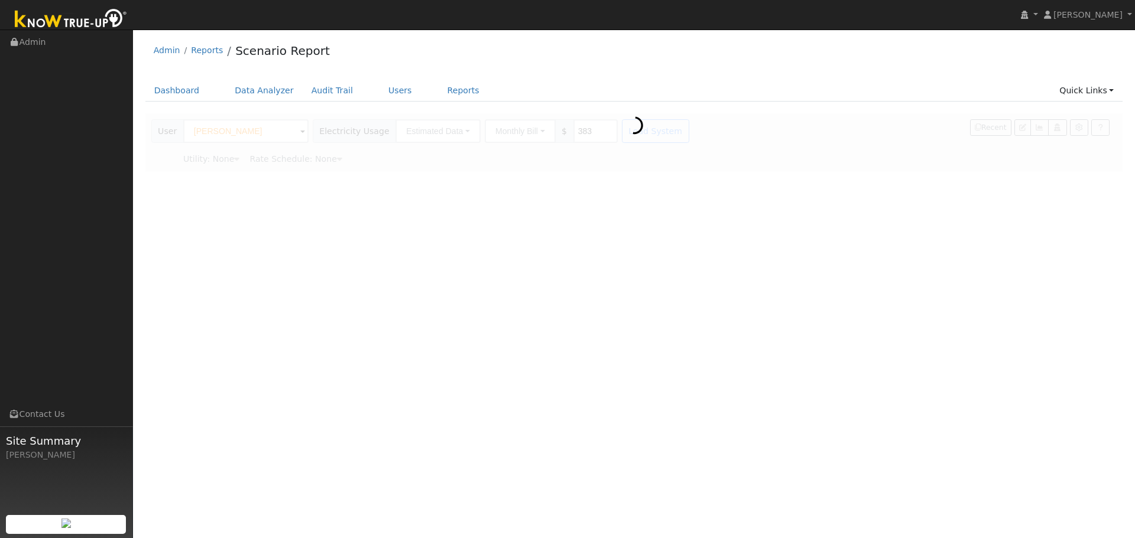
type input "Pacific Gas & Electric"
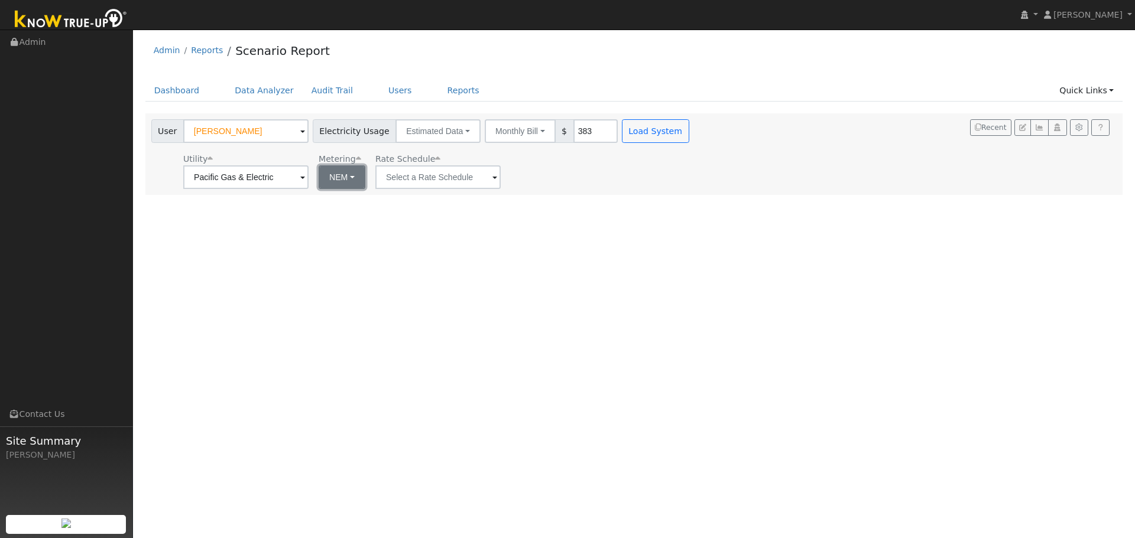
click at [356, 181] on button "NEM" at bounding box center [342, 177] width 47 height 24
drag, startPoint x: 350, startPoint y: 216, endPoint x: 358, endPoint y: 212, distance: 9.5
click at [350, 217] on link "NBT" at bounding box center [358, 220] width 82 height 17
type input "E-ELEC"
click at [654, 118] on div "User Kim Buckner Account Default Account Default Account 202 East Bush Street, …" at bounding box center [421, 129] width 545 height 28
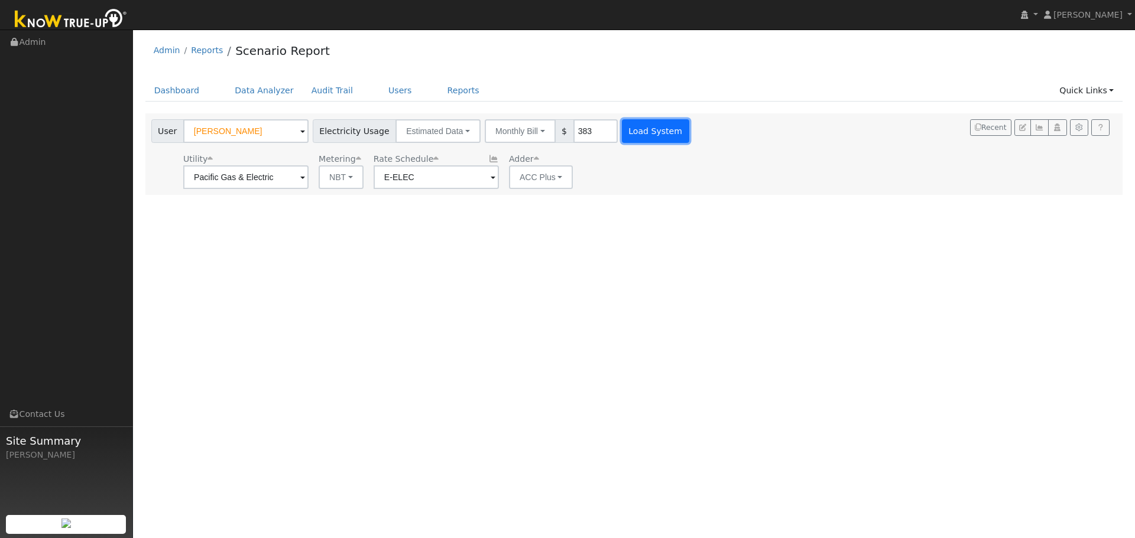
click at [652, 134] on button "Load System" at bounding box center [655, 131] width 67 height 24
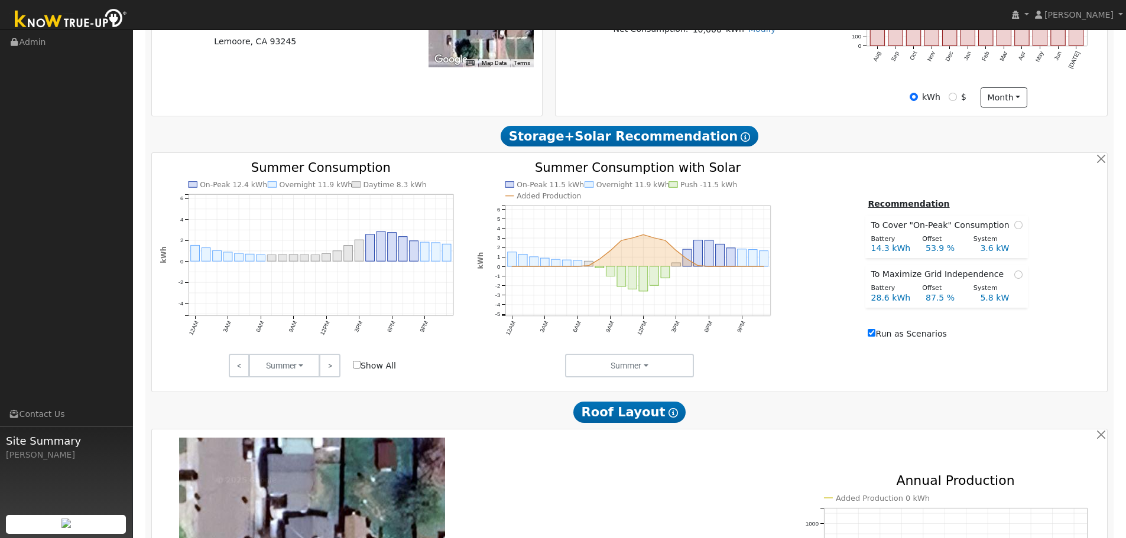
scroll to position [414, 0]
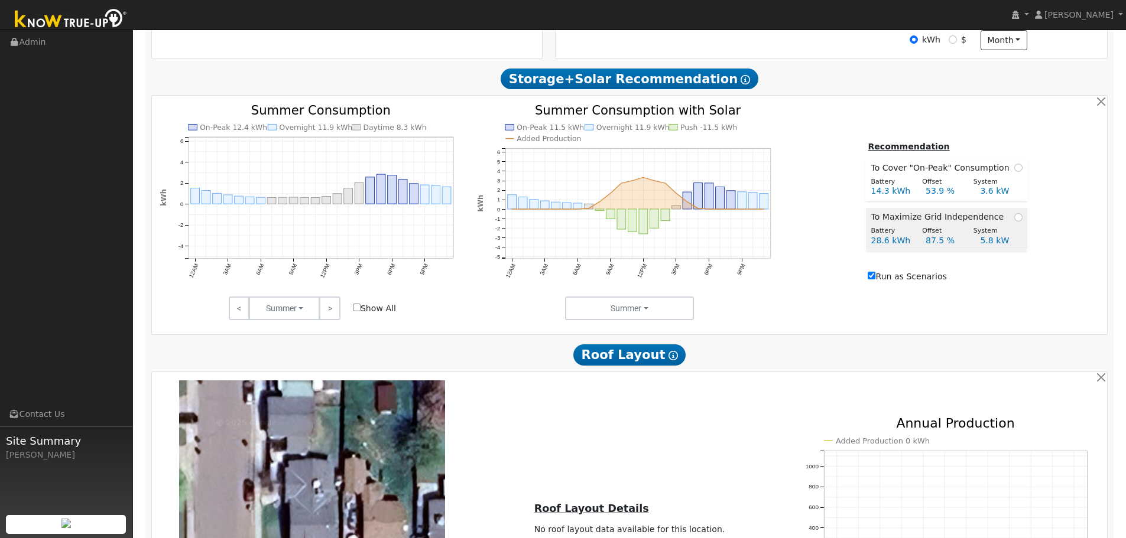
click at [1020, 218] on td "To Maximize Grid Independence" at bounding box center [946, 216] width 161 height 16
radio input "true"
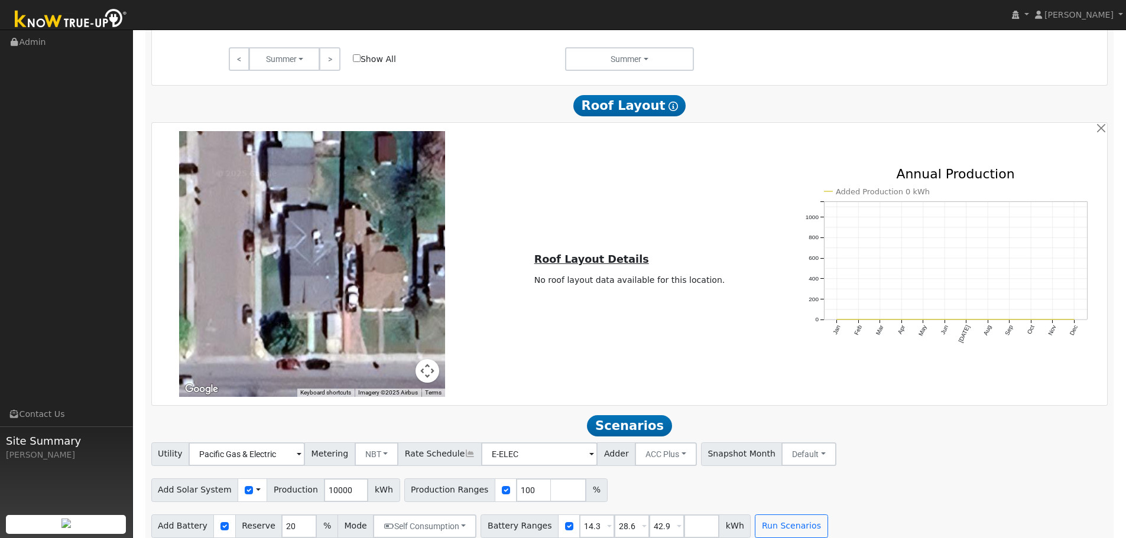
scroll to position [681, 0]
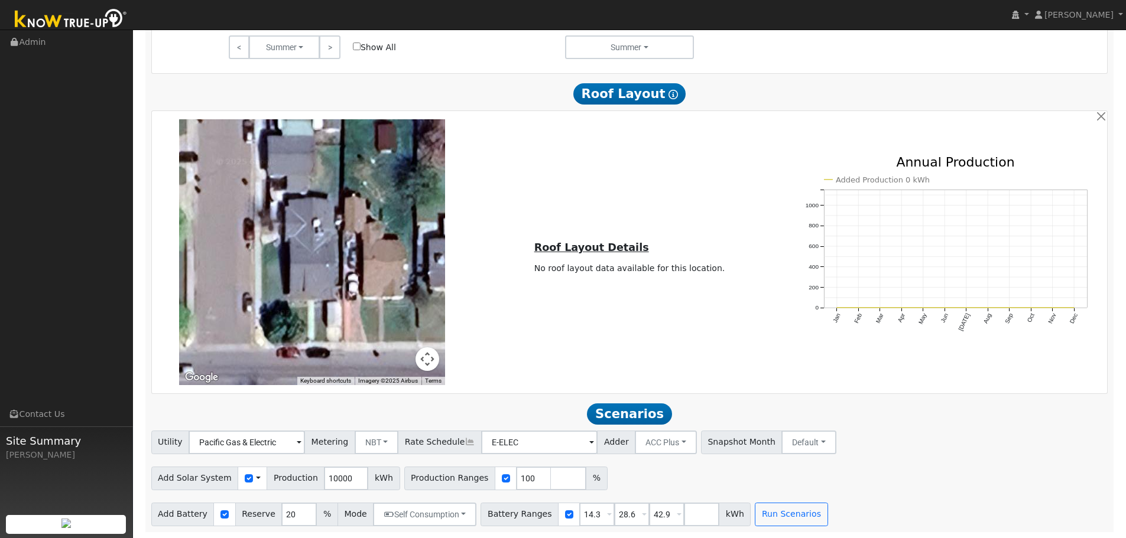
click at [644, 418] on span "Scenarios" at bounding box center [629, 414] width 85 height 21
click at [772, 521] on button "Run Scenarios" at bounding box center [791, 515] width 73 height 24
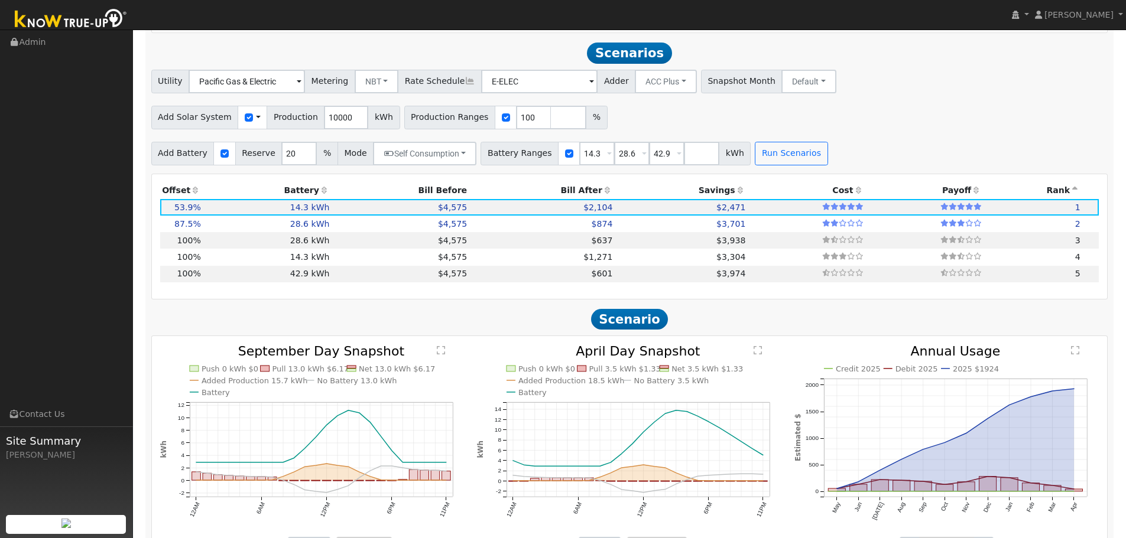
scroll to position [1026, 0]
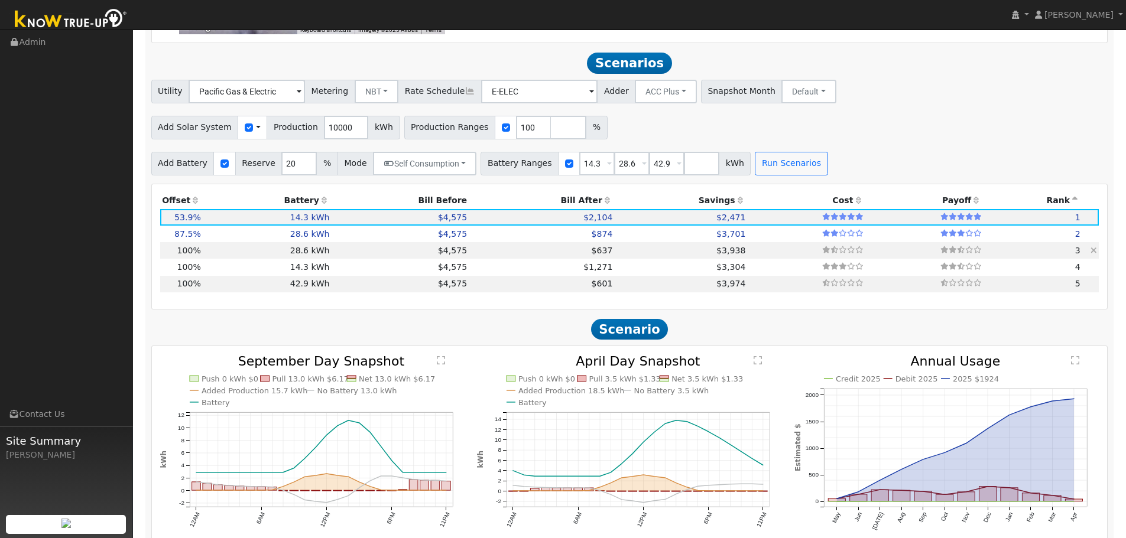
click at [515, 259] on td "$637" at bounding box center [541, 250] width 145 height 17
type input "6.7"
type input "$21,800"
type input "$11,010"
type input "$9,843"
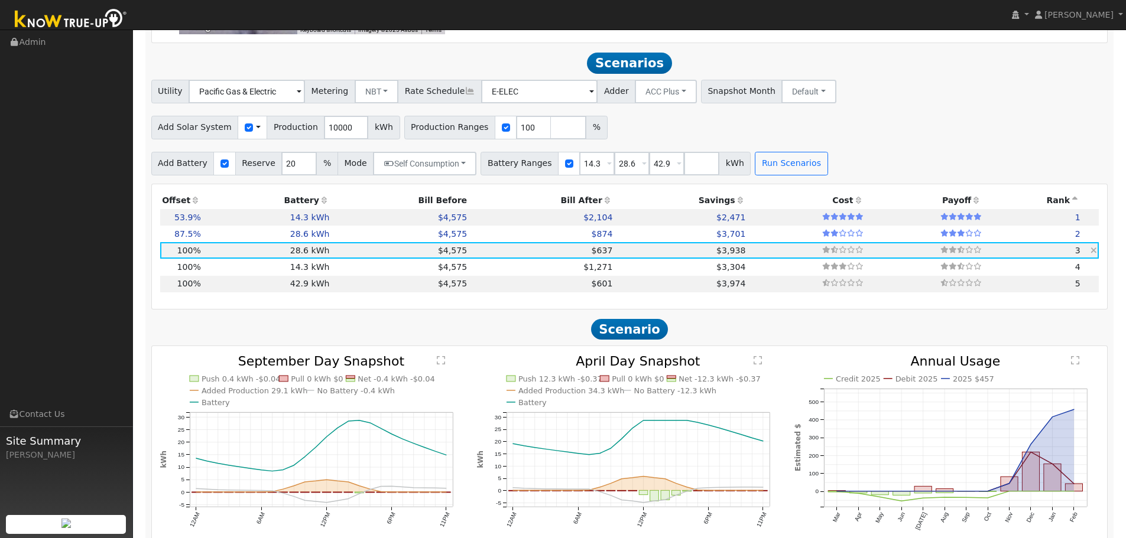
click at [659, 259] on td "$3,938" at bounding box center [681, 250] width 133 height 17
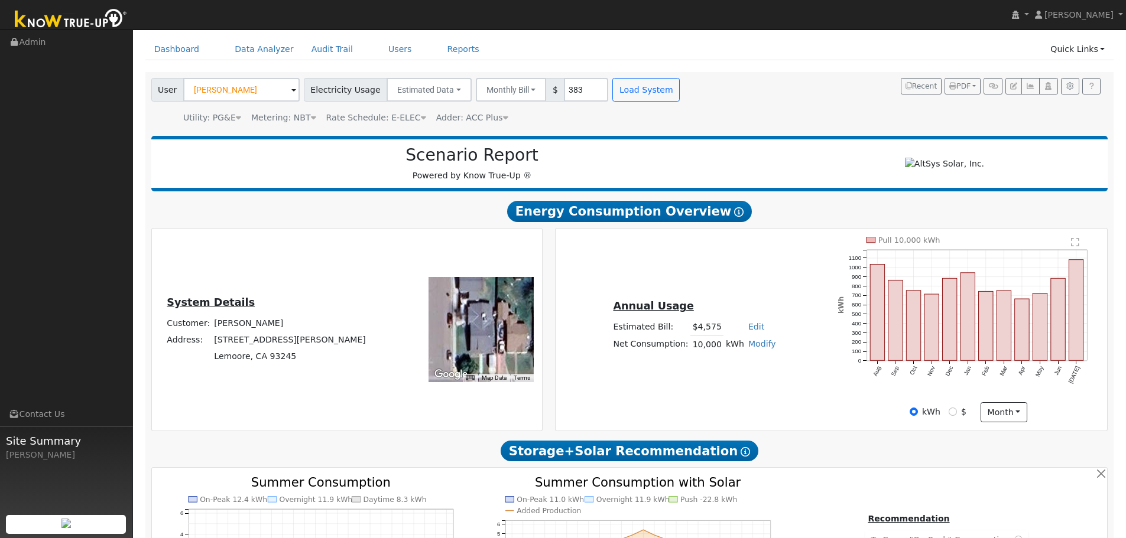
scroll to position [0, 0]
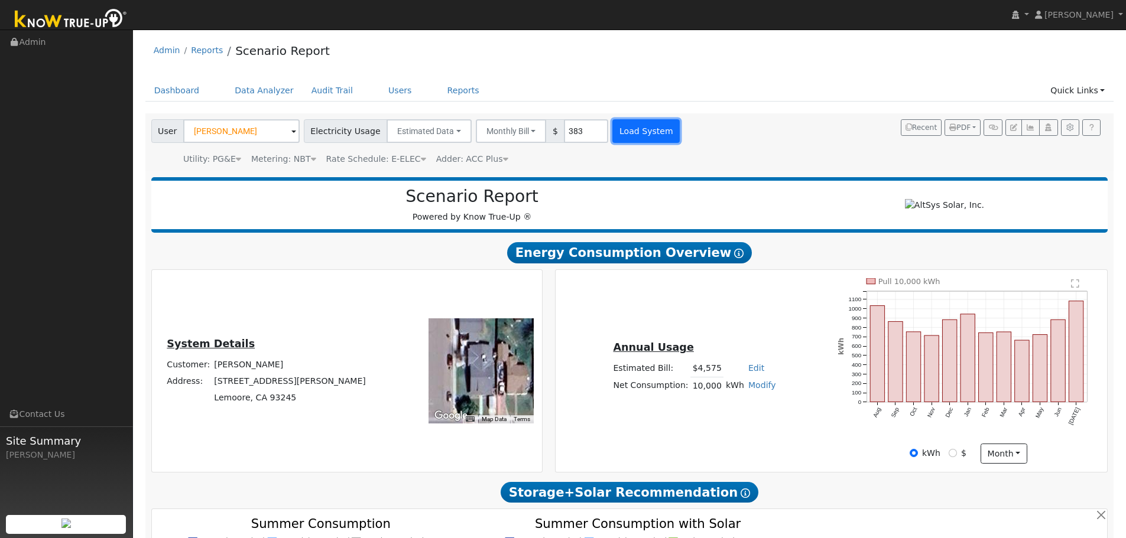
click at [626, 131] on button "Load System" at bounding box center [645, 131] width 67 height 24
click at [615, 135] on button "Load System" at bounding box center [645, 131] width 67 height 24
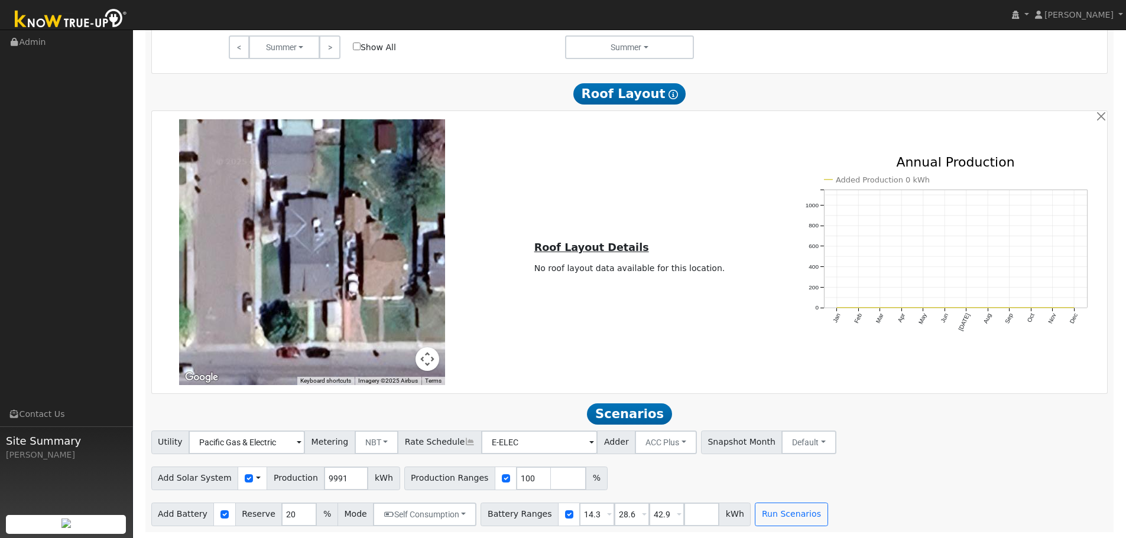
scroll to position [681, 0]
click at [624, 423] on span "Scenarios" at bounding box center [629, 414] width 85 height 21
click at [777, 516] on button "Run Scenarios" at bounding box center [791, 515] width 73 height 24
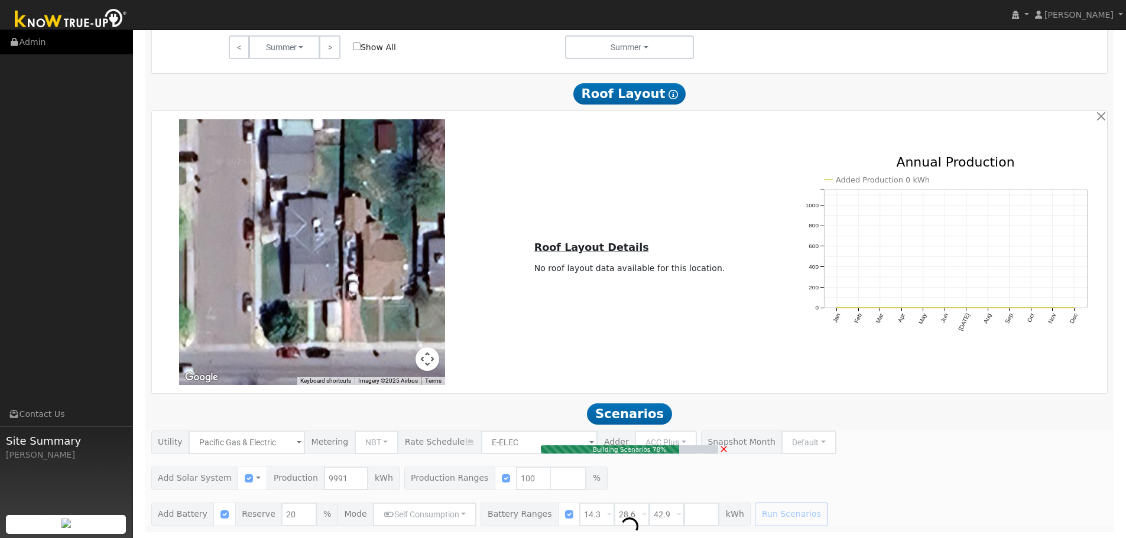
type input "3.6"
type input "$11,741"
type input "$5,505"
type input "$5,174"
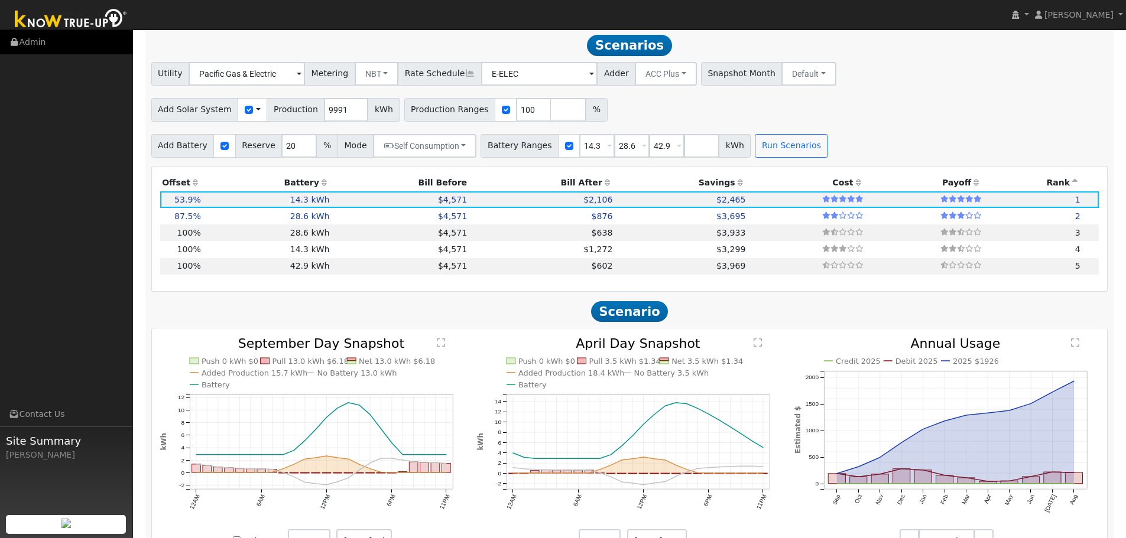
scroll to position [1048, 0]
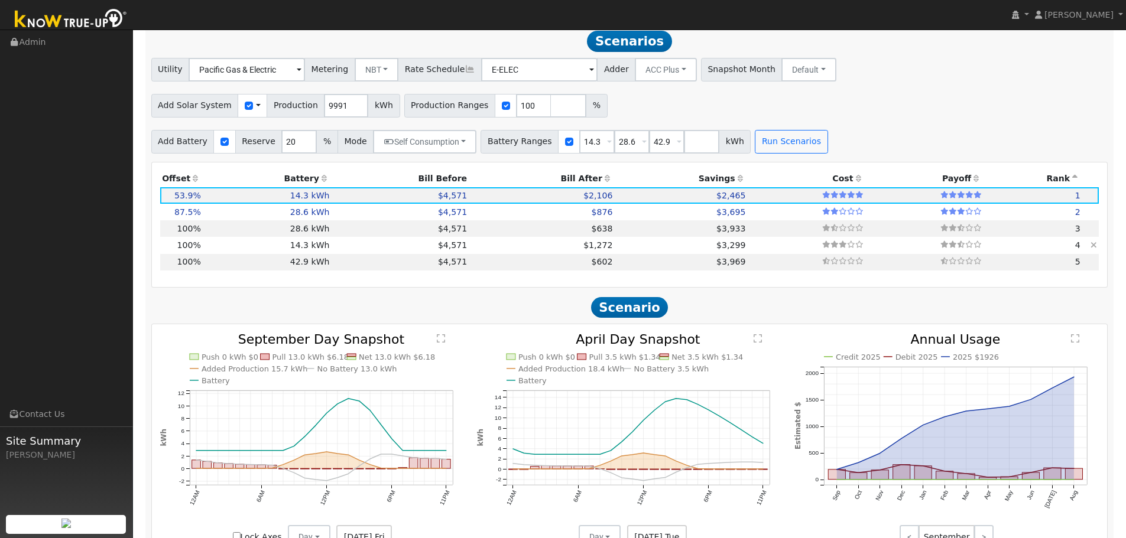
click at [498, 246] on td "$1,272" at bounding box center [541, 245] width 145 height 17
type input "6.7"
type input "$21,780"
type input "$8,186"
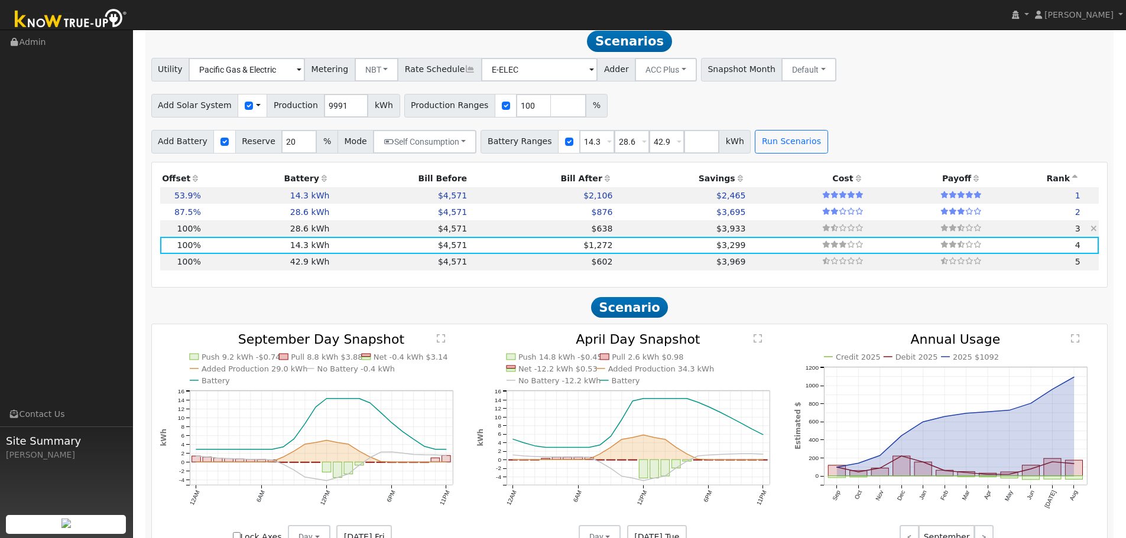
click at [498, 232] on td "$638" at bounding box center [541, 228] width 145 height 17
type input "$11,010"
type input "$9,837"
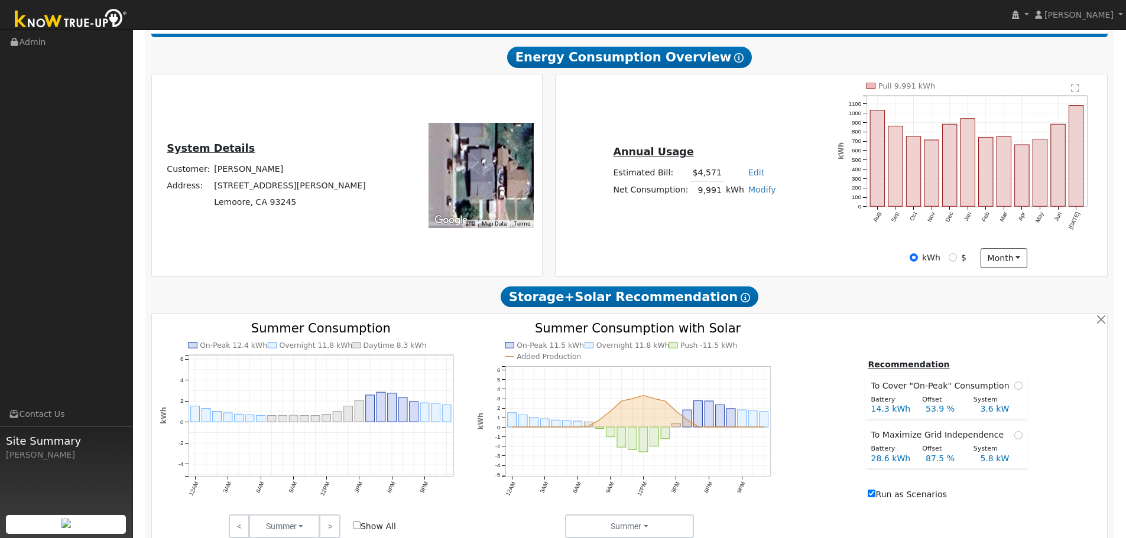
scroll to position [0, 0]
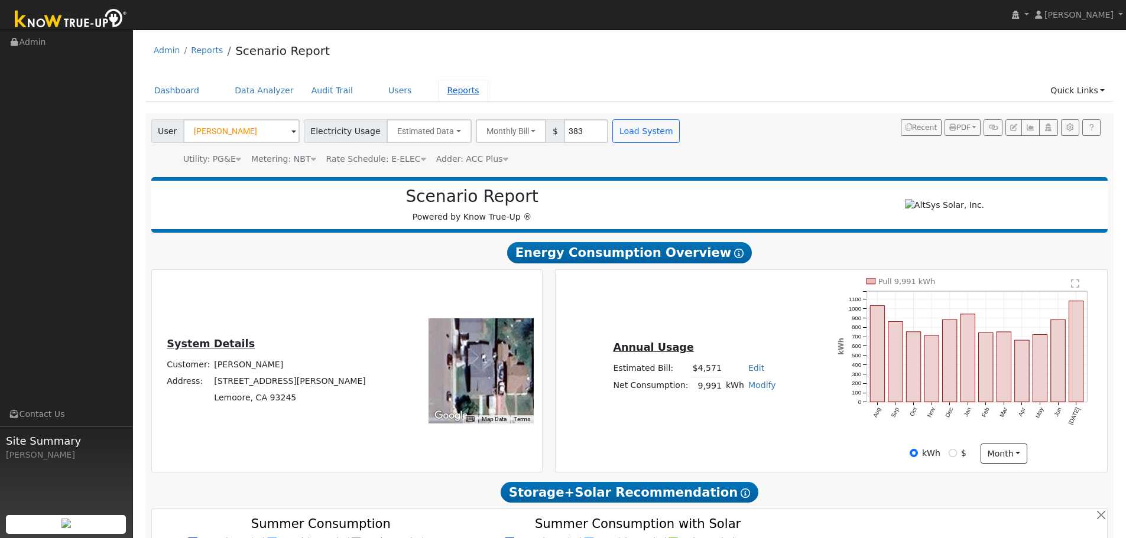
click at [438, 90] on link "Reports" at bounding box center [463, 91] width 50 height 22
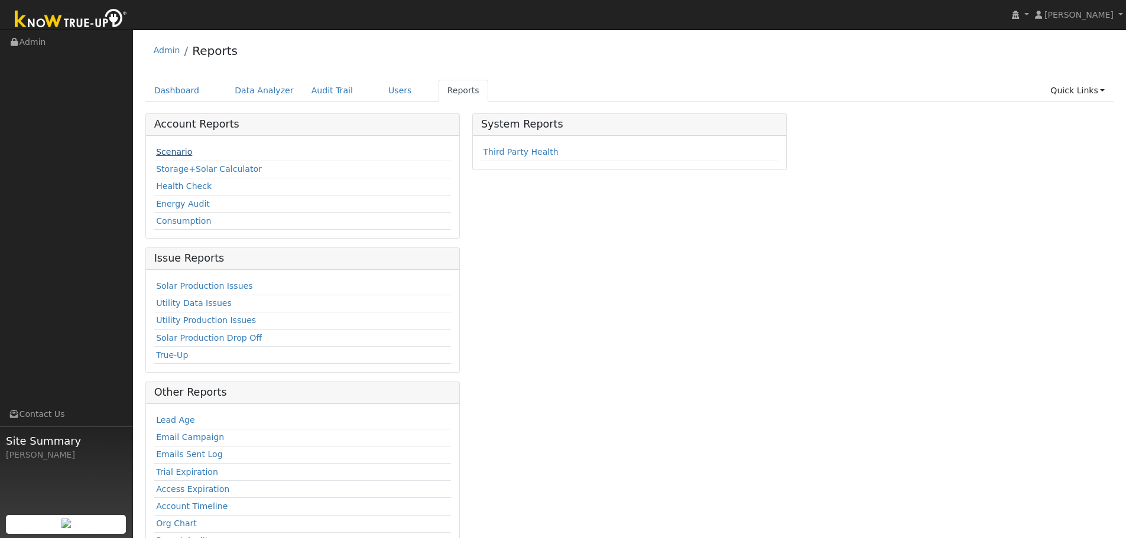
click at [174, 155] on link "Scenario" at bounding box center [174, 151] width 36 height 9
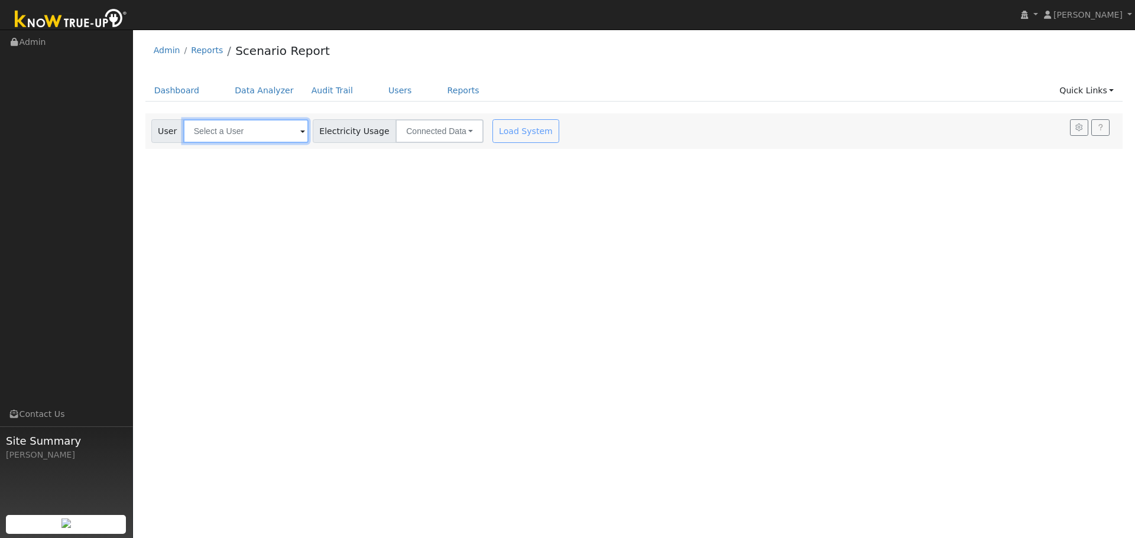
click at [271, 136] on input "text" at bounding box center [245, 131] width 125 height 24
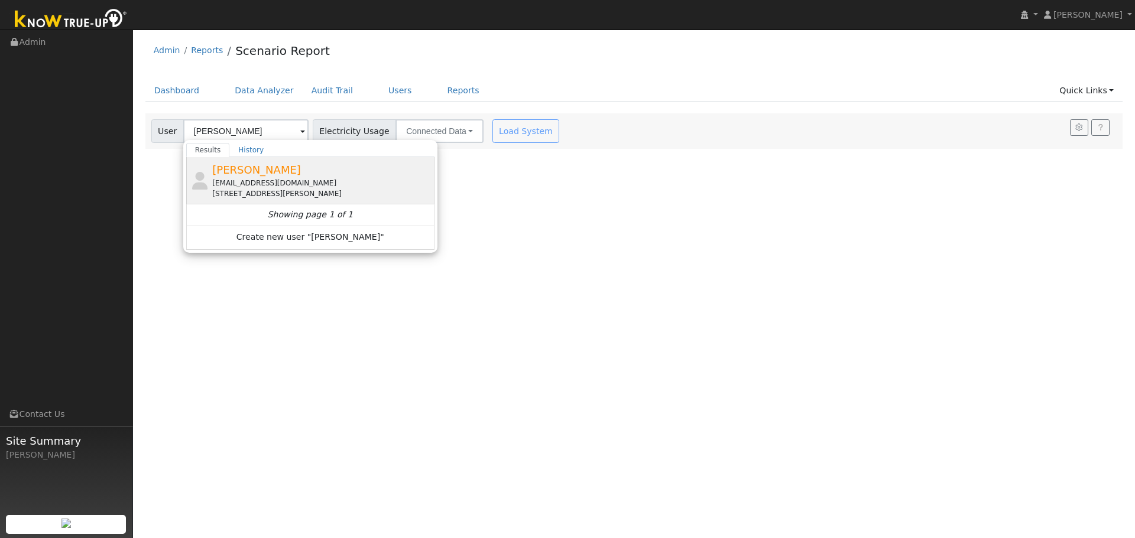
click at [259, 178] on div "[EMAIL_ADDRESS][DOMAIN_NAME]" at bounding box center [321, 183] width 219 height 11
type input "[PERSON_NAME]"
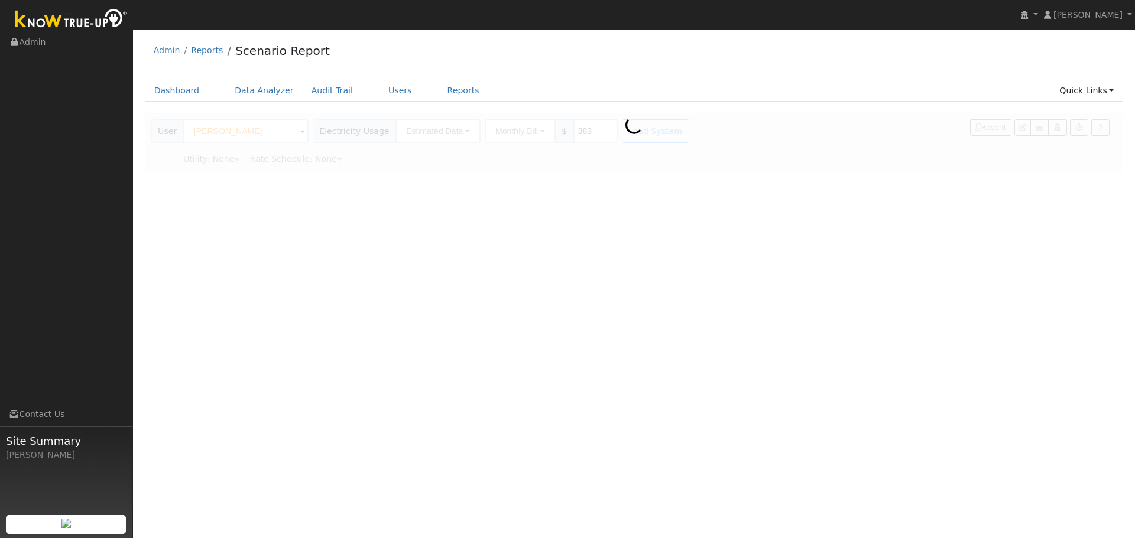
type input "Pacific Gas & Electric"
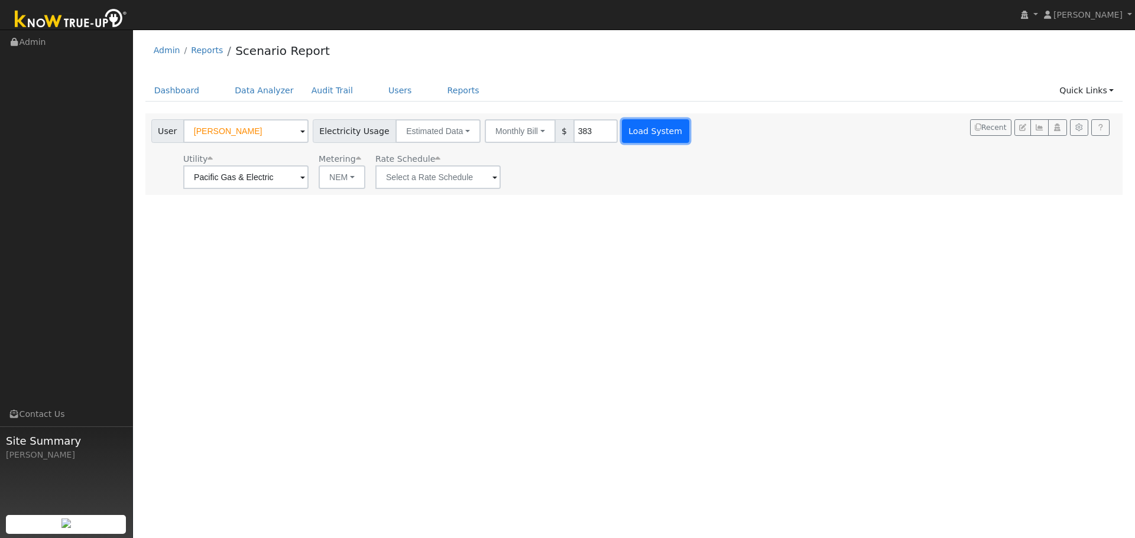
click at [629, 137] on button "Load System" at bounding box center [655, 131] width 67 height 24
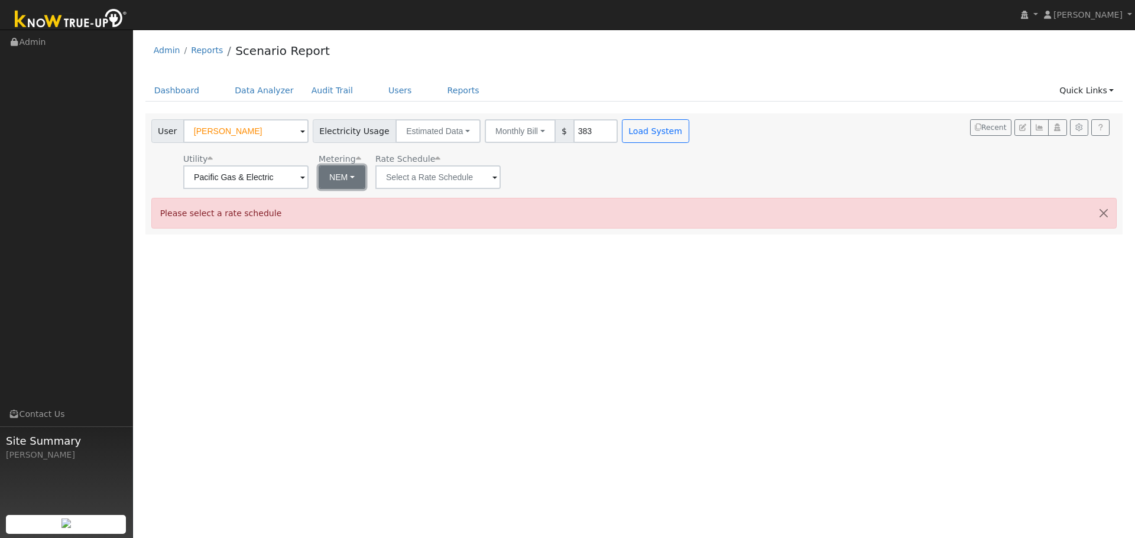
click at [359, 179] on button "NEM" at bounding box center [342, 177] width 47 height 24
click at [362, 223] on link "NBT" at bounding box center [358, 220] width 82 height 17
type input "E-ELEC"
click at [654, 130] on button "Load System" at bounding box center [655, 131] width 67 height 24
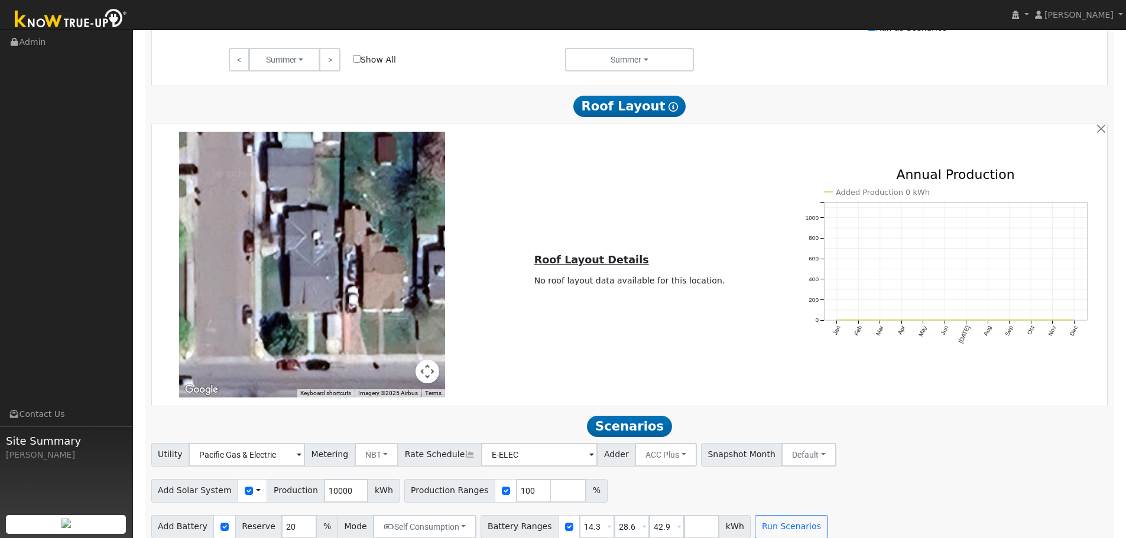
scroll to position [681, 0]
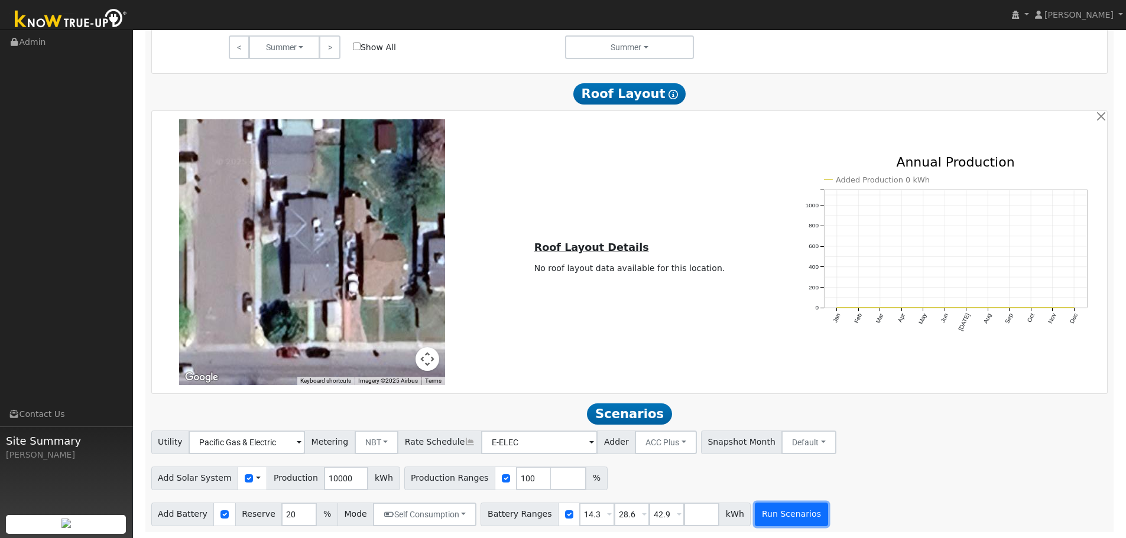
click at [755, 512] on button "Run Scenarios" at bounding box center [791, 515] width 73 height 24
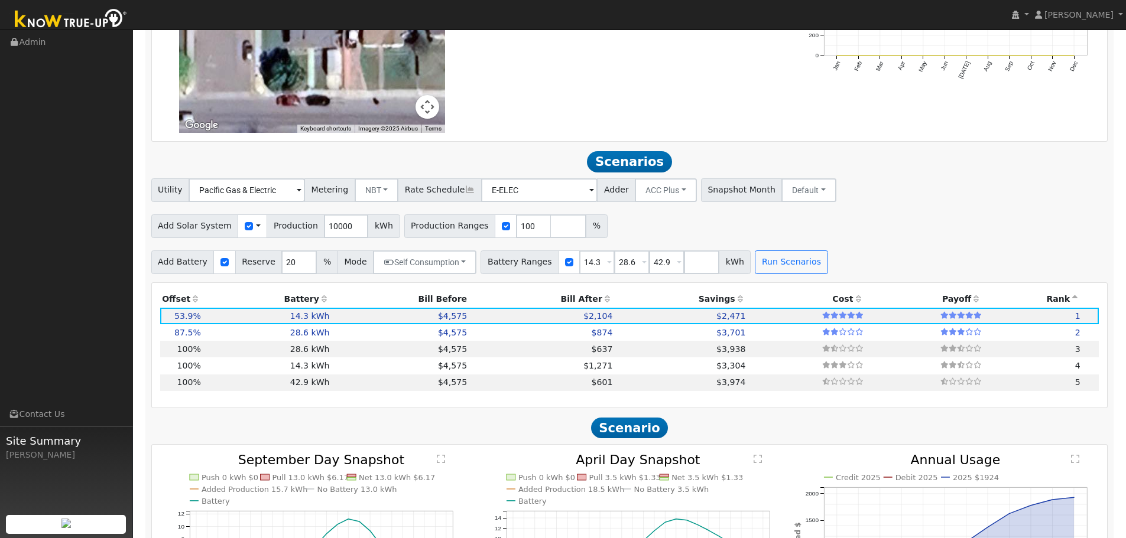
scroll to position [1048, 0]
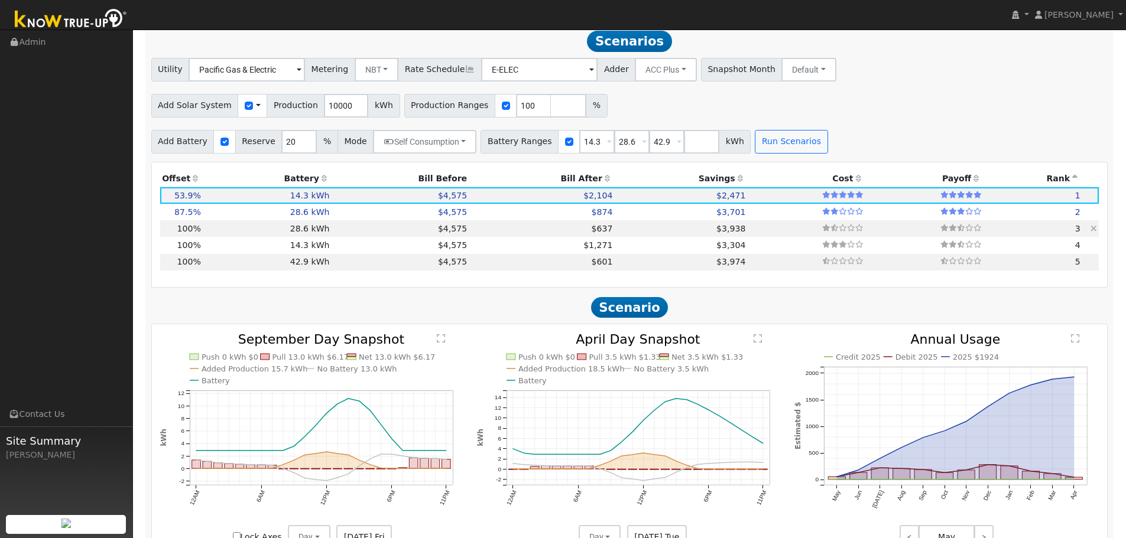
click at [563, 237] on td "$637" at bounding box center [541, 228] width 145 height 17
type input "6.7"
type input "$21,800"
type input "$11,010"
type input "$9,843"
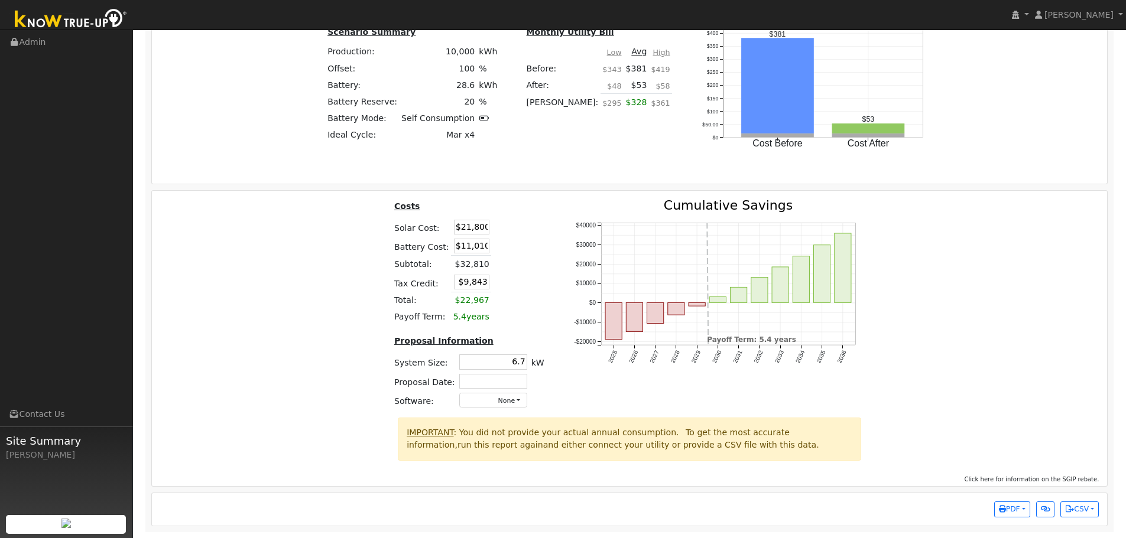
scroll to position [1632, 0]
click at [213, 283] on div "Costs Solar Cost: $21,800 Battery Cost: $11,010 Subtotal: $32,810 Tax Credit: $…" at bounding box center [630, 308] width 964 height 219
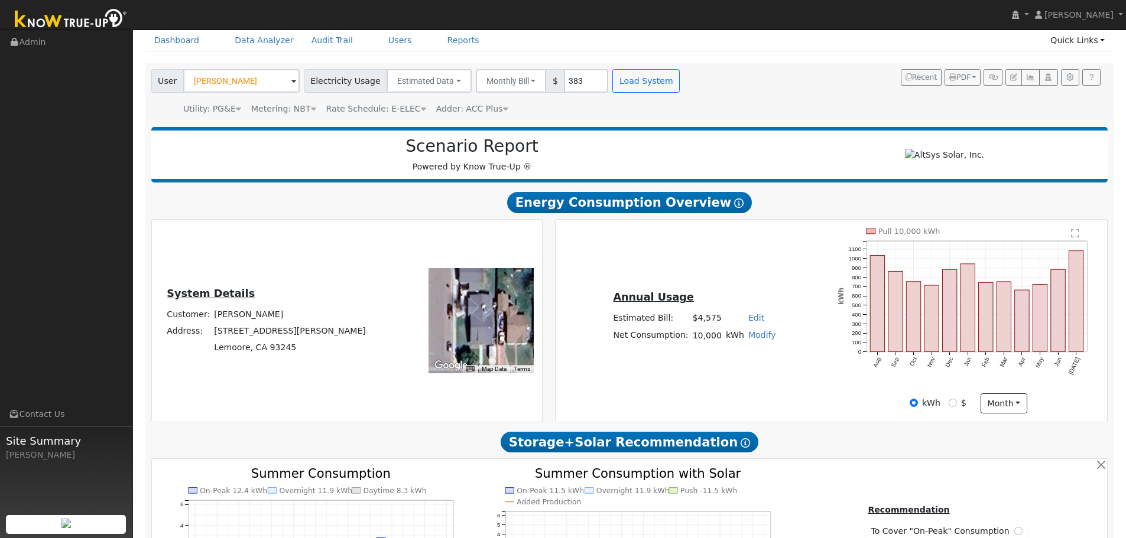
scroll to position [0, 0]
